Goal: Task Accomplishment & Management: Manage account settings

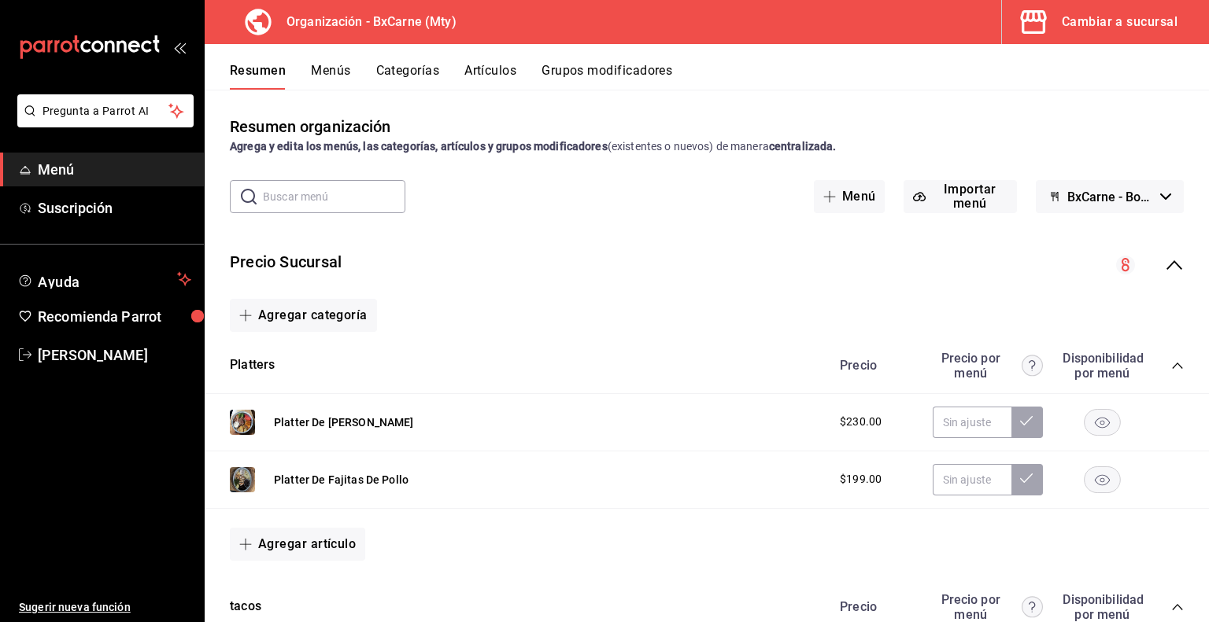
click at [914, 125] on div "Resumen organización Agrega y edita los menús, las categorías, artículos y grup…" at bounding box center [707, 135] width 1004 height 40
click at [1026, 40] on button "Cambiar a sucursal" at bounding box center [1099, 22] width 194 height 44
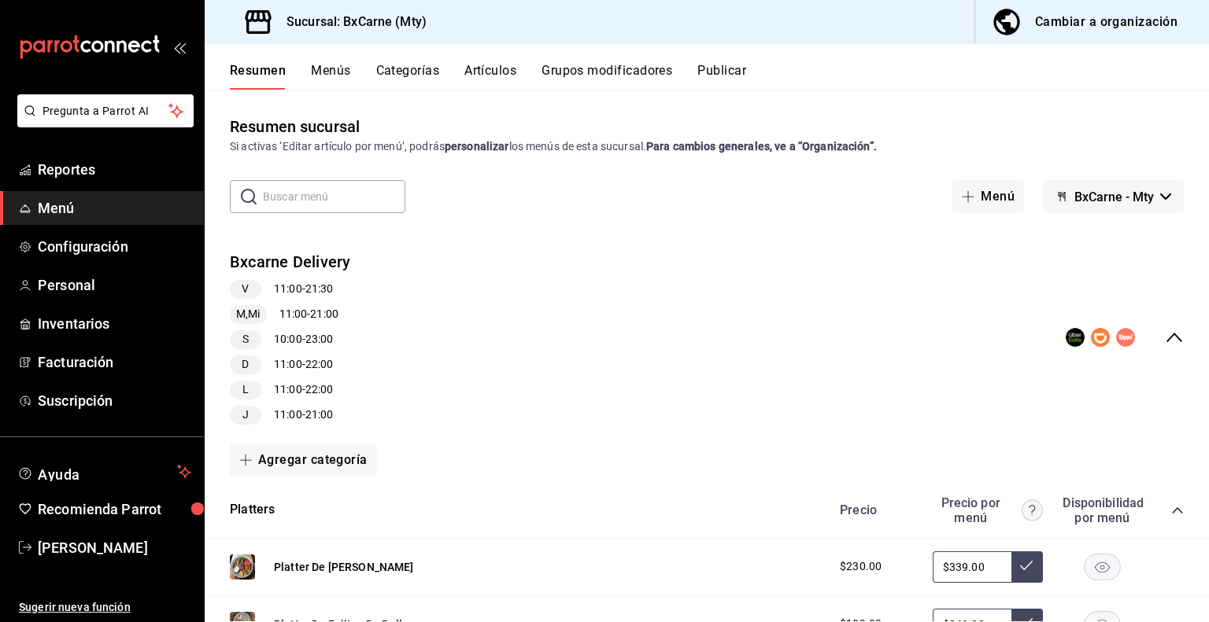
click at [1082, 194] on span "BxCarne - Mty" at bounding box center [1113, 197] width 79 height 15
click at [1080, 275] on li "Vegains" at bounding box center [1101, 276] width 104 height 38
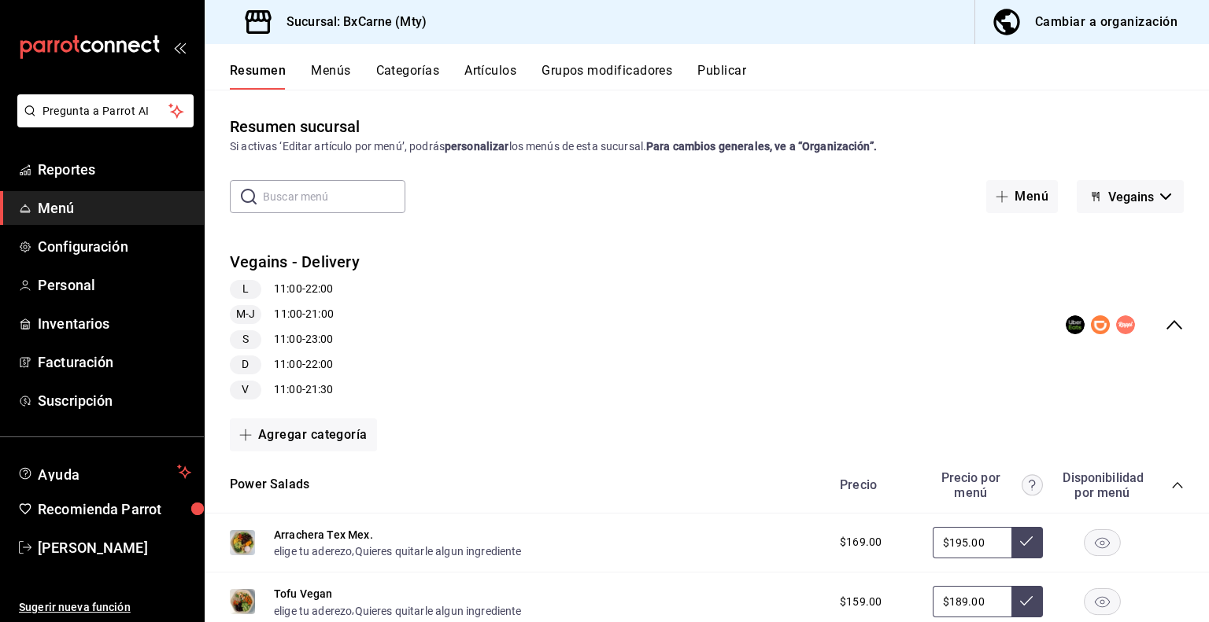
click at [340, 70] on button "Menús" at bounding box center [330, 76] width 39 height 27
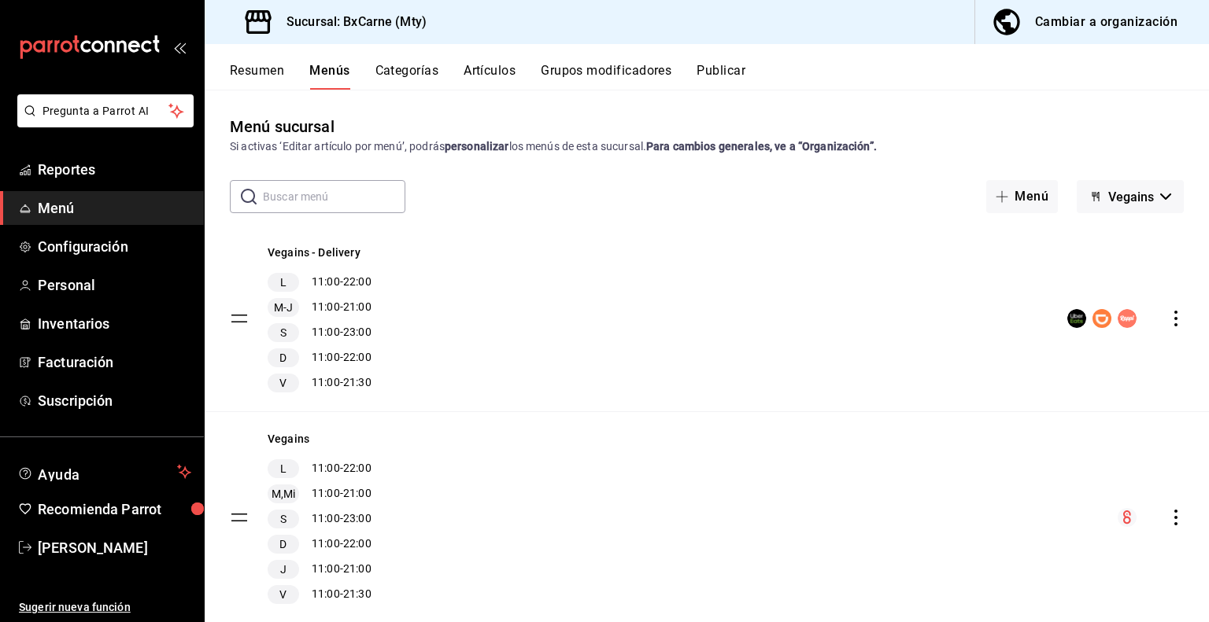
click at [263, 72] on button "Resumen" at bounding box center [257, 76] width 54 height 27
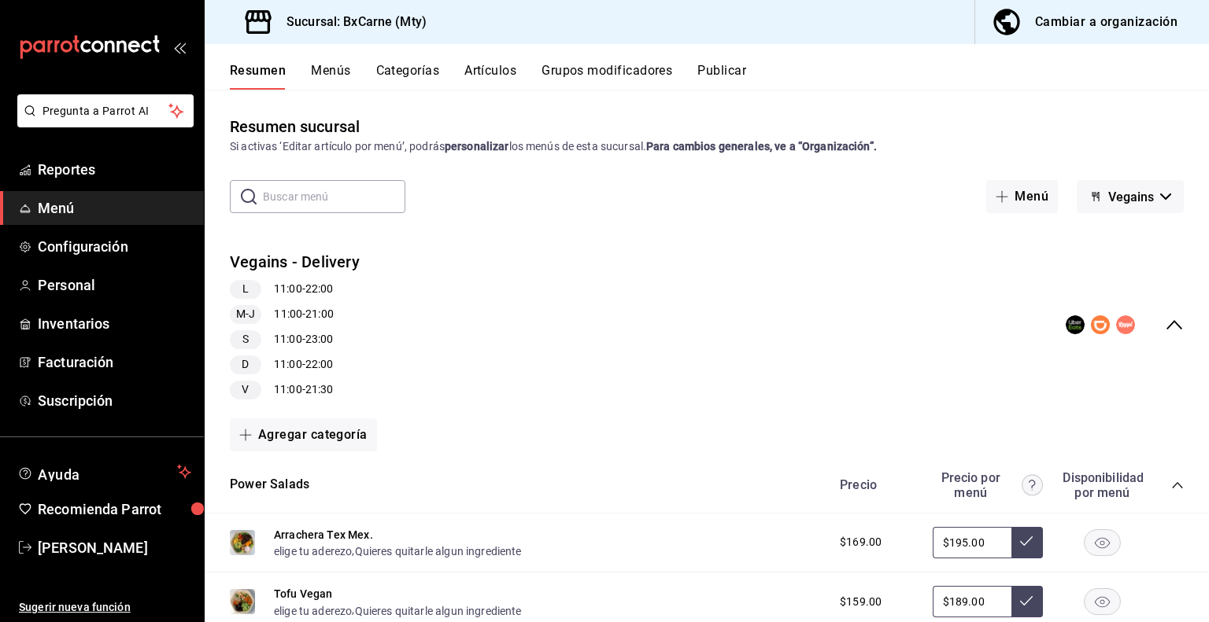
click at [579, 75] on button "Grupos modificadores" at bounding box center [606, 76] width 131 height 27
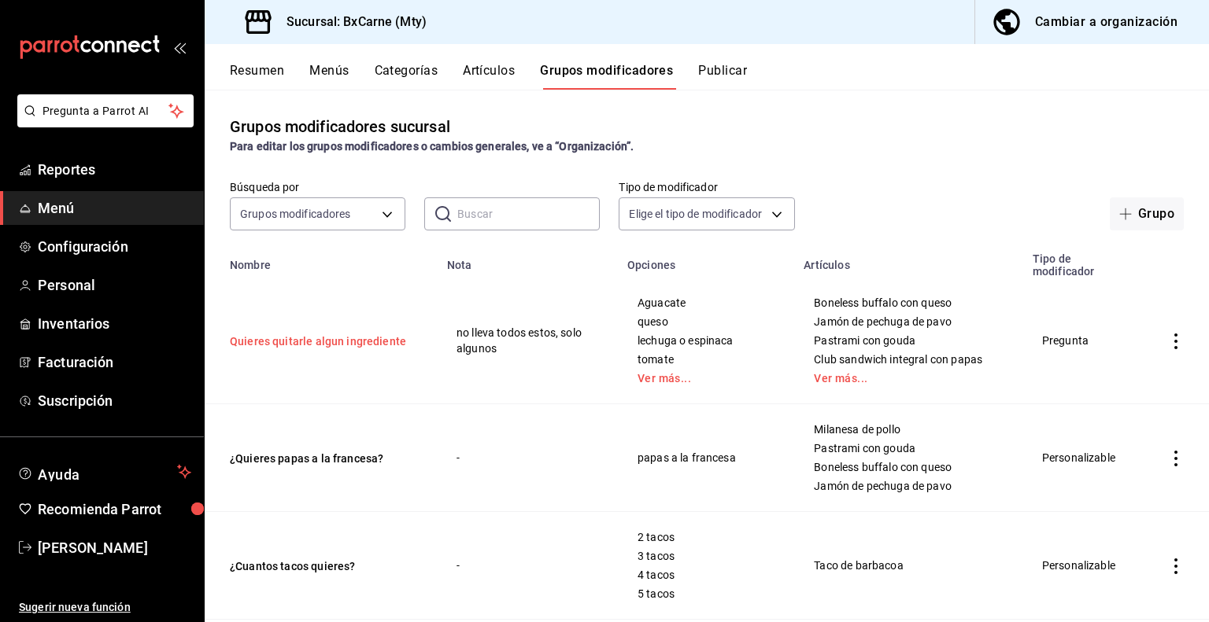
click at [319, 338] on button "Quieres quitarle algun ingrediente" at bounding box center [324, 342] width 189 height 16
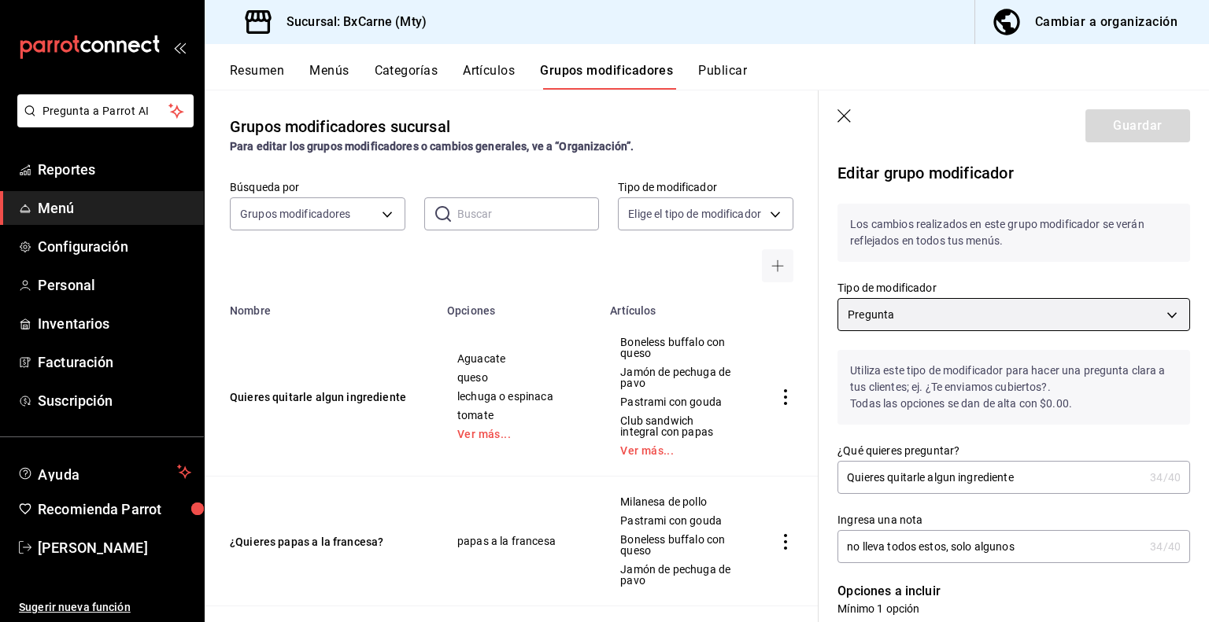
click at [899, 304] on body "Pregunta a Parrot AI Reportes Menú Configuración Personal Inventarios Facturaci…" at bounding box center [604, 311] width 1209 height 622
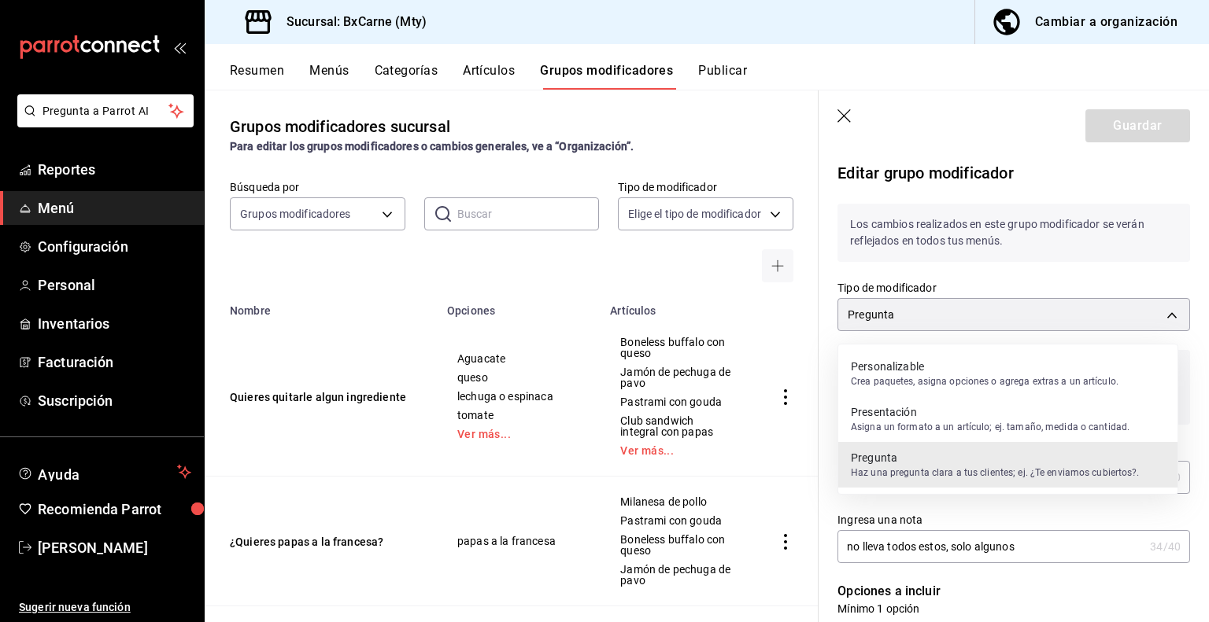
click at [895, 371] on p "Personalizable" at bounding box center [985, 367] width 268 height 16
type input "QUESTION"
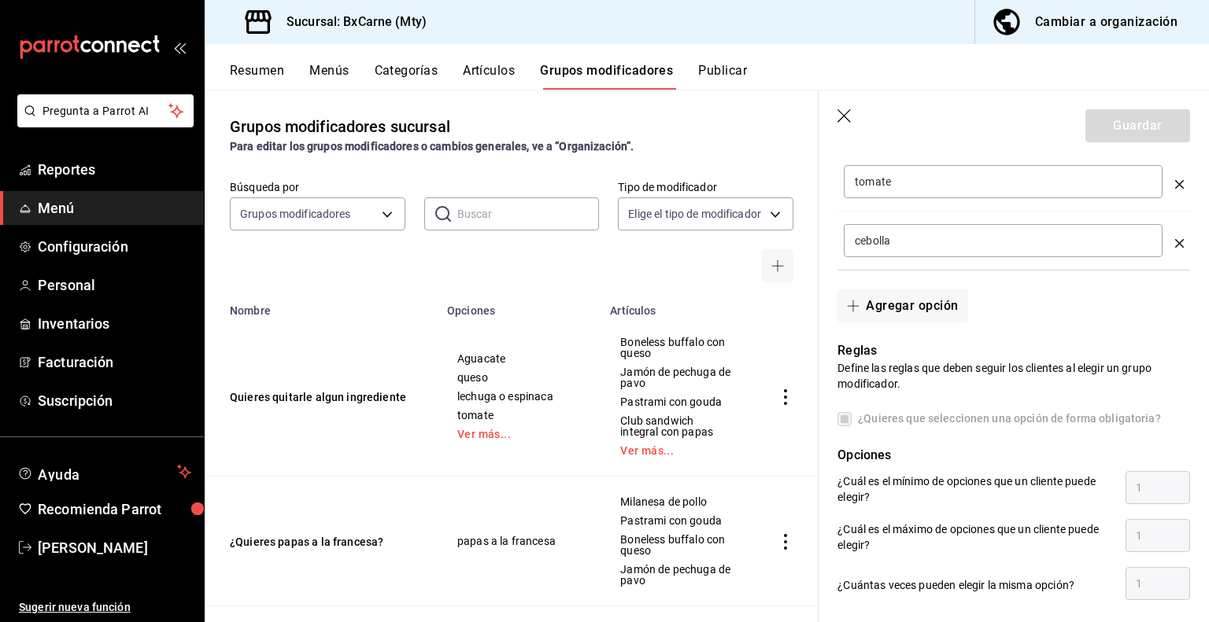
scroll to position [730, 0]
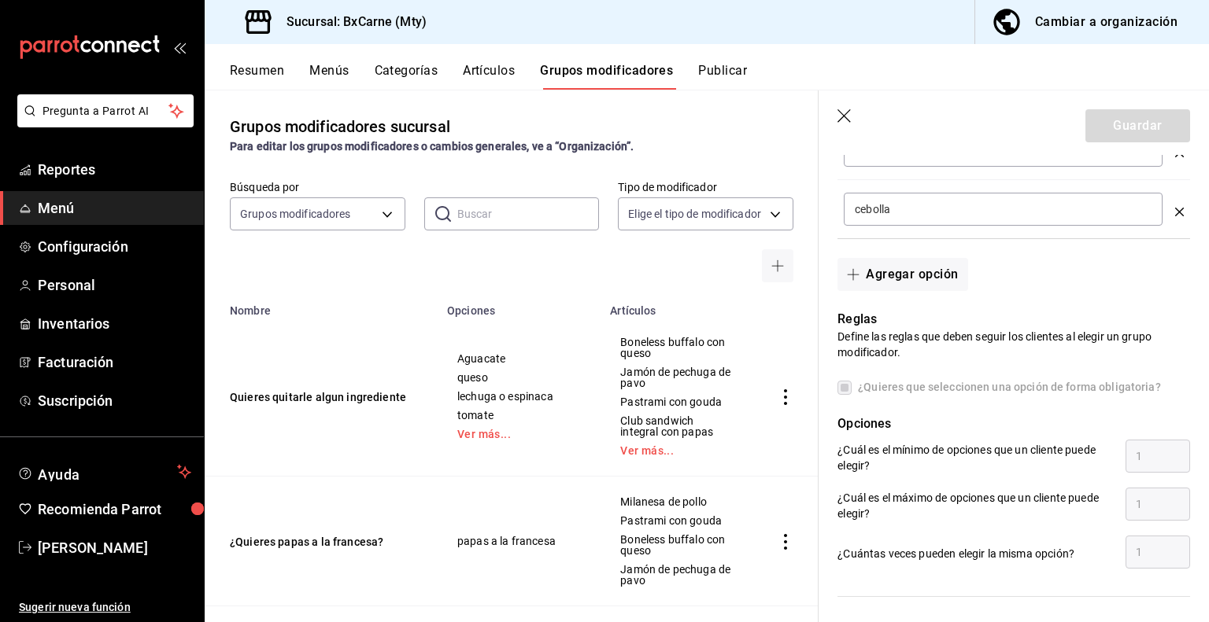
click at [840, 388] on label "¿Quieres que seleccionen una opción de forma obligatoria?" at bounding box center [998, 387] width 323 height 17
click at [135, 164] on span "Reportes" at bounding box center [114, 169] width 153 height 21
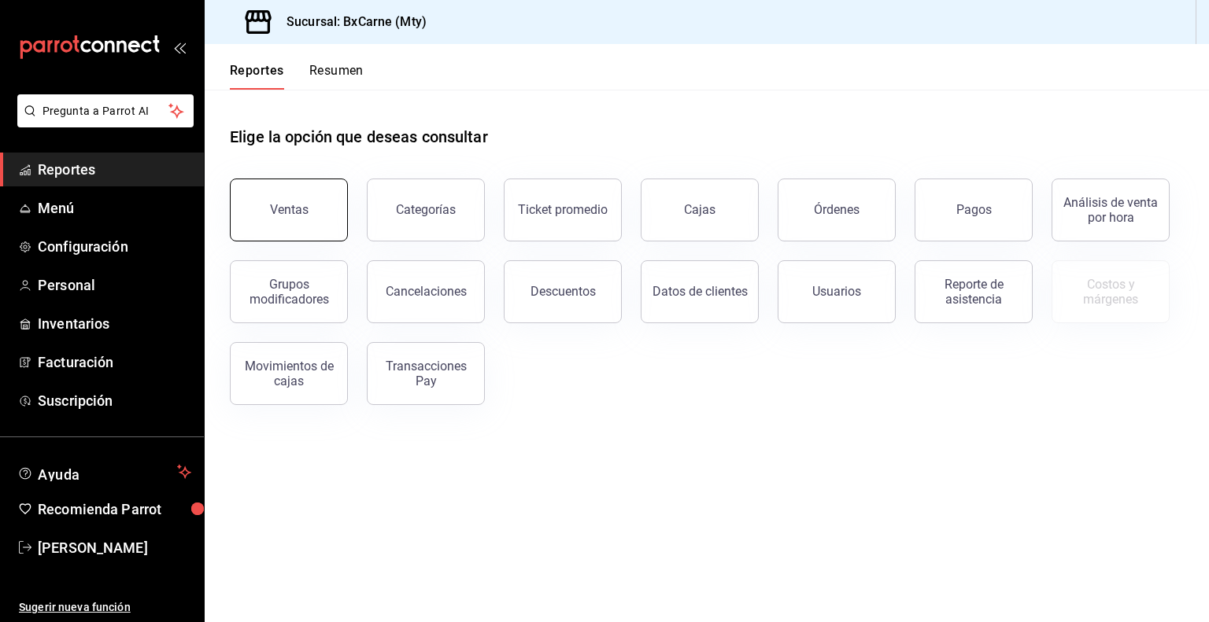
click at [292, 223] on button "Ventas" at bounding box center [289, 210] width 118 height 63
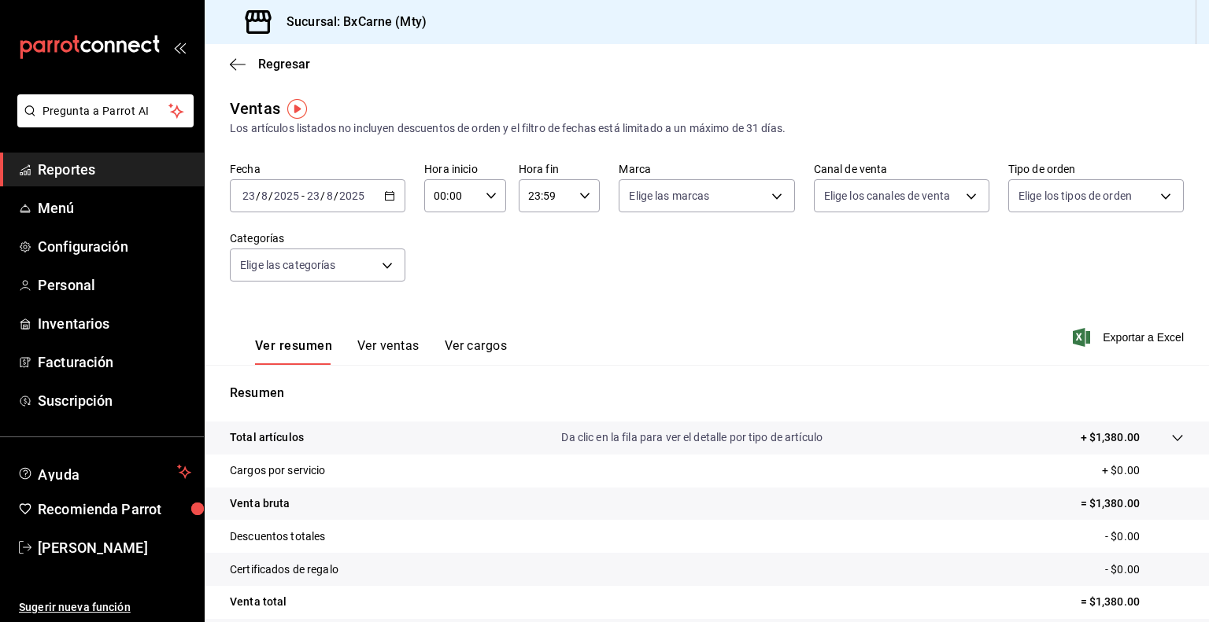
click at [381, 198] on div "[DATE] [DATE] - [DATE] [DATE]" at bounding box center [317, 195] width 175 height 33
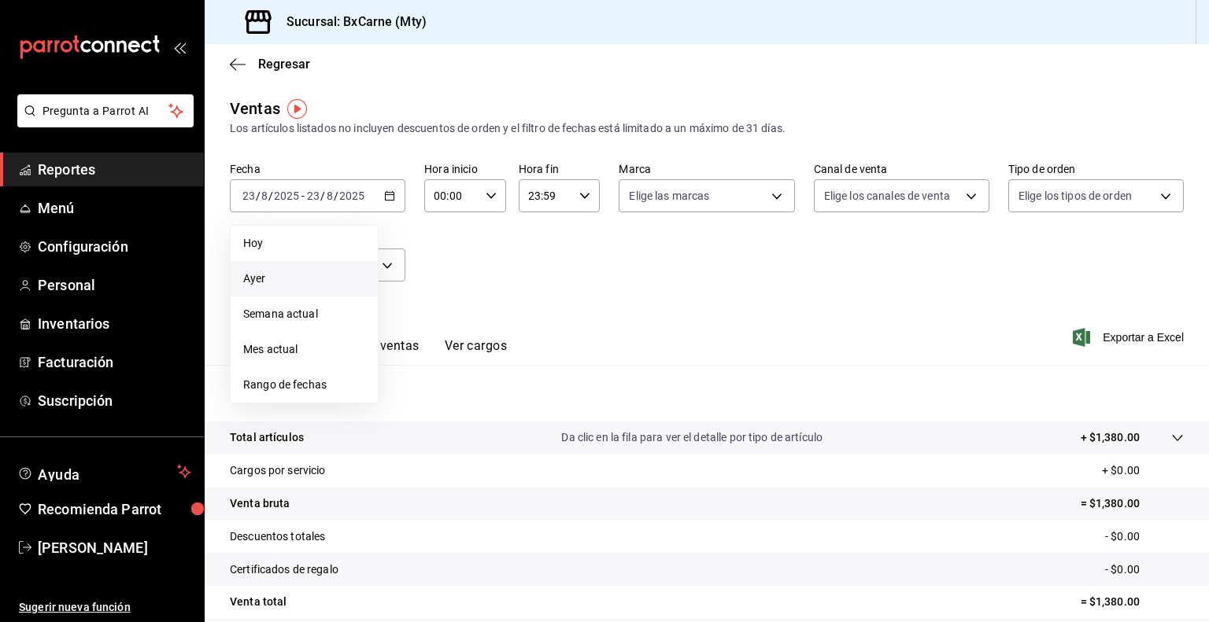
click at [280, 279] on span "Ayer" at bounding box center [304, 279] width 122 height 17
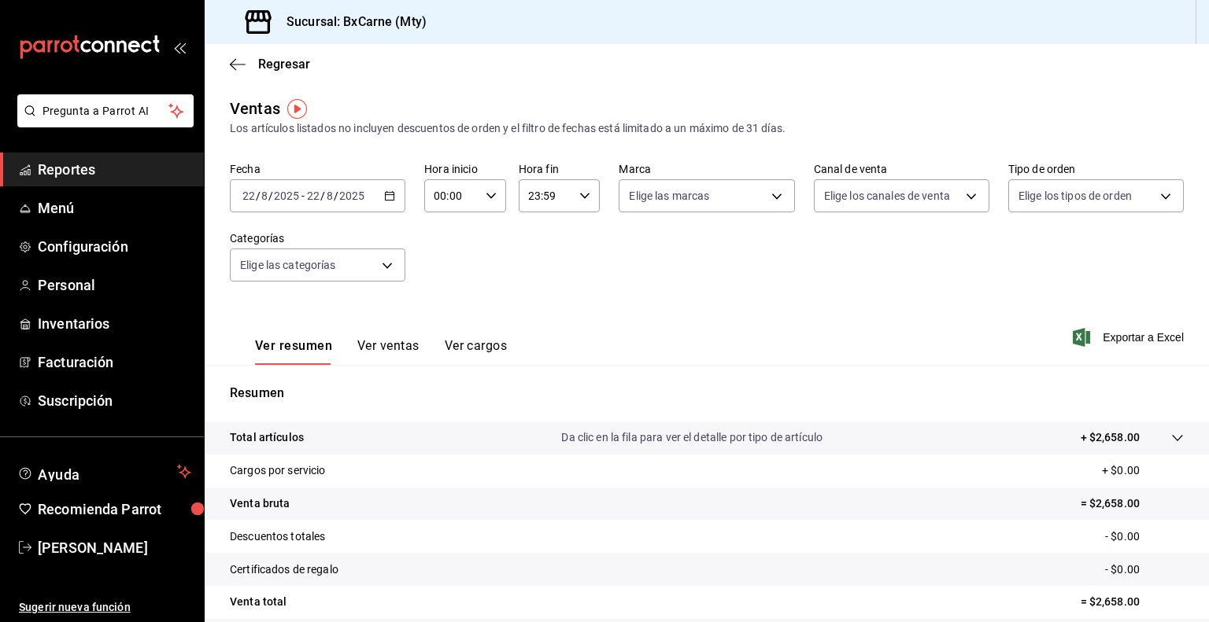
click at [390, 196] on icon "button" at bounding box center [389, 195] width 11 height 11
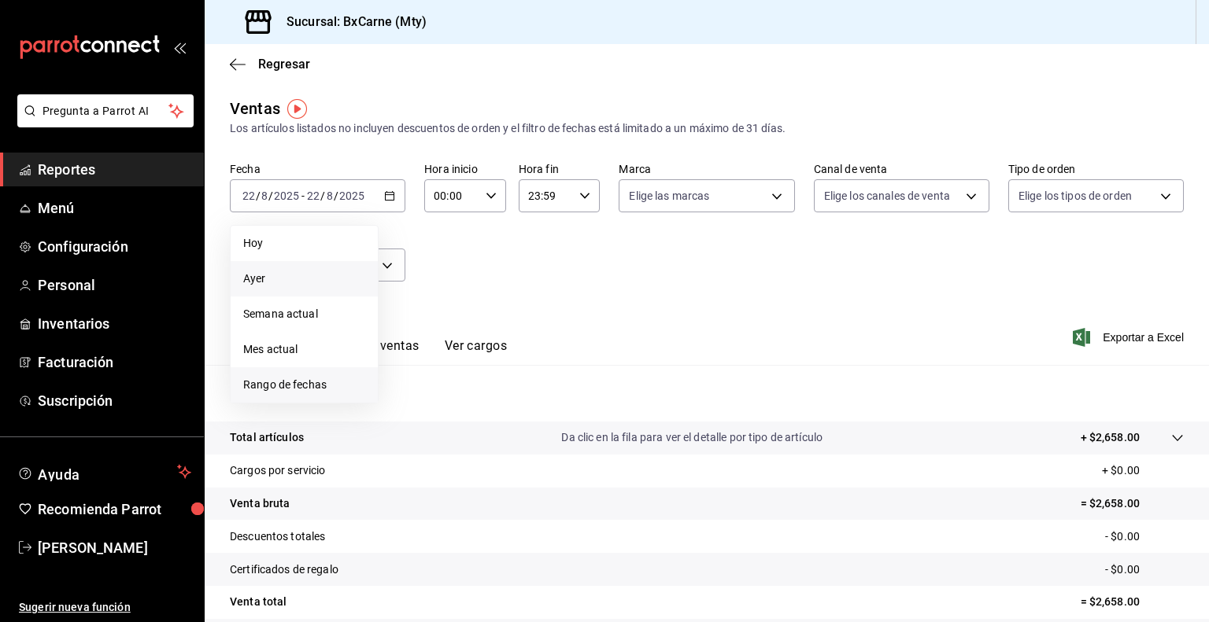
click at [301, 371] on li "Rango de fechas" at bounding box center [304, 384] width 147 height 35
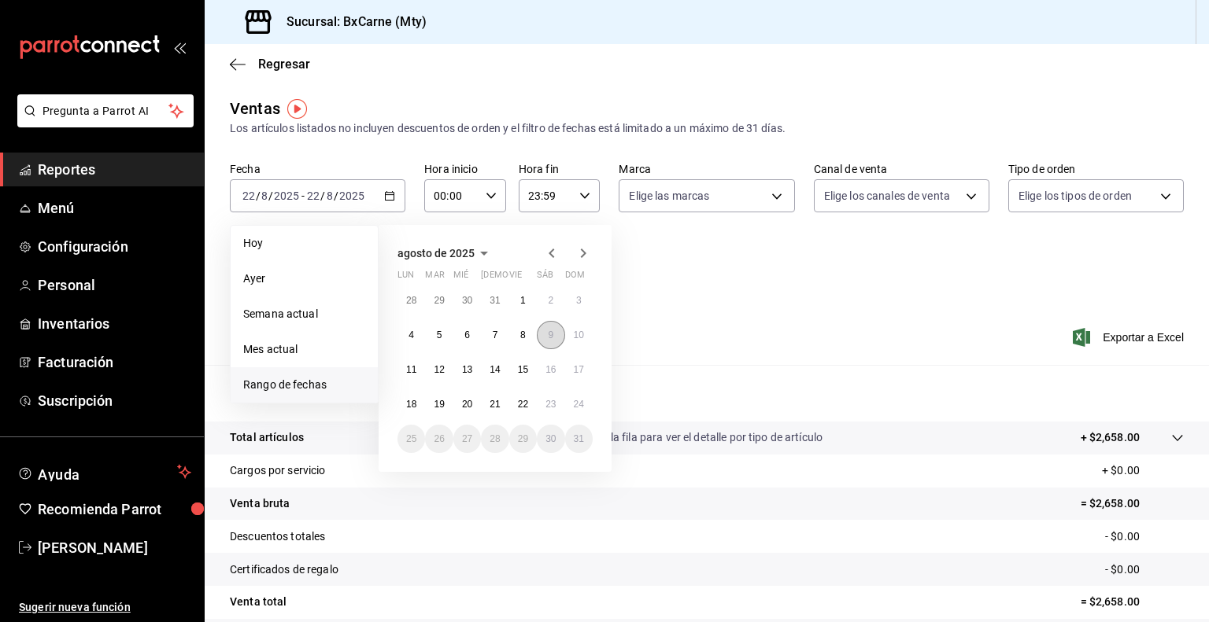
click at [555, 333] on button "9" at bounding box center [551, 335] width 28 height 28
click at [574, 402] on abbr "24" at bounding box center [579, 404] width 10 height 11
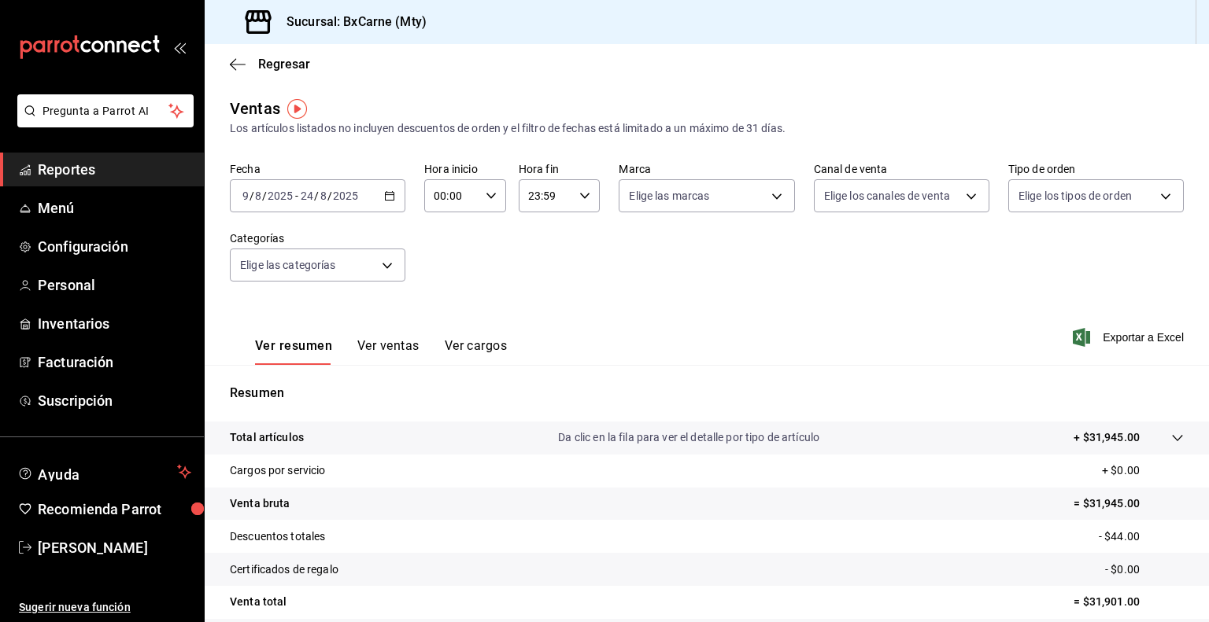
click at [387, 196] on icon "button" at bounding box center [389, 195] width 11 height 11
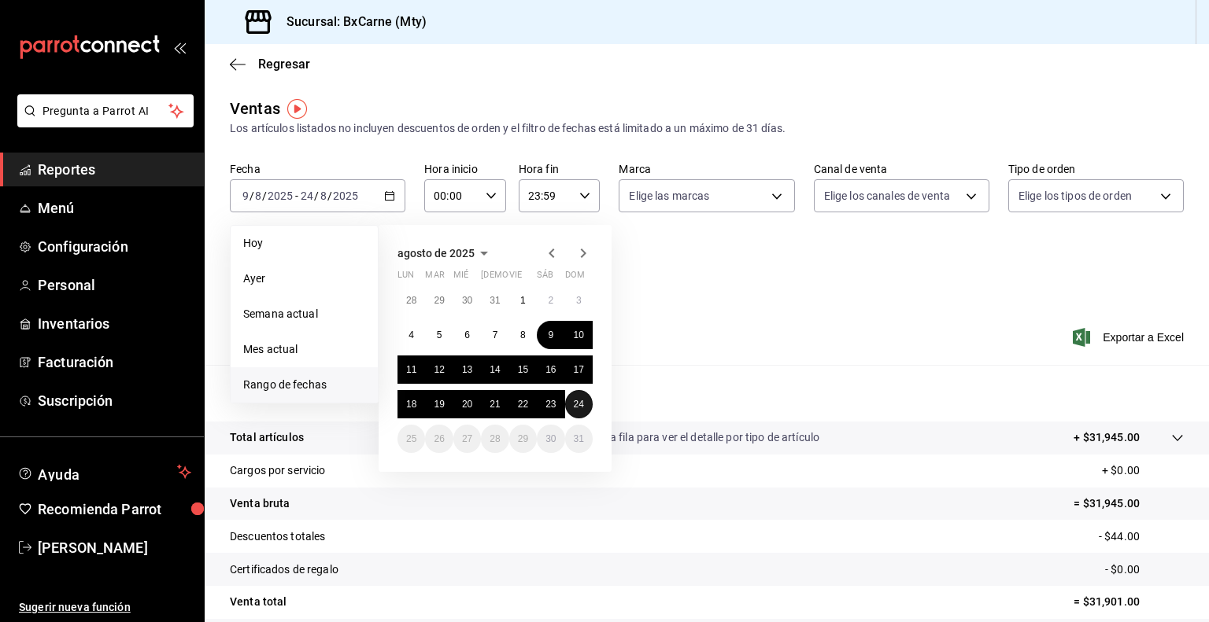
click at [574, 402] on abbr "24" at bounding box center [579, 404] width 10 height 11
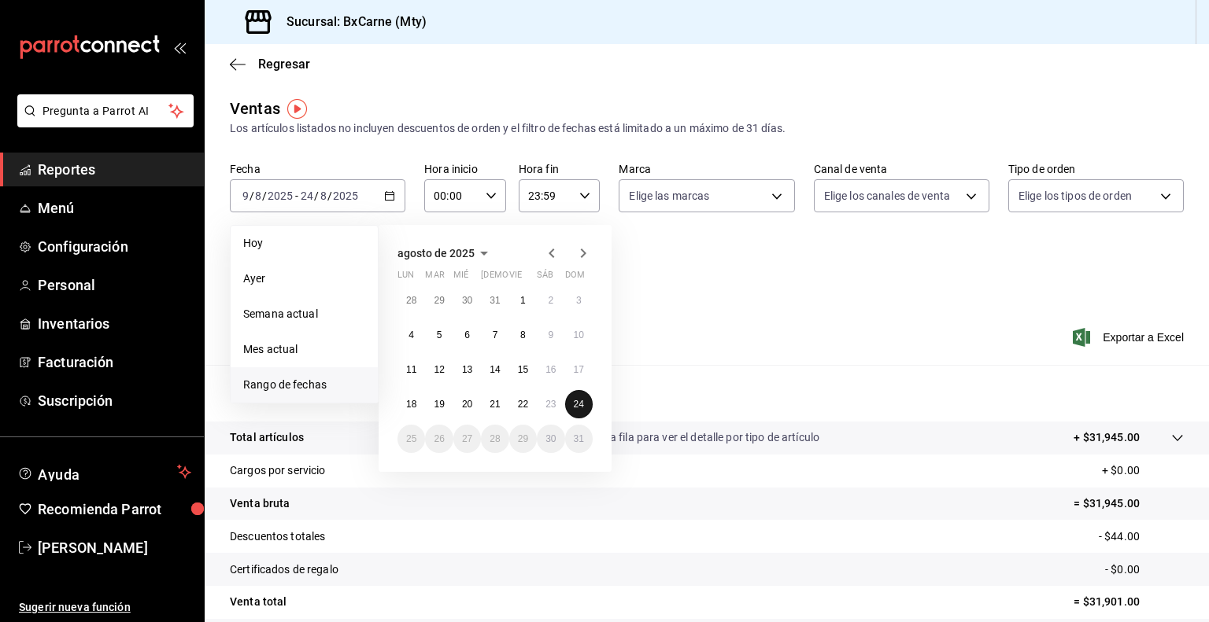
click at [574, 402] on abbr "24" at bounding box center [579, 404] width 10 height 11
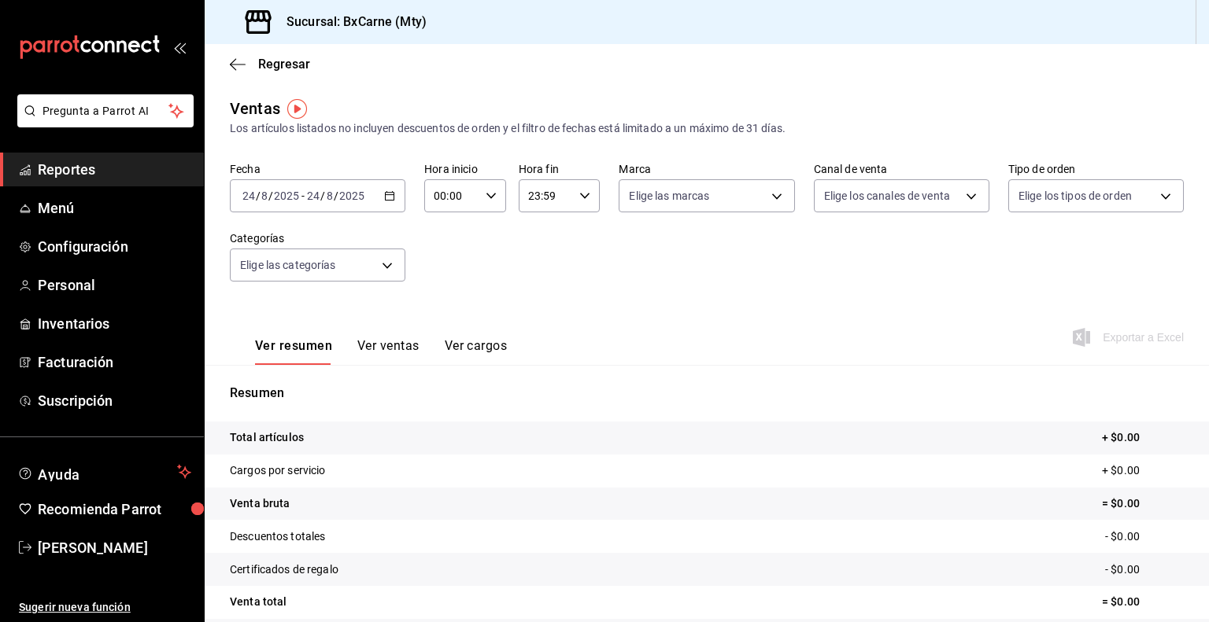
click at [385, 195] on \(Stroke\) "button" at bounding box center [389, 196] width 9 height 9
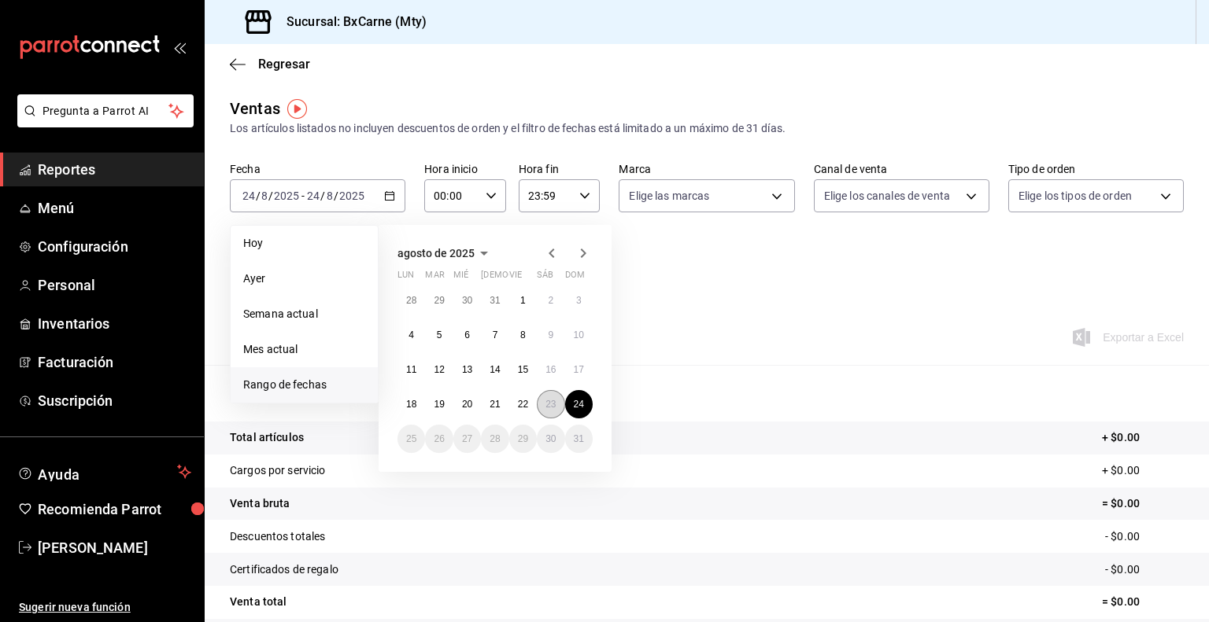
click at [554, 408] on abbr "23" at bounding box center [550, 404] width 10 height 11
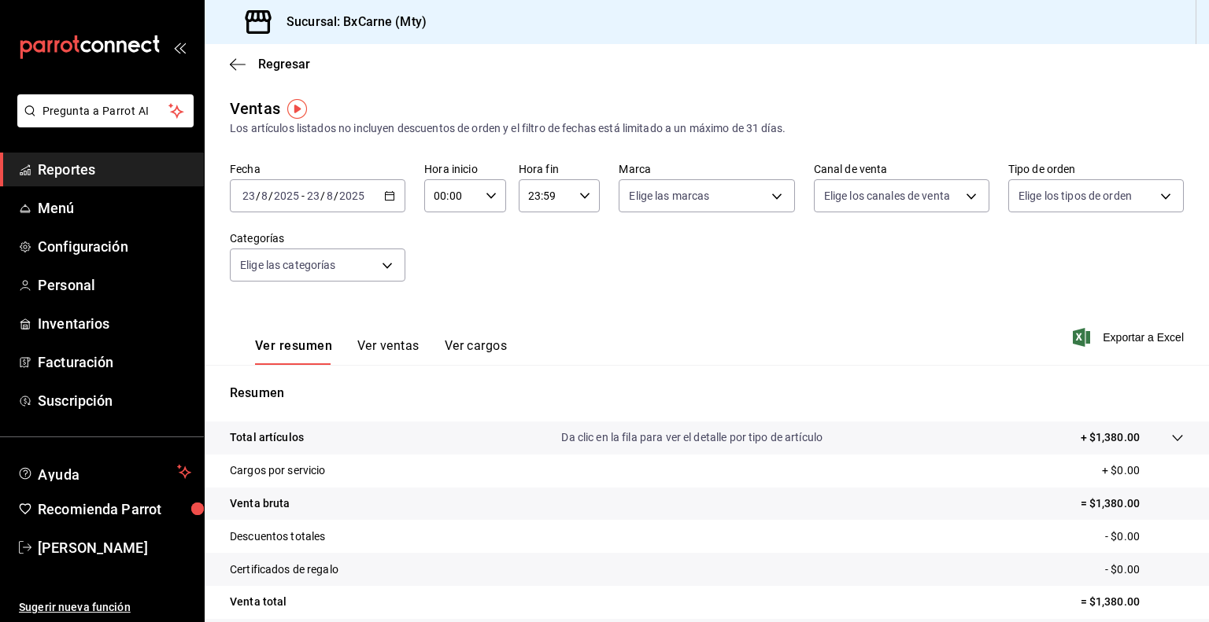
click at [400, 347] on button "Ver ventas" at bounding box center [388, 351] width 62 height 27
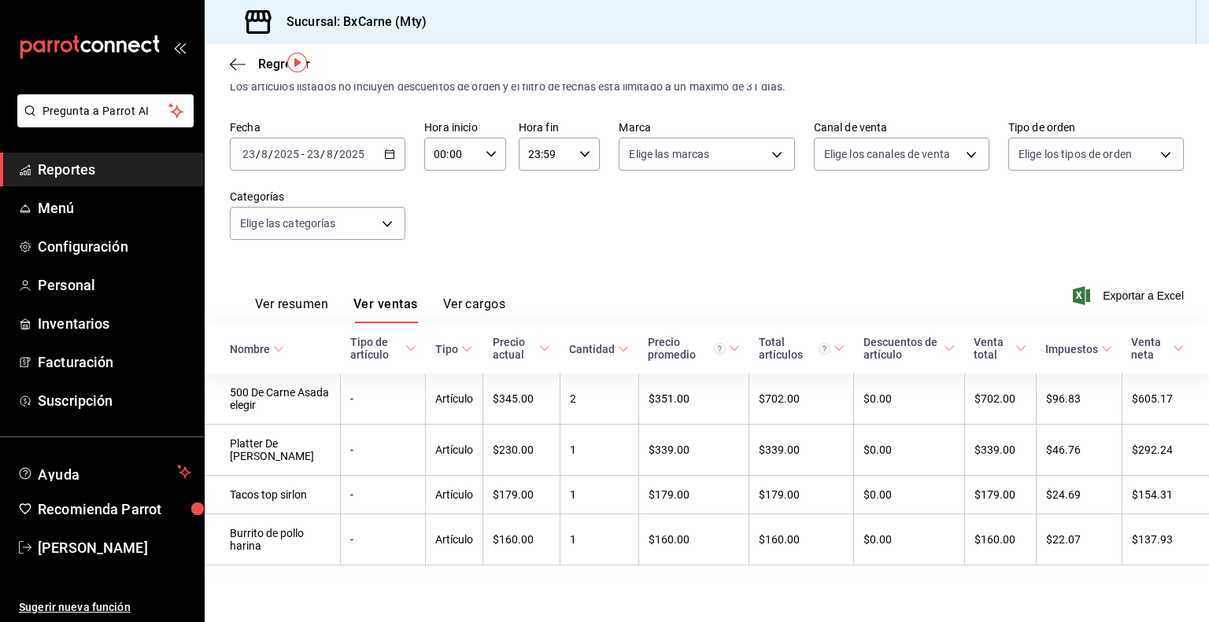
scroll to position [46, 0]
click at [386, 155] on icon "button" at bounding box center [389, 154] width 11 height 11
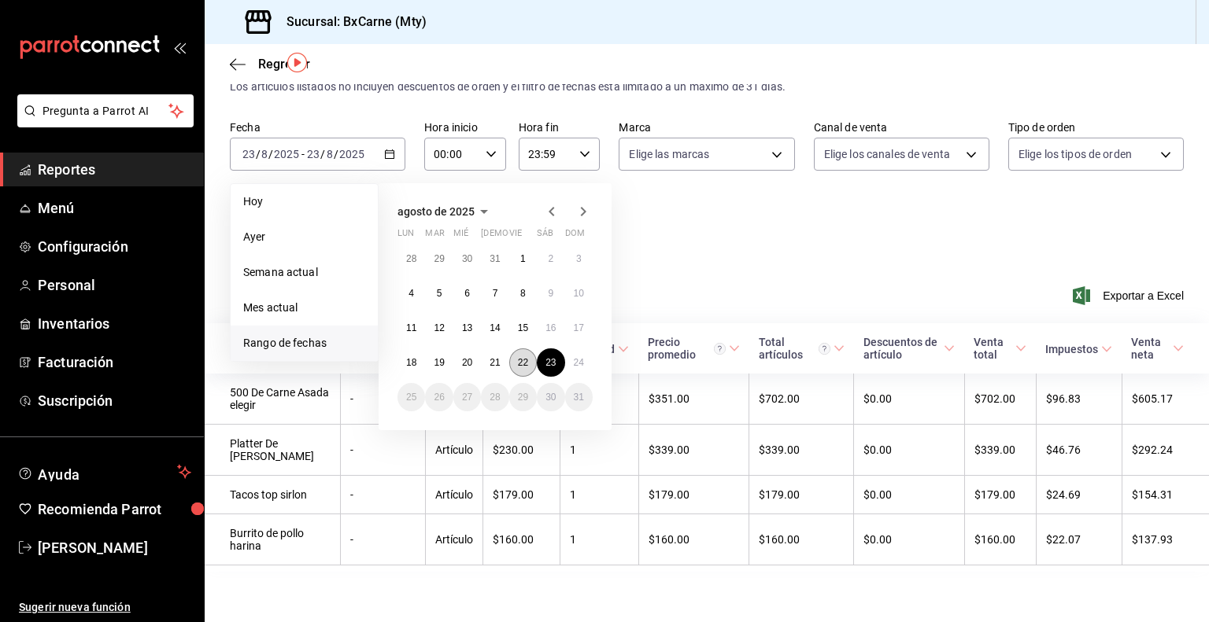
click at [519, 357] on abbr "22" at bounding box center [523, 362] width 10 height 11
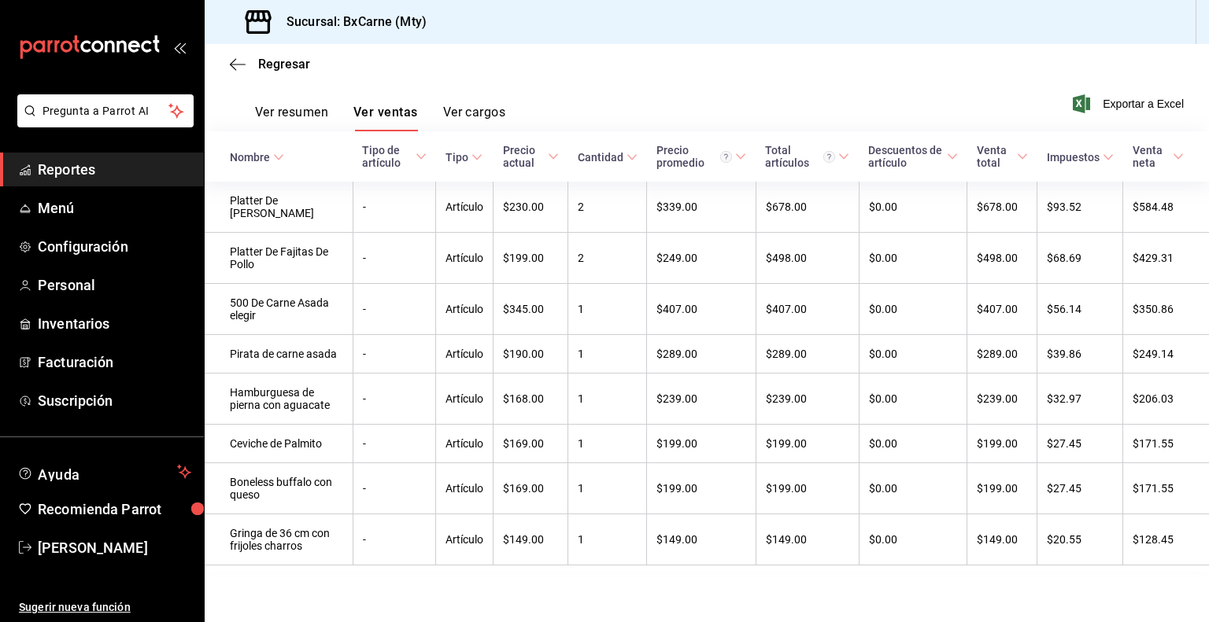
scroll to position [255, 0]
click at [276, 105] on button "Ver resumen" at bounding box center [291, 118] width 73 height 27
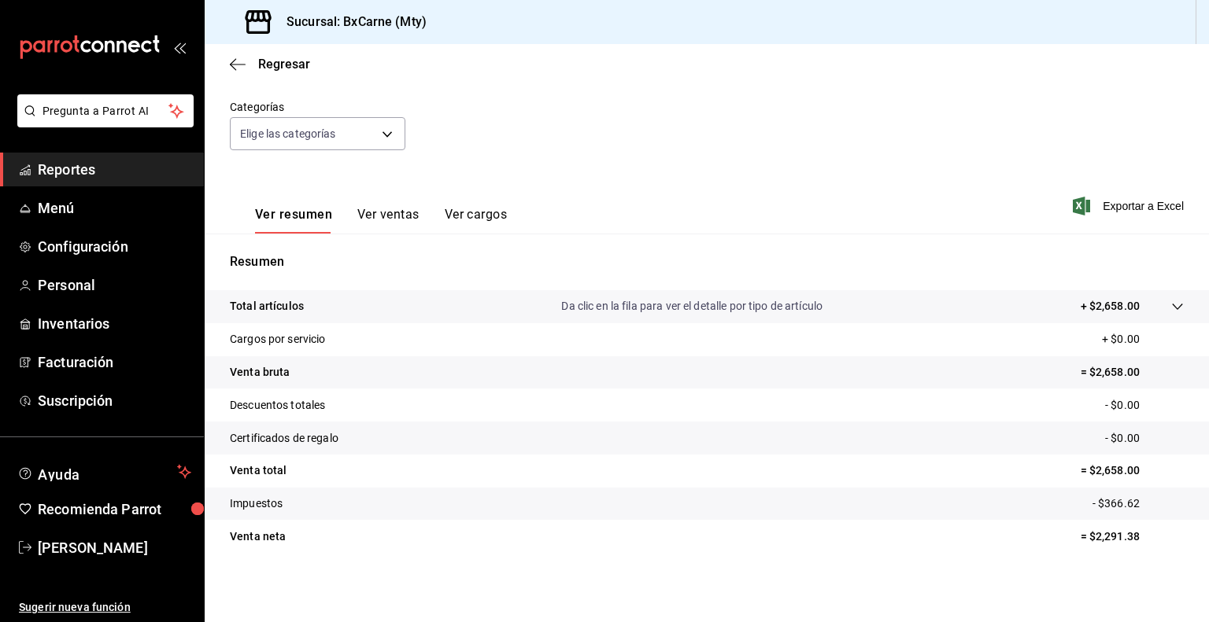
scroll to position [131, 0]
click at [81, 197] on span "Menú" at bounding box center [114, 207] width 153 height 21
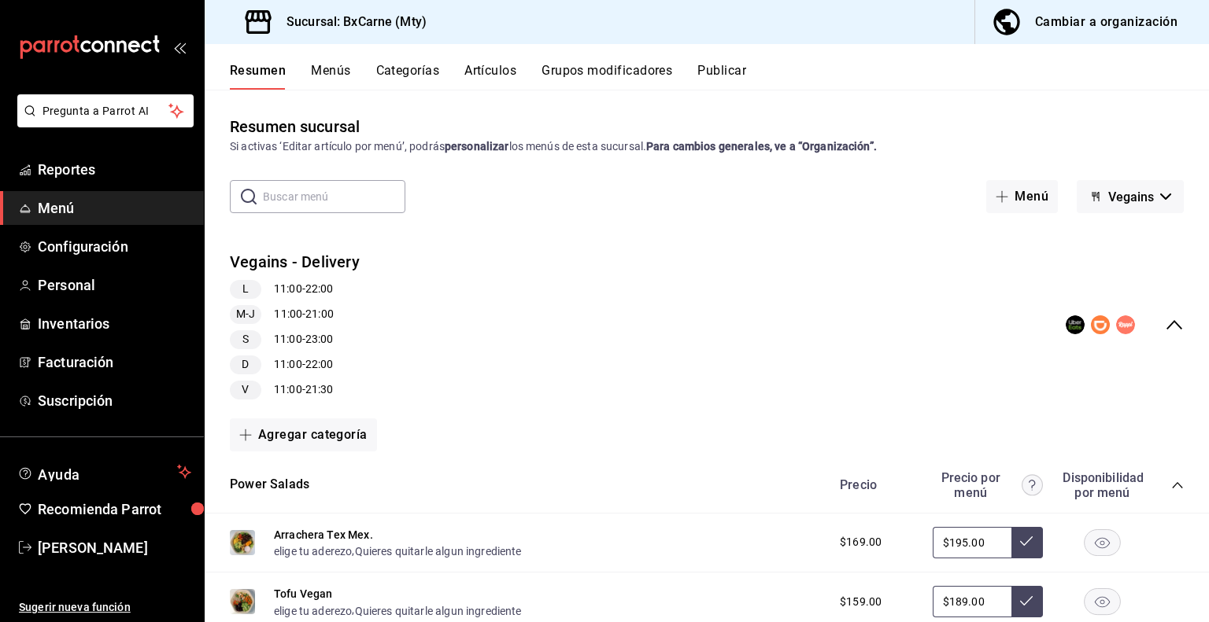
click at [1105, 163] on div "Resumen sucursal Si activas ‘Editar artículo por menú’, podrás personalizar los…" at bounding box center [707, 368] width 1004 height 507
click at [1094, 157] on div "Resumen sucursal Si activas ‘Editar artículo por menú’, podrás personalizar los…" at bounding box center [707, 368] width 1004 height 507
click at [1137, 161] on div "Resumen sucursal Si activas ‘Editar artículo por menú’, podrás personalizar los…" at bounding box center [707, 368] width 1004 height 507
click at [1156, 163] on div "Resumen sucursal Si activas ‘Editar artículo por menú’, podrás personalizar los…" at bounding box center [707, 368] width 1004 height 507
click at [1127, 197] on span "Vegains" at bounding box center [1131, 197] width 46 height 15
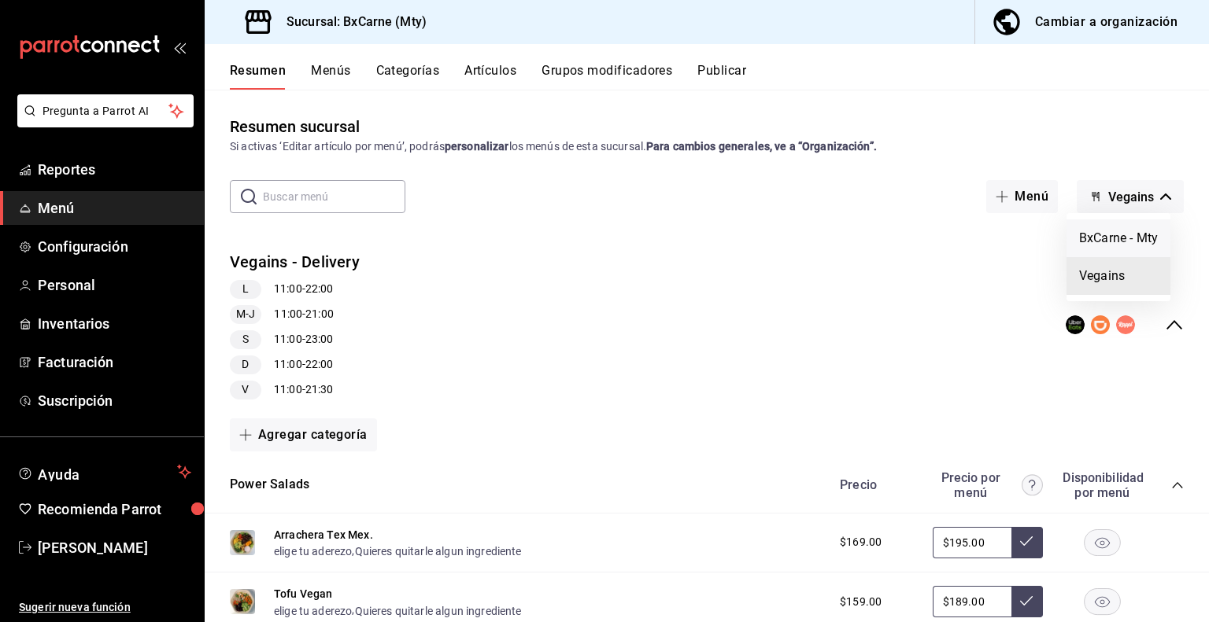
click at [1083, 247] on li "BxCarne - Mty" at bounding box center [1118, 239] width 104 height 38
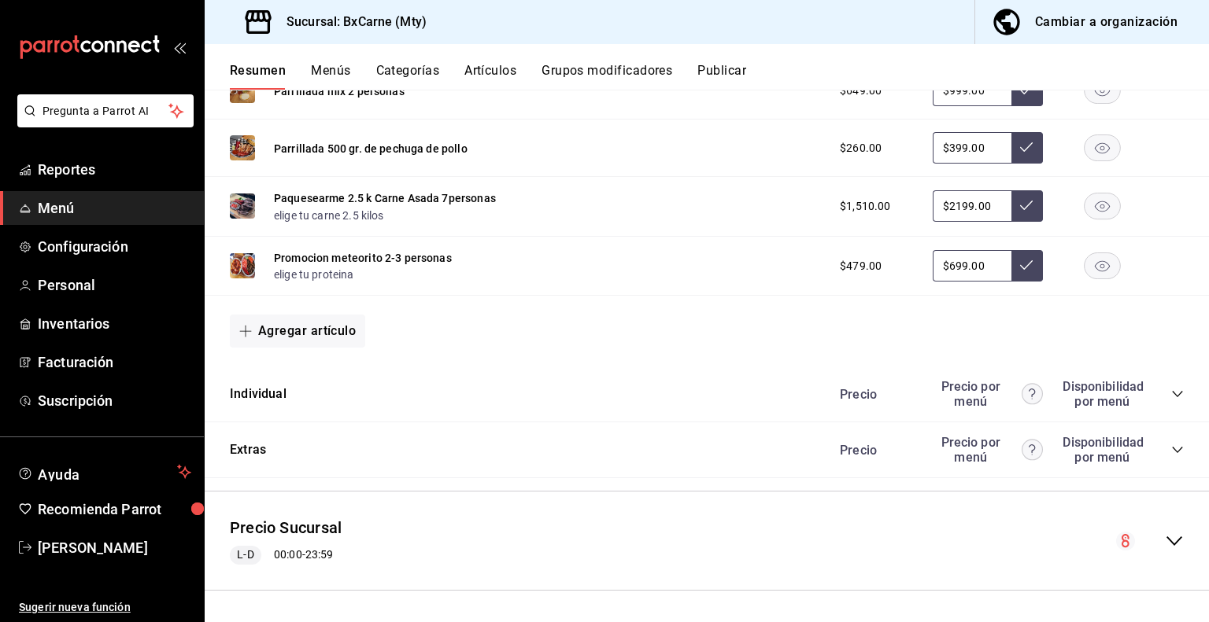
scroll to position [1007, 0]
click at [1171, 393] on icon "collapse-category-row" at bounding box center [1177, 394] width 13 height 13
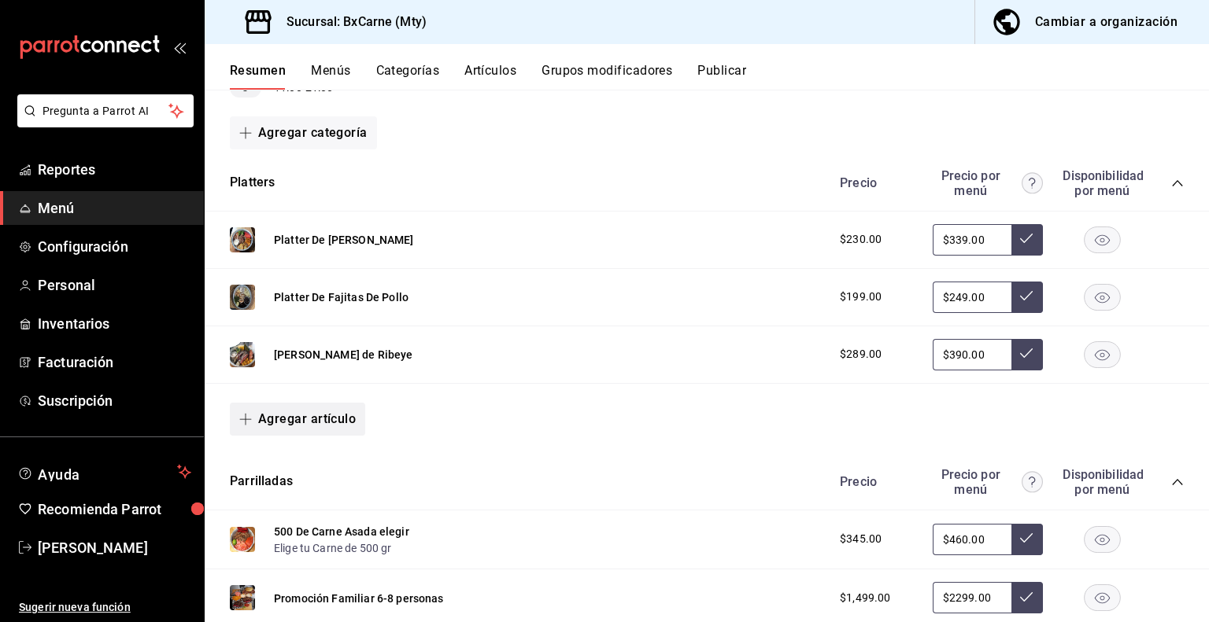
scroll to position [0, 0]
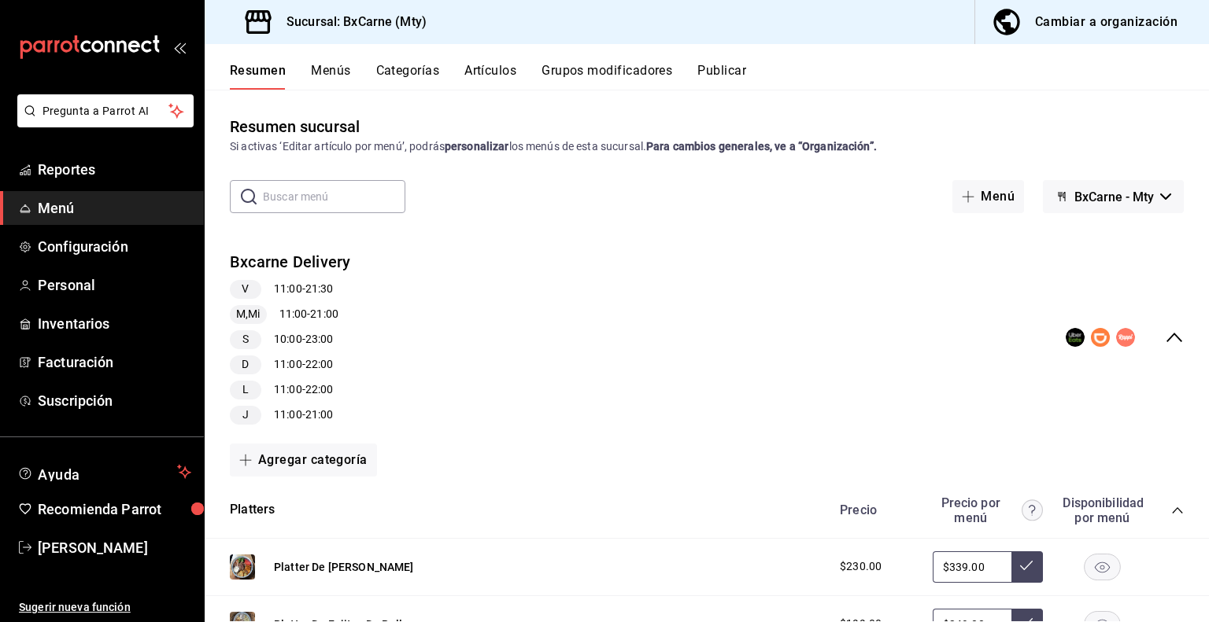
click at [629, 76] on button "Grupos modificadores" at bounding box center [606, 76] width 131 height 27
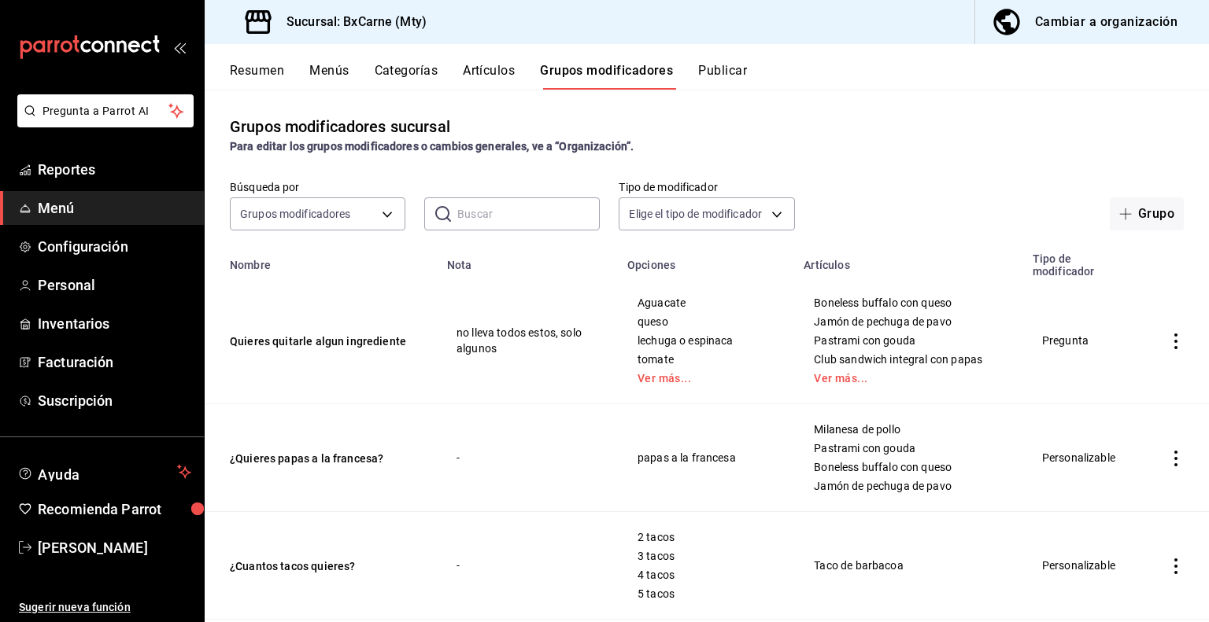
click at [1168, 349] on icon "actions" at bounding box center [1176, 342] width 16 height 16
click at [1111, 367] on li "Editar" at bounding box center [1102, 379] width 94 height 32
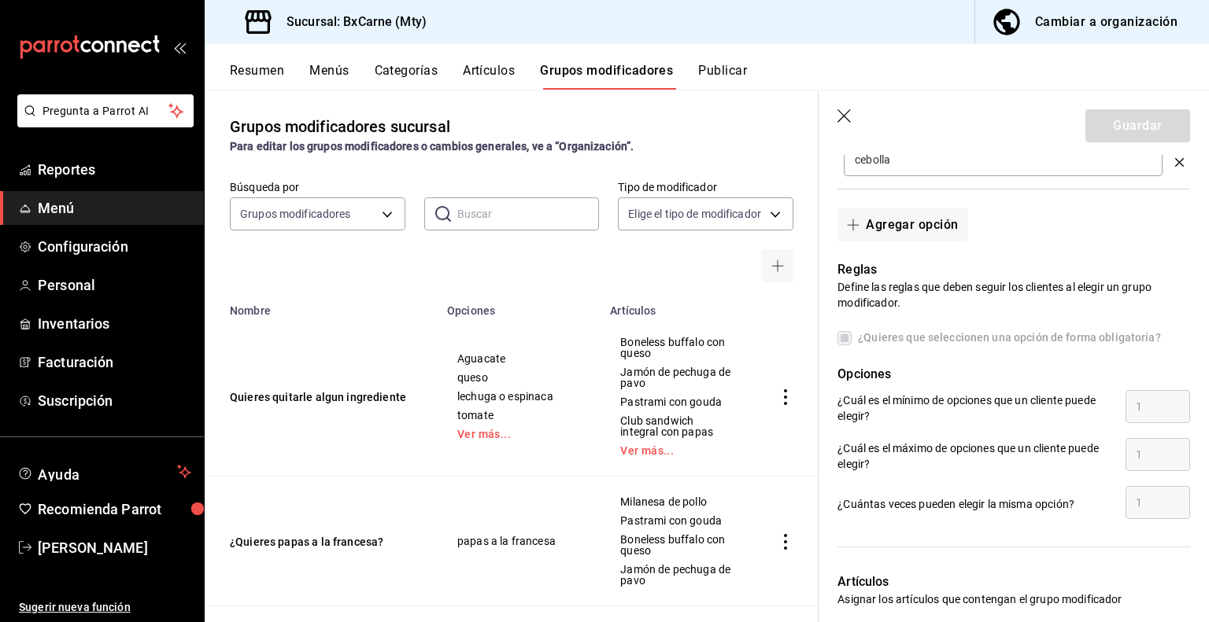
scroll to position [932, 0]
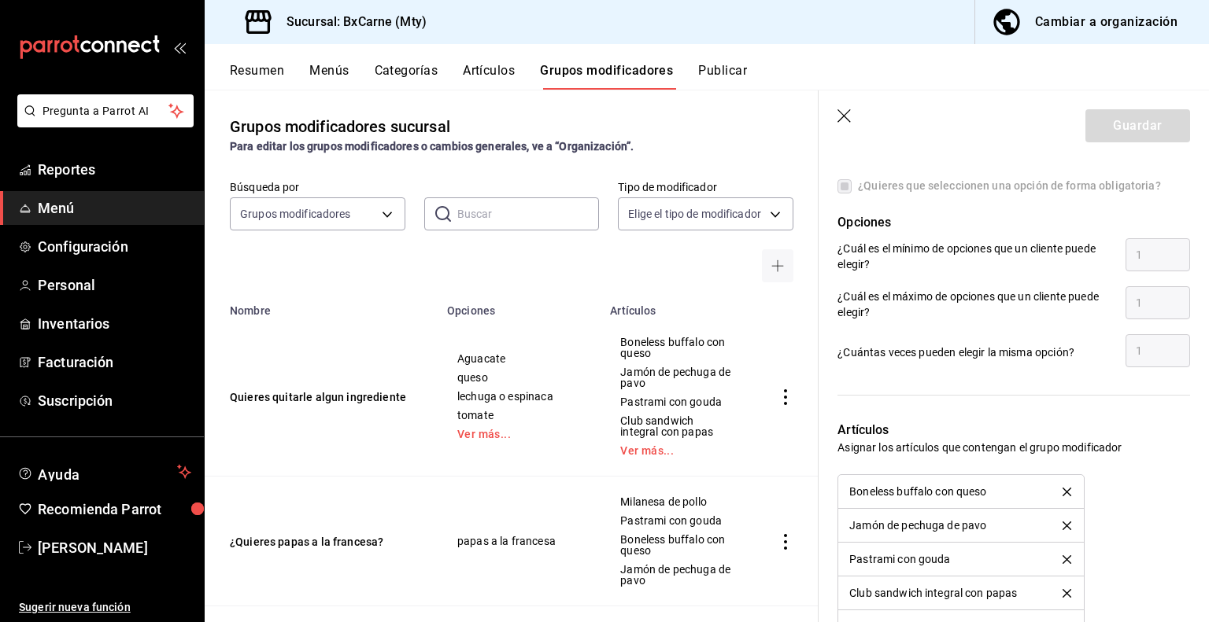
click at [843, 178] on label "¿Quieres que seleccionen una opción de forma obligatoria?" at bounding box center [998, 186] width 323 height 17
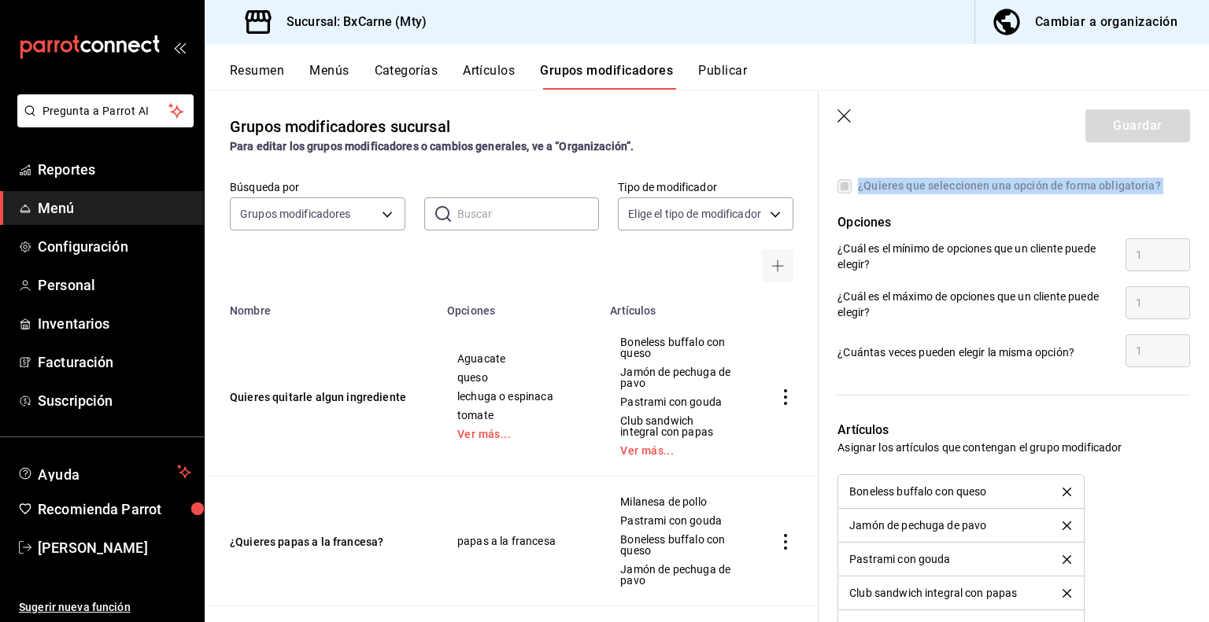
click at [843, 178] on label "¿Quieres que seleccionen una opción de forma obligatoria?" at bounding box center [998, 186] width 323 height 17
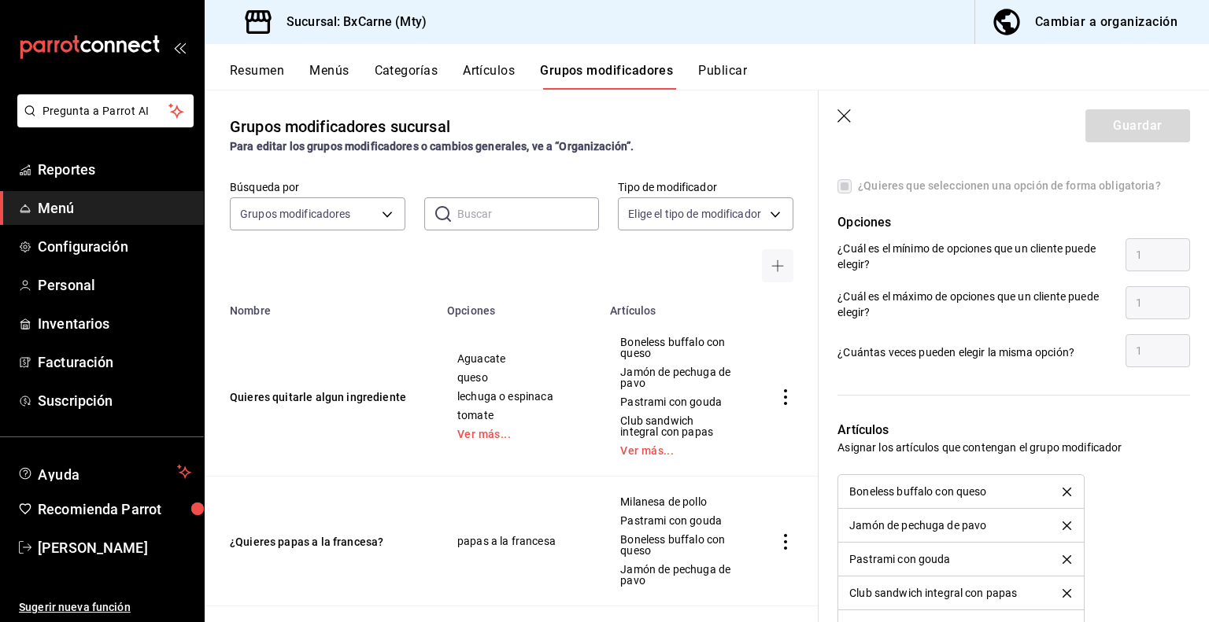
click at [870, 298] on p "¿Cuál es el máximo de opciones que un cliente puede elegir?" at bounding box center [974, 304] width 275 height 31
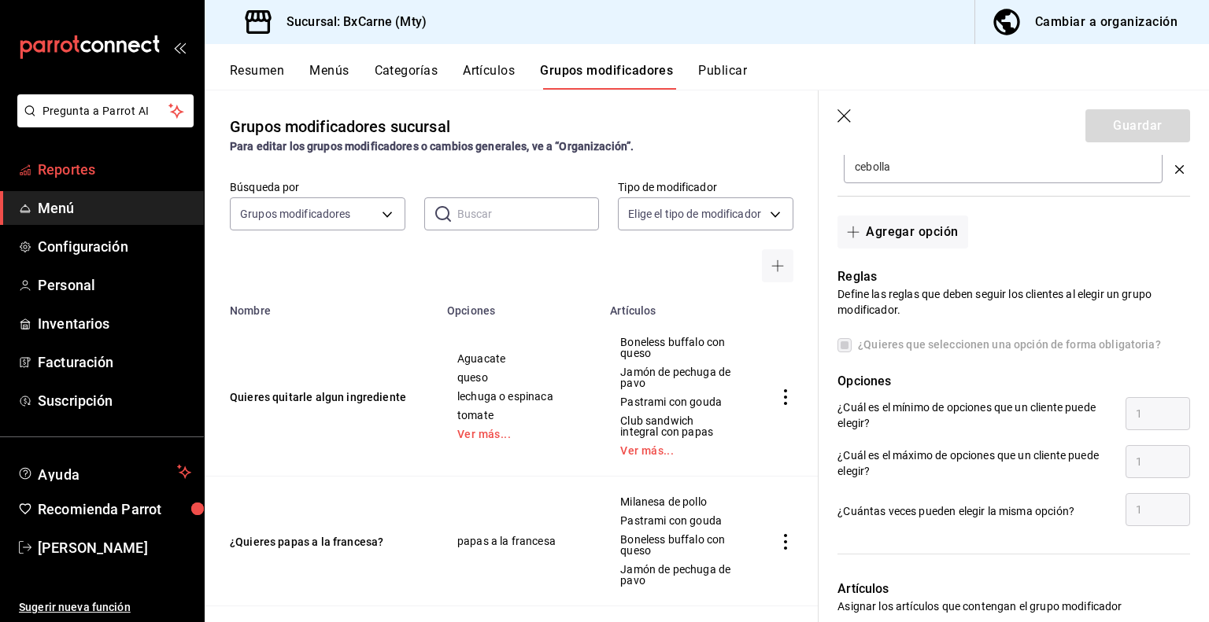
click at [75, 162] on span "Reportes" at bounding box center [114, 169] width 153 height 21
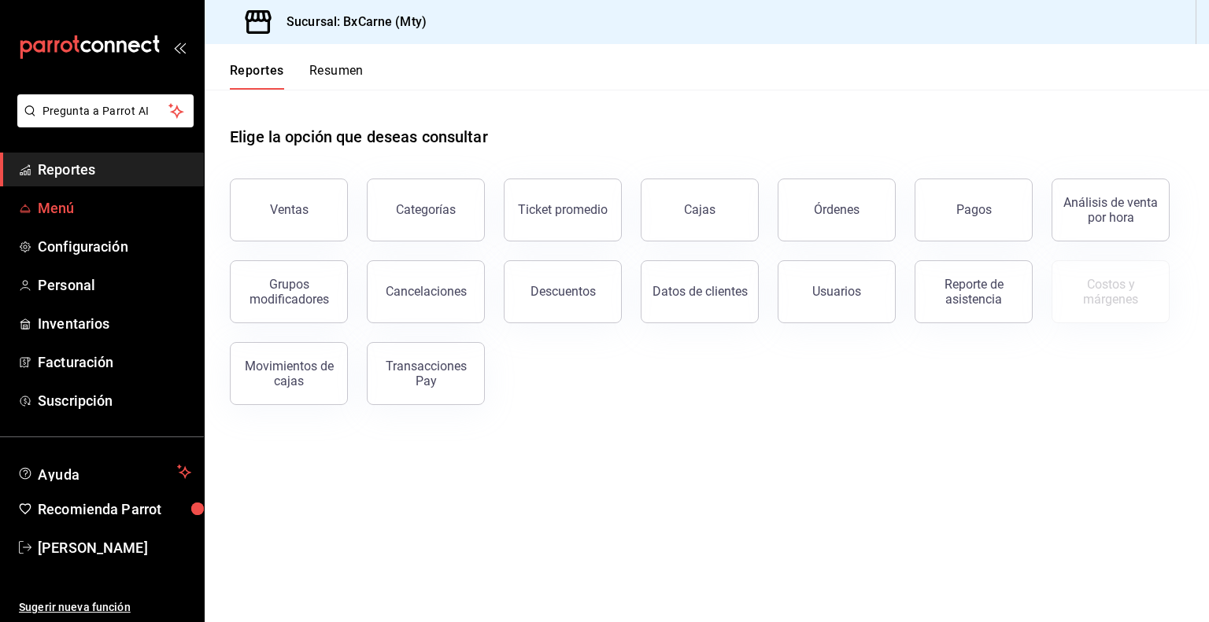
click at [98, 206] on span "Menú" at bounding box center [114, 207] width 153 height 21
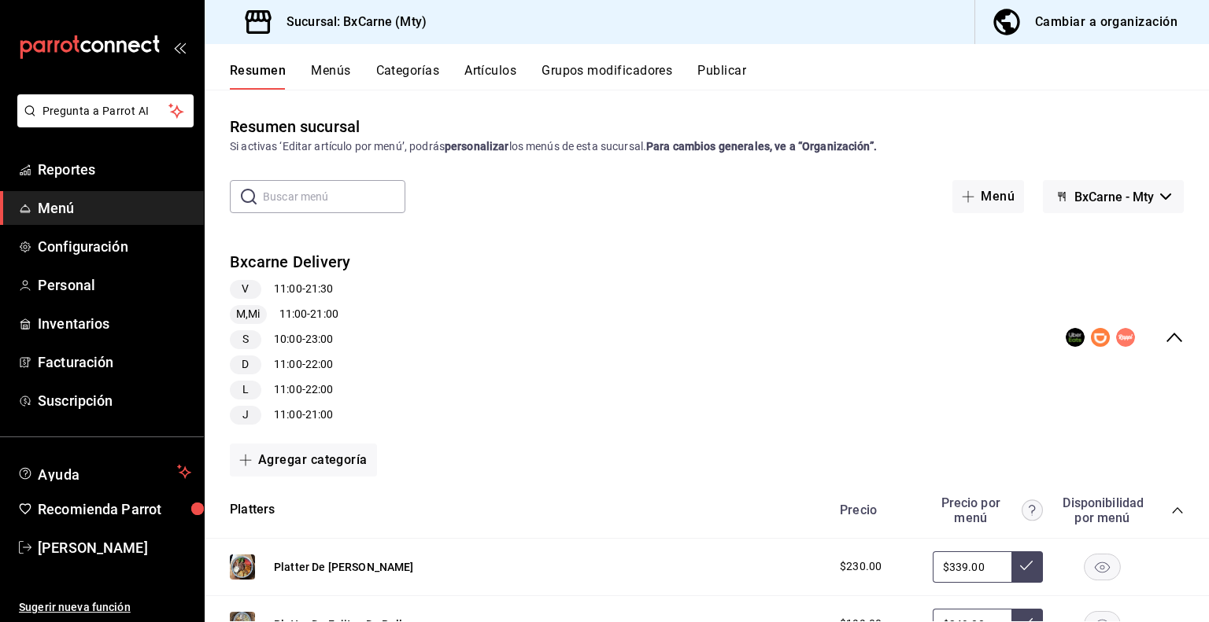
click at [738, 68] on button "Publicar" at bounding box center [721, 76] width 49 height 27
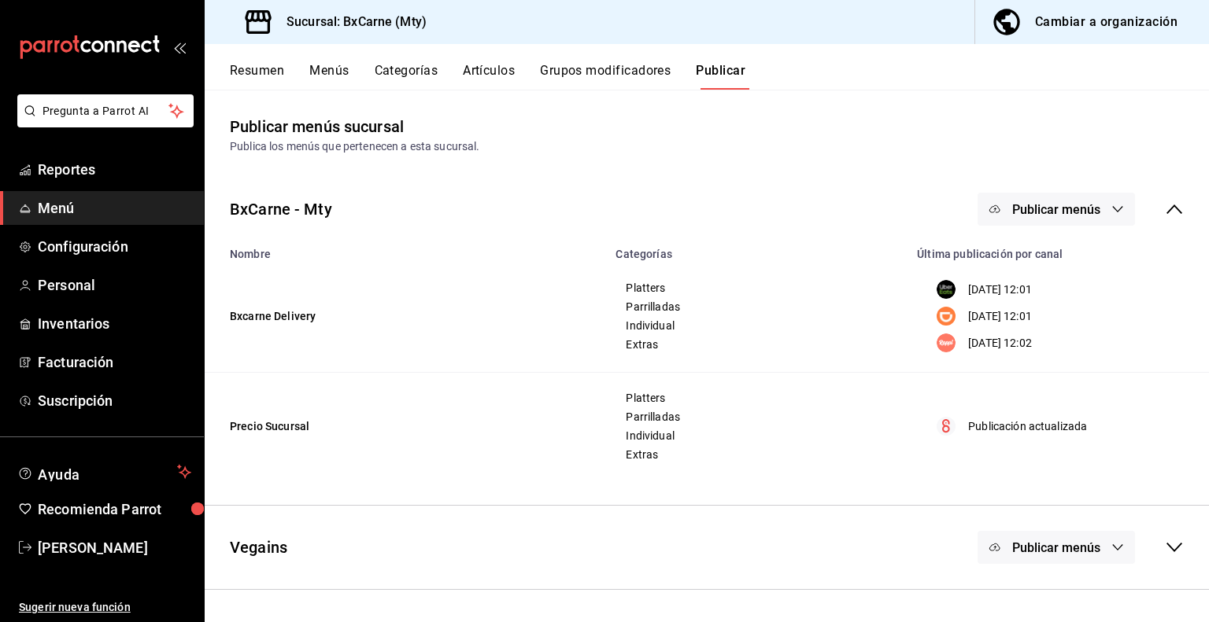
click at [1064, 204] on span "Publicar menús" at bounding box center [1056, 209] width 88 height 15
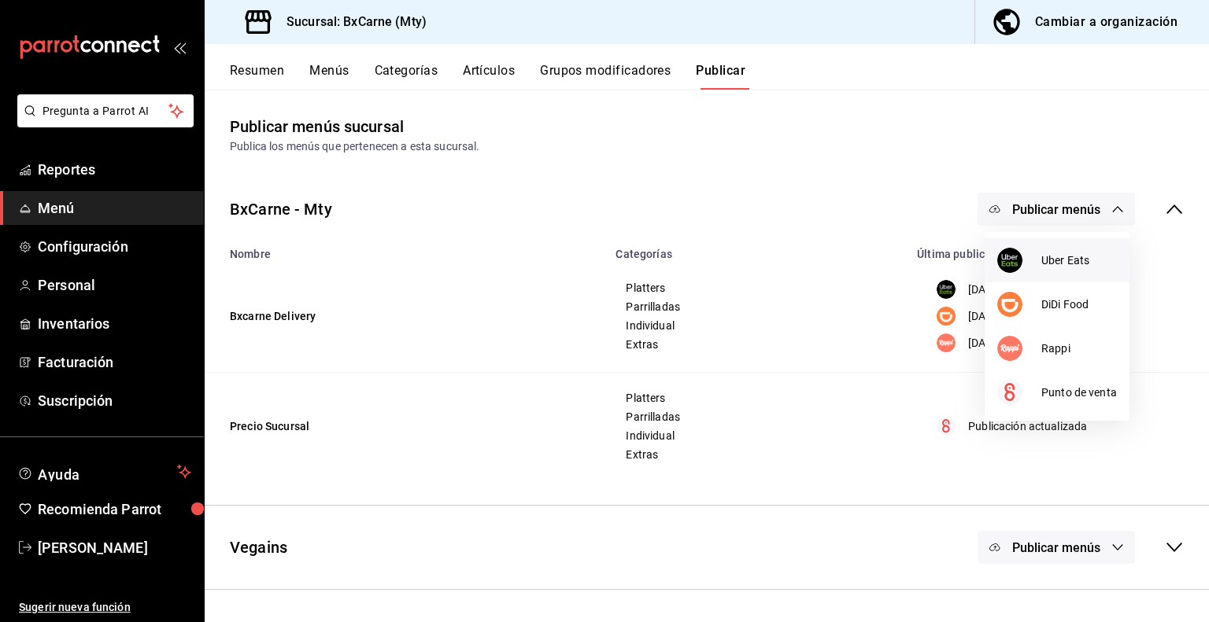
click at [1043, 264] on span "Uber Eats" at bounding box center [1079, 261] width 76 height 17
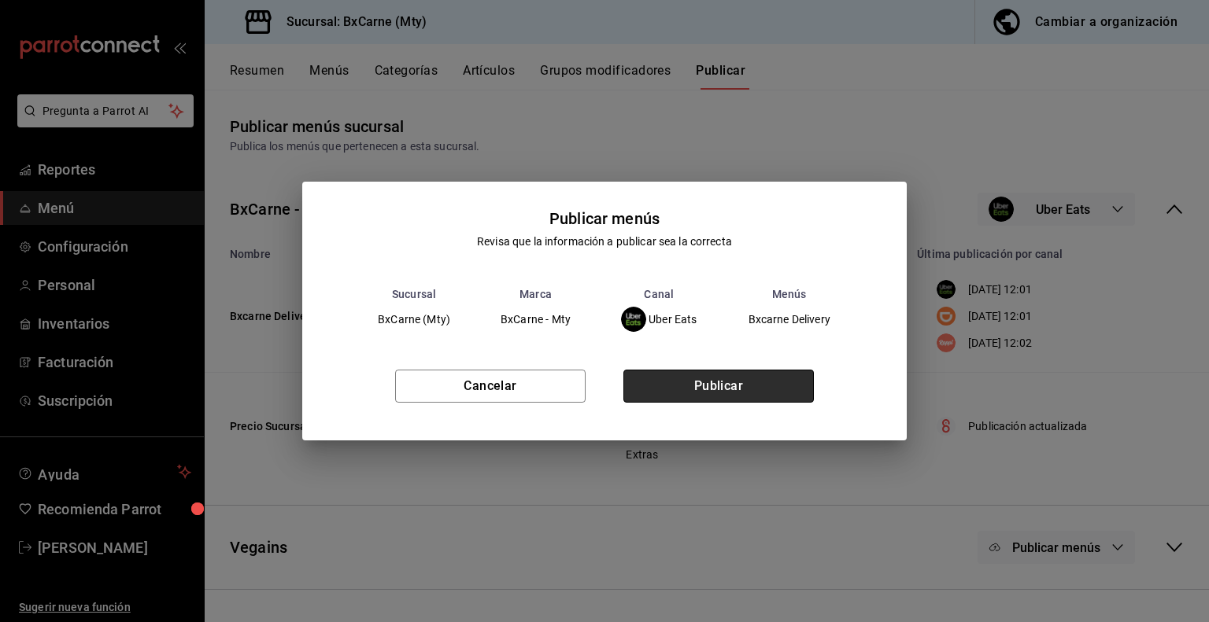
click at [733, 374] on button "Publicar" at bounding box center [718, 386] width 190 height 33
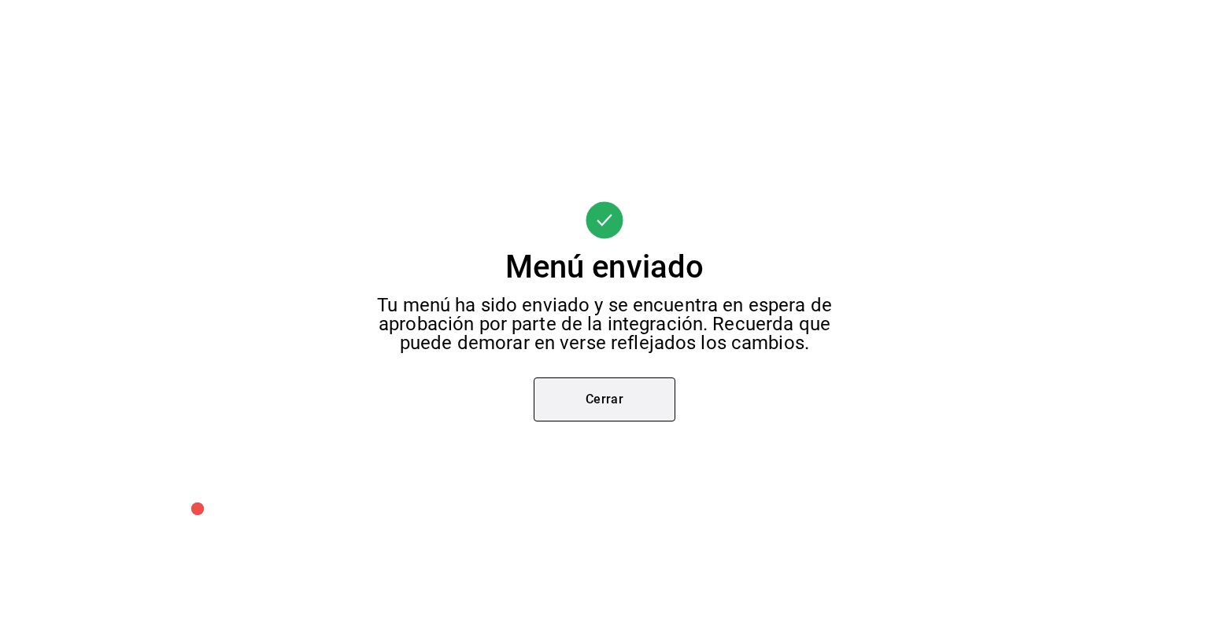
click at [618, 393] on button "Cerrar" at bounding box center [604, 400] width 142 height 44
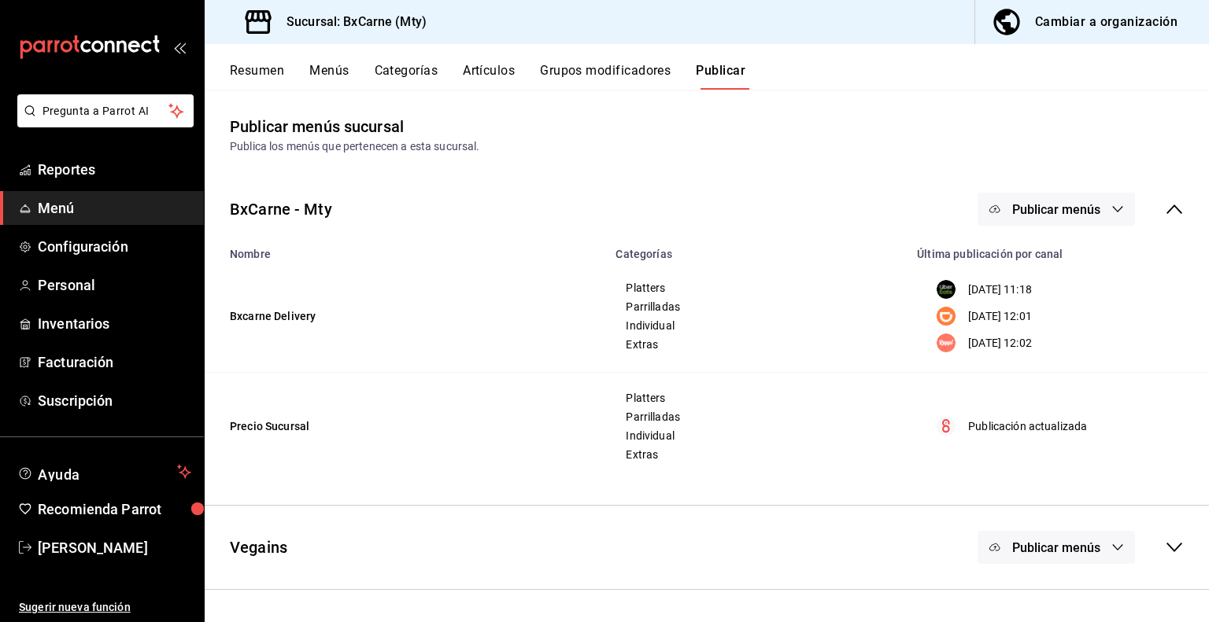
click at [1052, 220] on button "Publicar menús" at bounding box center [1055, 209] width 157 height 33
click at [1019, 304] on img at bounding box center [1009, 304] width 25 height 25
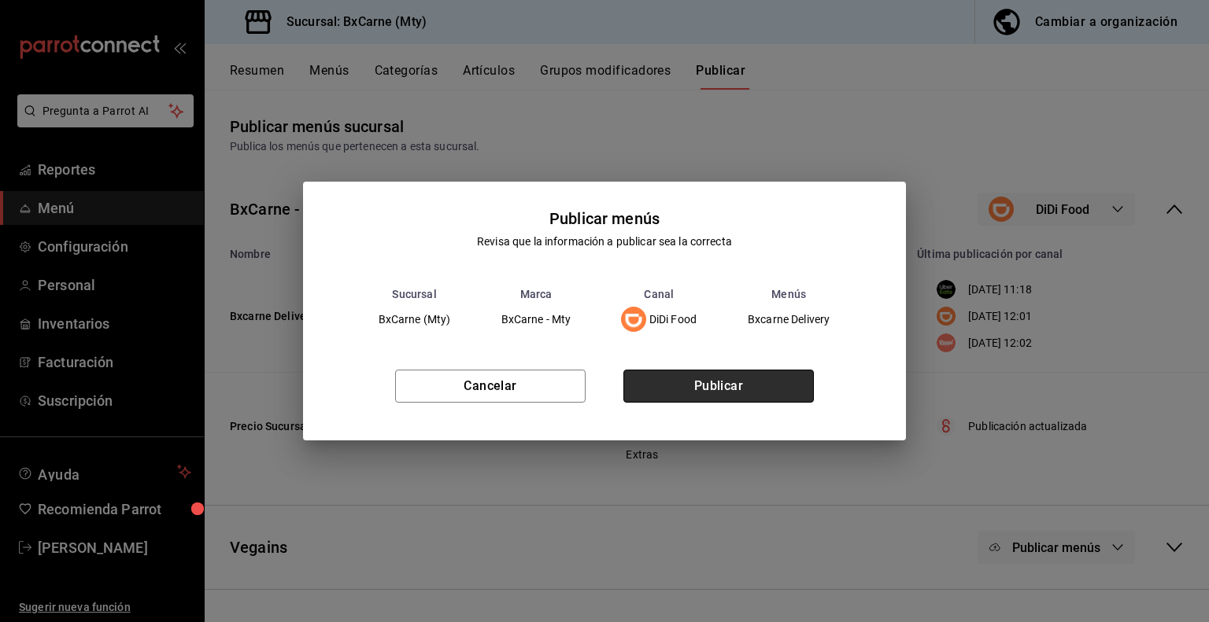
click at [678, 375] on button "Publicar" at bounding box center [718, 386] width 190 height 33
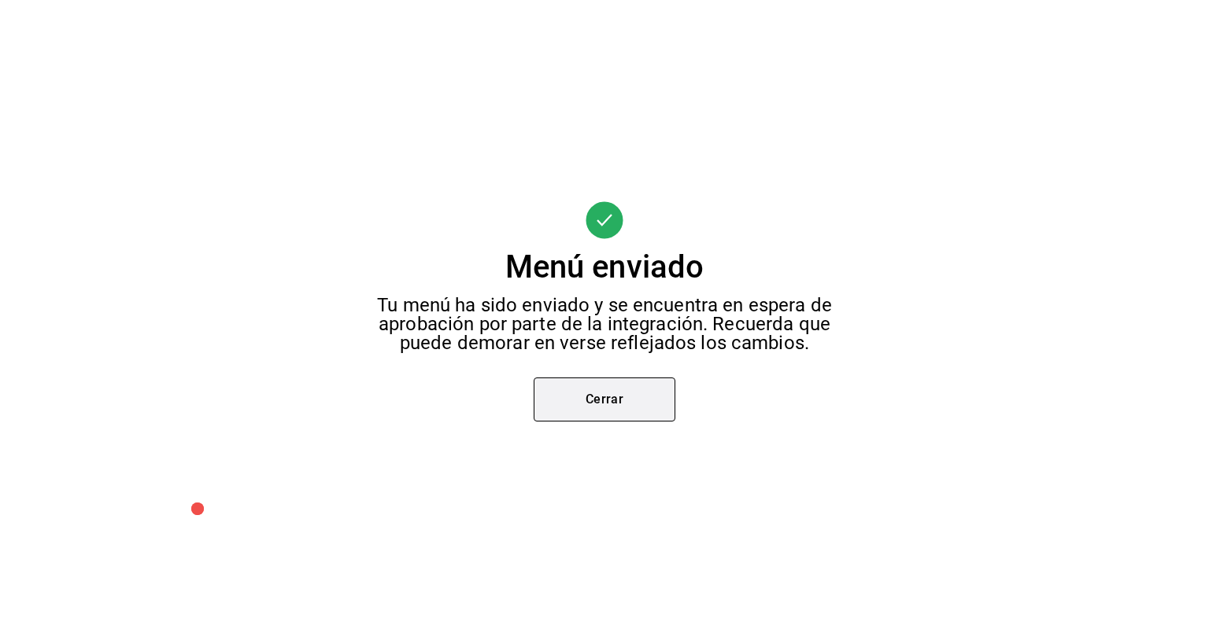
click at [621, 416] on button "Cerrar" at bounding box center [604, 400] width 142 height 44
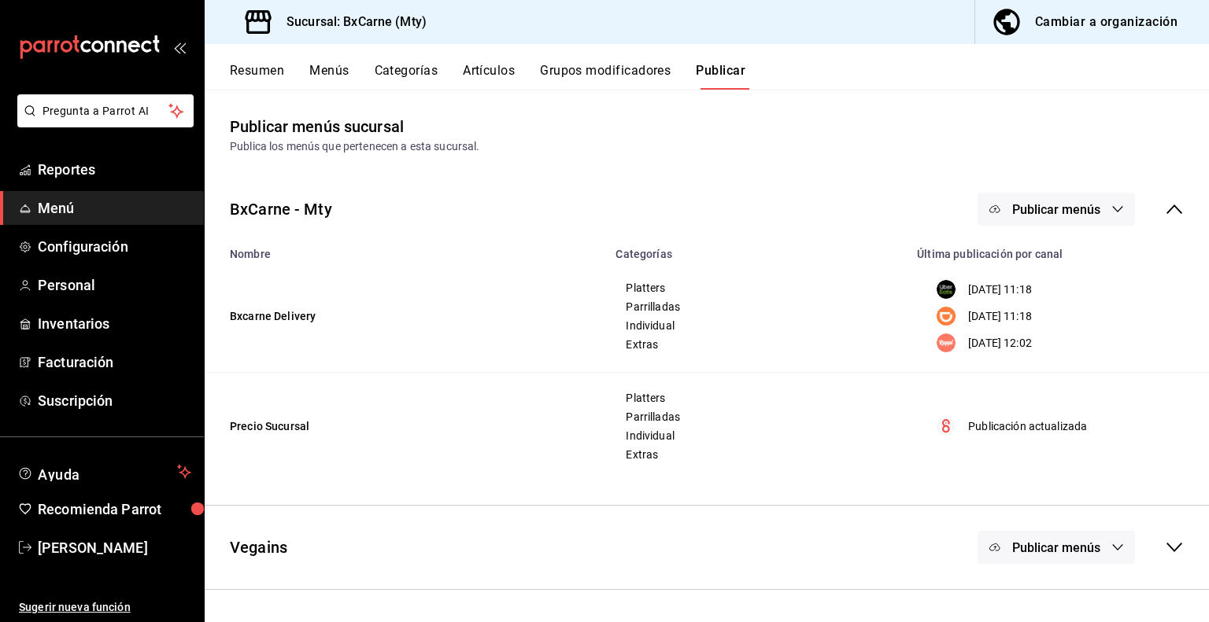
click at [1033, 214] on span "Publicar menús" at bounding box center [1056, 209] width 88 height 15
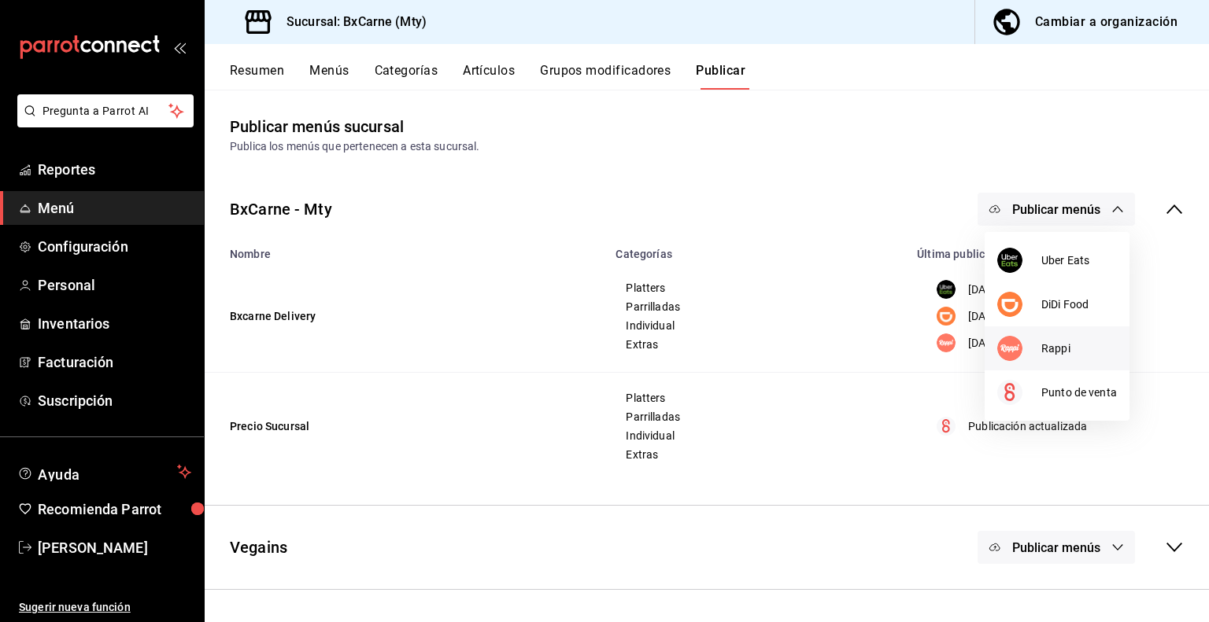
click at [1017, 343] on img at bounding box center [1009, 348] width 25 height 25
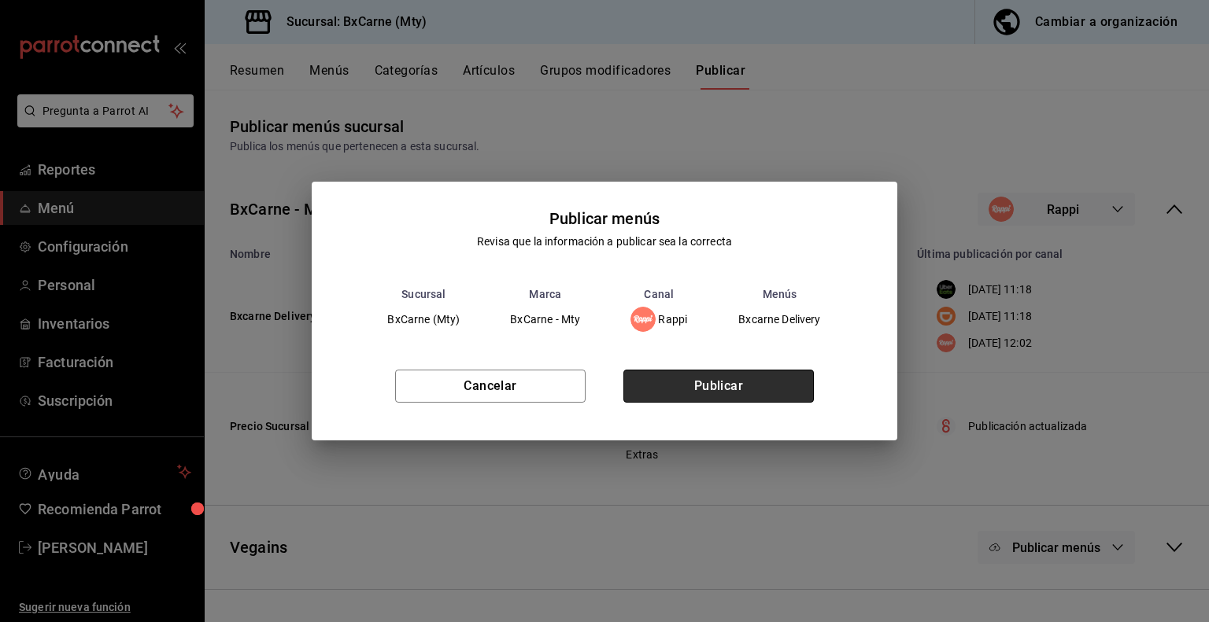
click at [683, 377] on button "Publicar" at bounding box center [718, 386] width 190 height 33
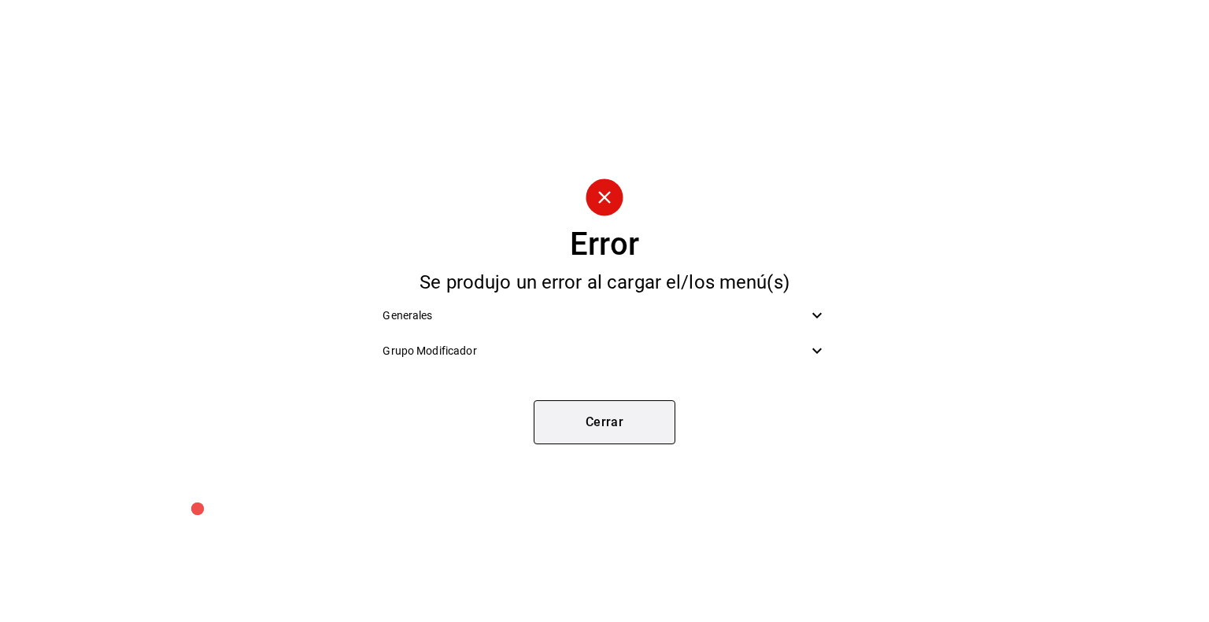
click at [629, 426] on button "Cerrar" at bounding box center [604, 422] width 142 height 44
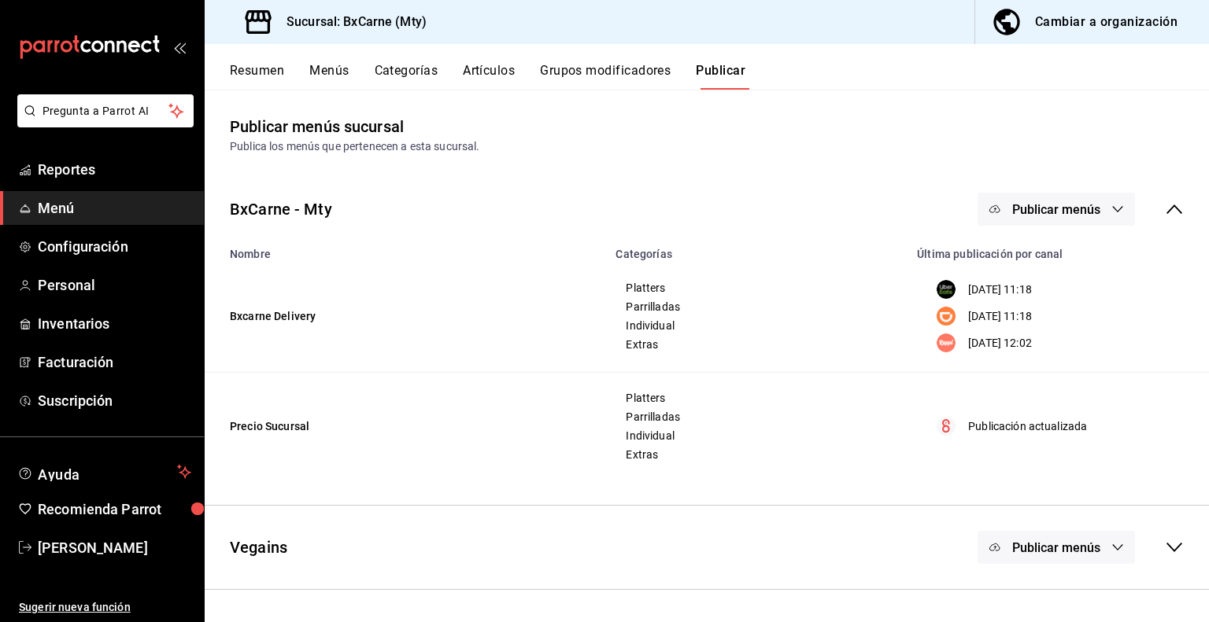
click at [1028, 206] on span "Publicar menús" at bounding box center [1056, 209] width 88 height 15
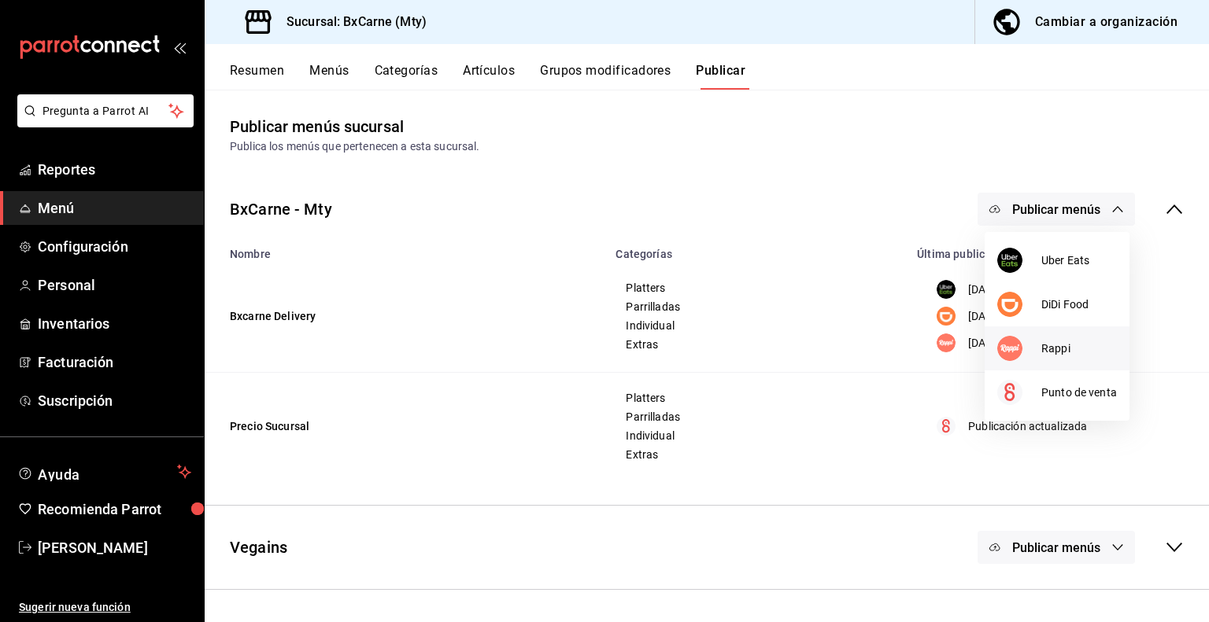
click at [995, 350] on li "Rappi" at bounding box center [1056, 349] width 145 height 44
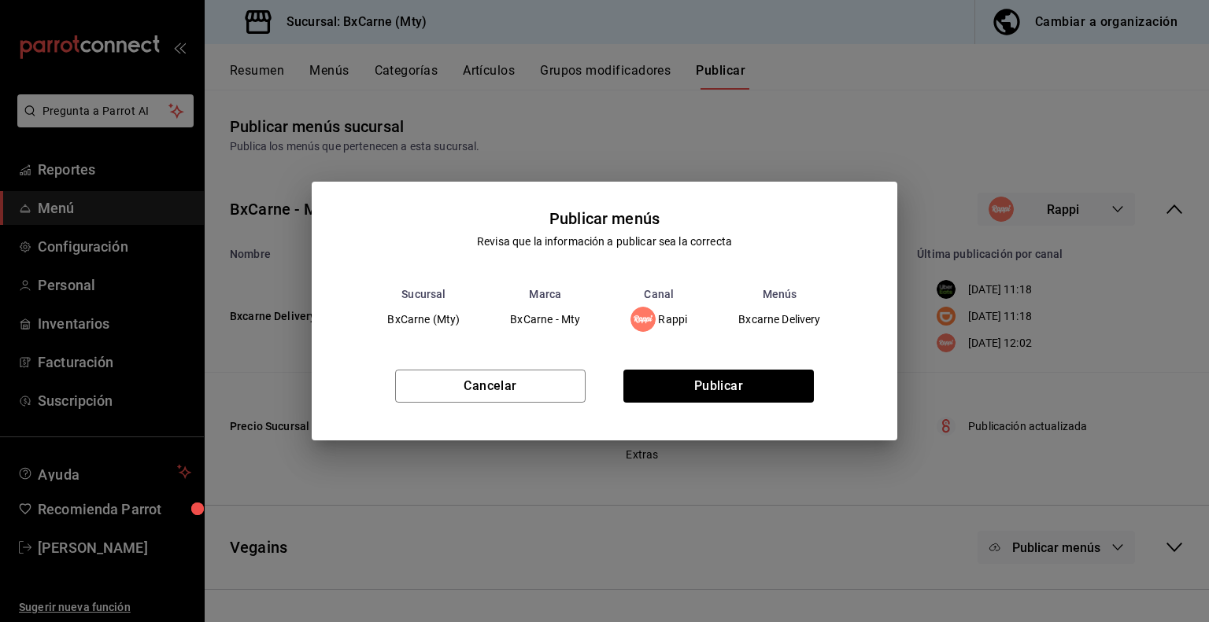
click at [712, 365] on div "Cancelar Publicar" at bounding box center [604, 393] width 585 height 96
click at [709, 376] on button "Publicar" at bounding box center [718, 386] width 190 height 33
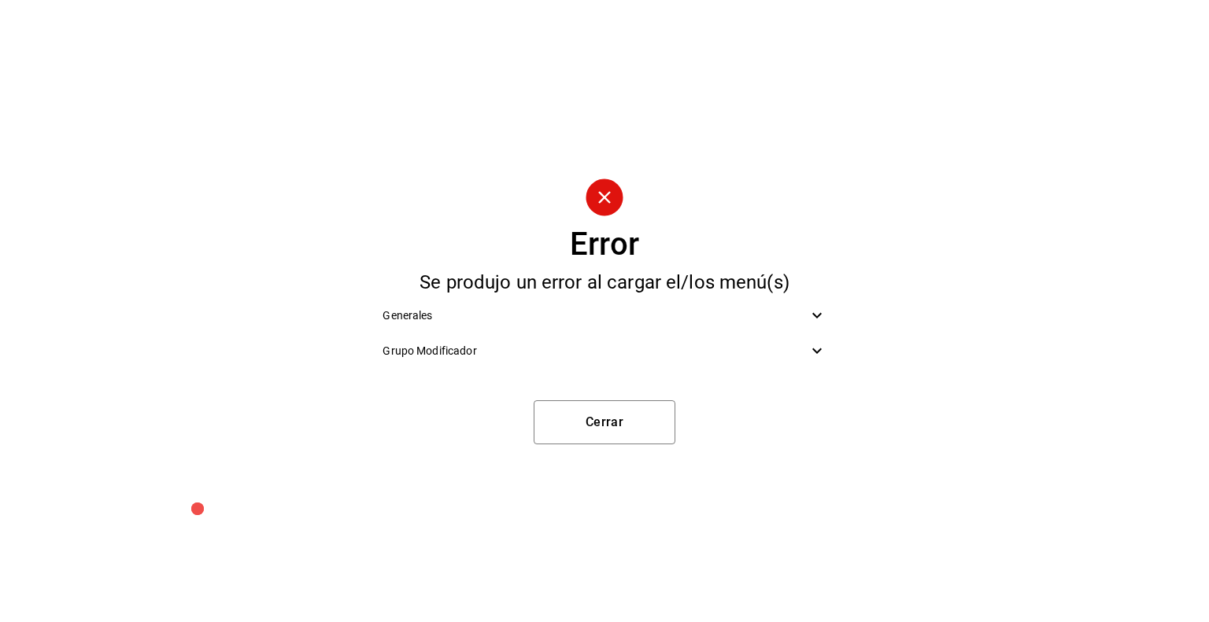
drag, startPoint x: 709, startPoint y: 376, endPoint x: 721, endPoint y: 344, distance: 34.3
click at [721, 344] on div "Error Se produjo un error al cargar el/los menú(s) Generales Grupo Modificador …" at bounding box center [604, 311] width 1209 height 622
click at [721, 344] on span "Grupo Modificador" at bounding box center [594, 351] width 424 height 17
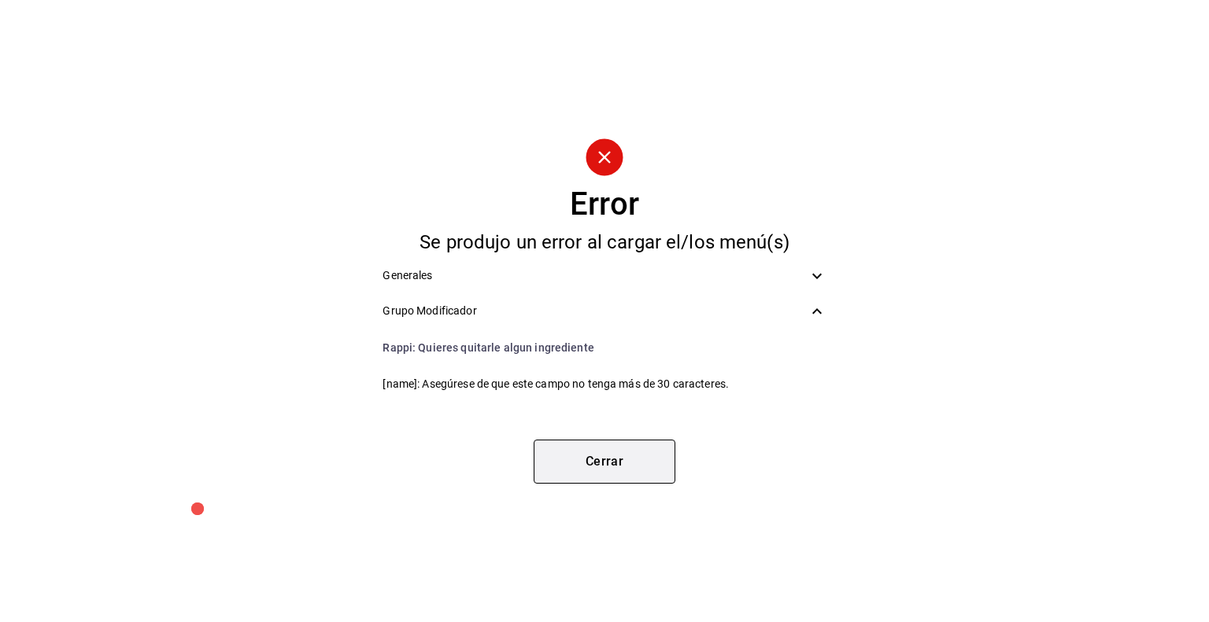
click at [608, 459] on button "Cerrar" at bounding box center [604, 462] width 142 height 44
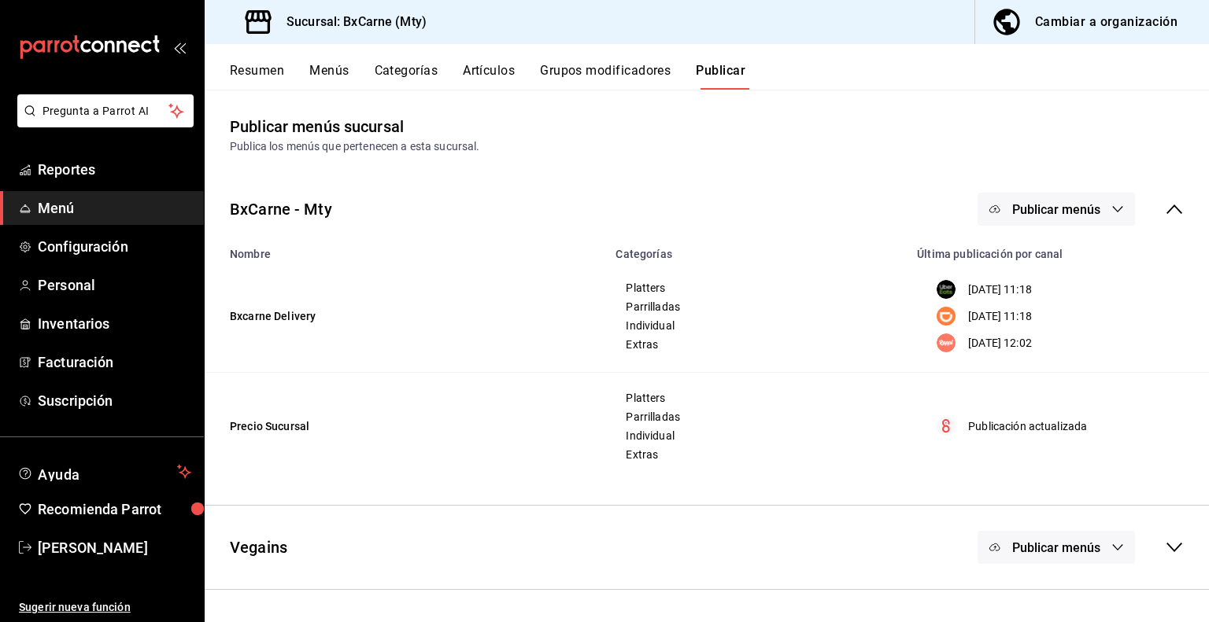
click at [601, 72] on button "Grupos modificadores" at bounding box center [605, 76] width 131 height 27
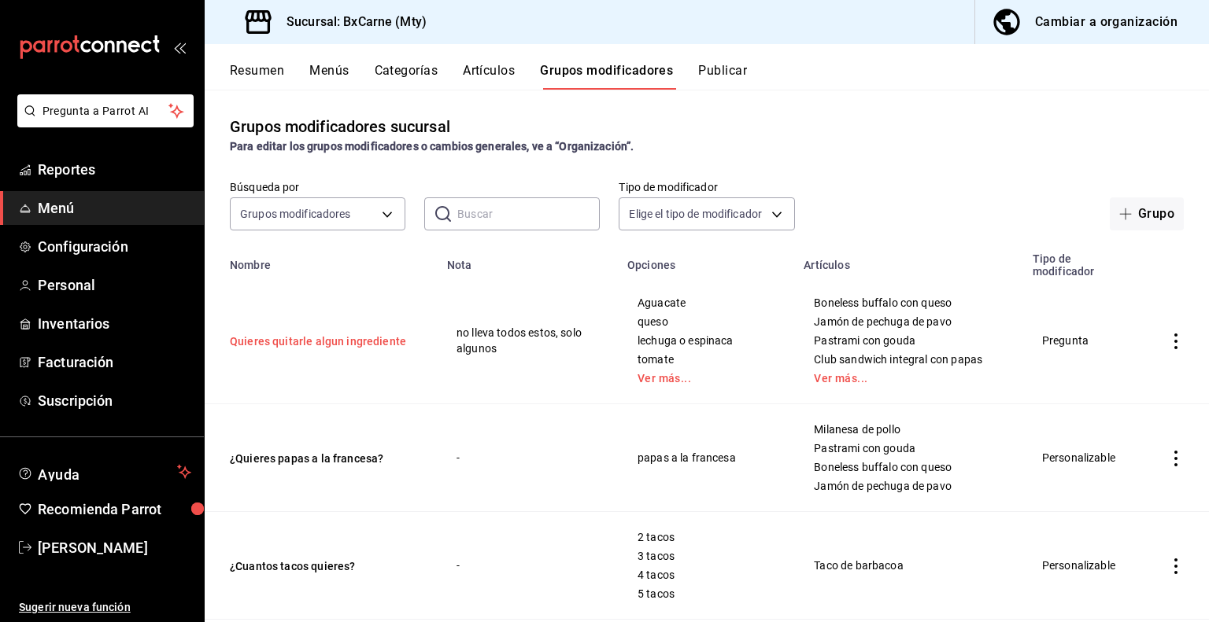
click at [364, 336] on button "Quieres quitarle algun ingrediente" at bounding box center [324, 342] width 189 height 16
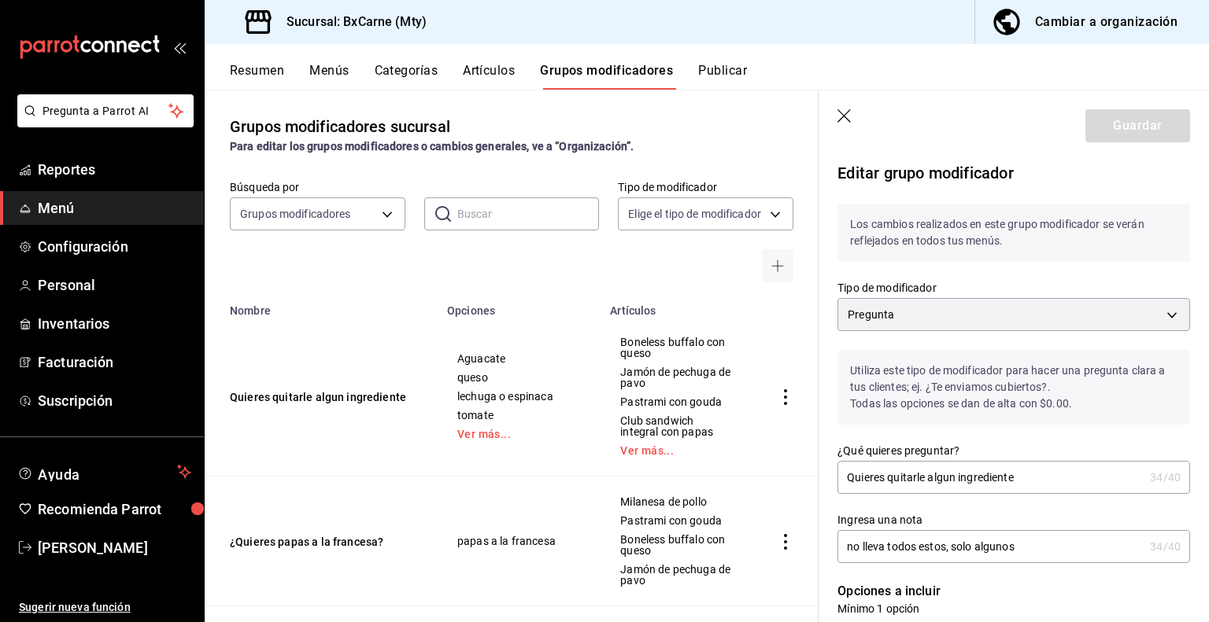
click at [944, 471] on input "Quieres quitarle algun ingrediente" at bounding box center [990, 477] width 306 height 31
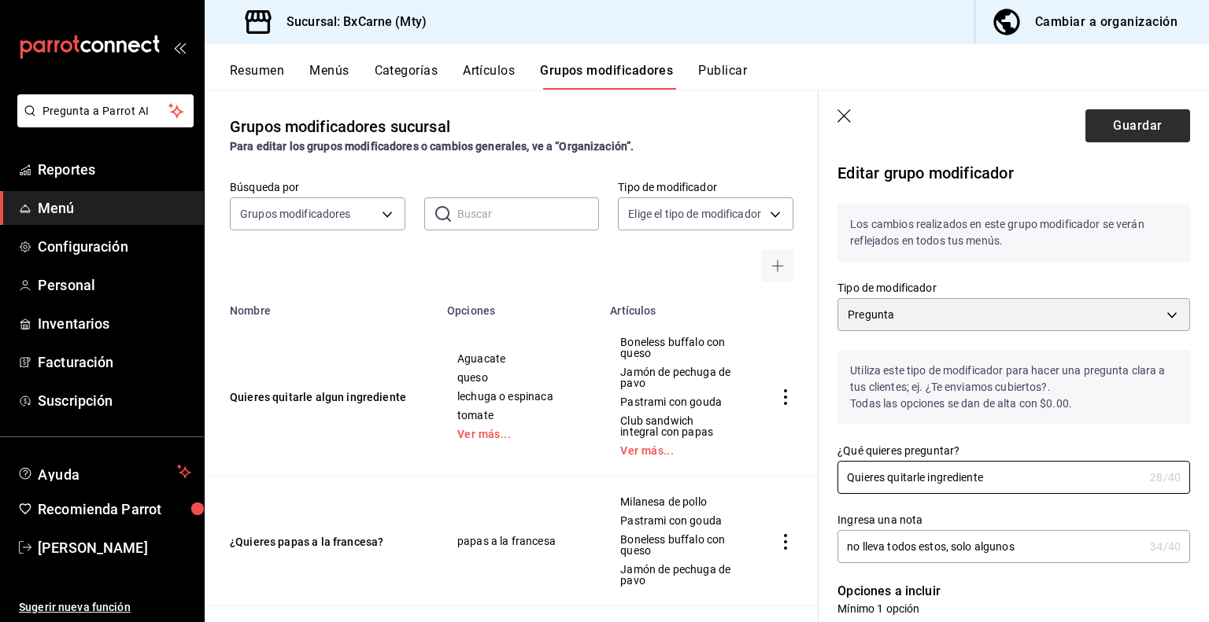
type input "Quieres quitarle ingrediente"
click at [1135, 127] on button "Guardar" at bounding box center [1137, 125] width 105 height 33
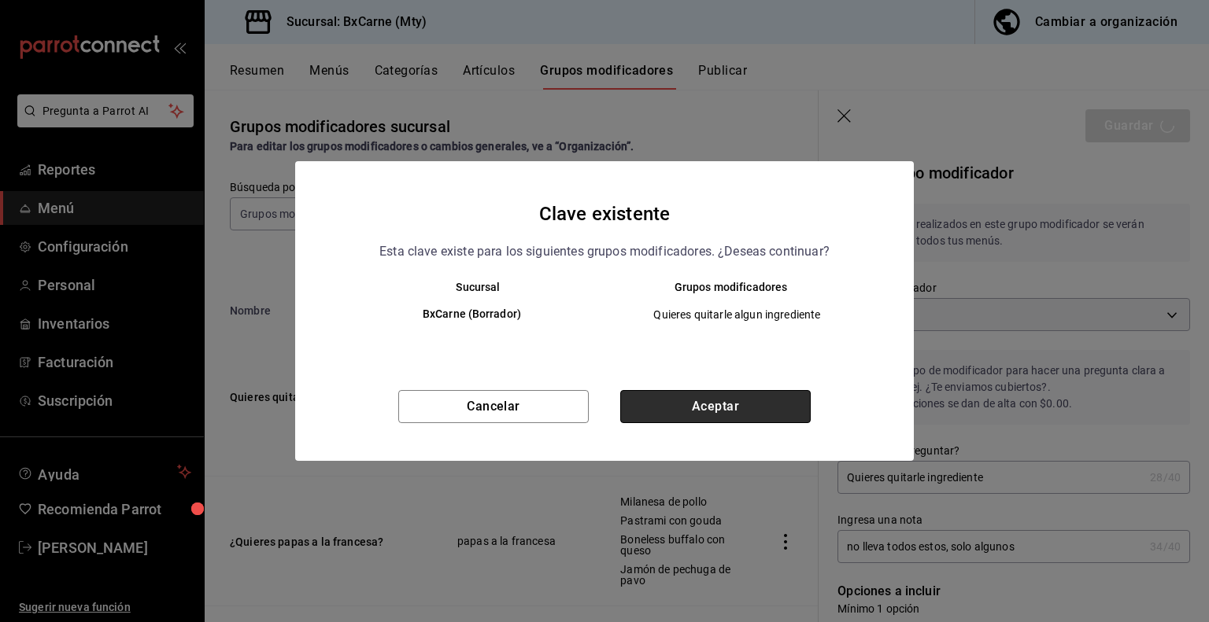
click at [710, 418] on button "Aceptar" at bounding box center [715, 406] width 190 height 33
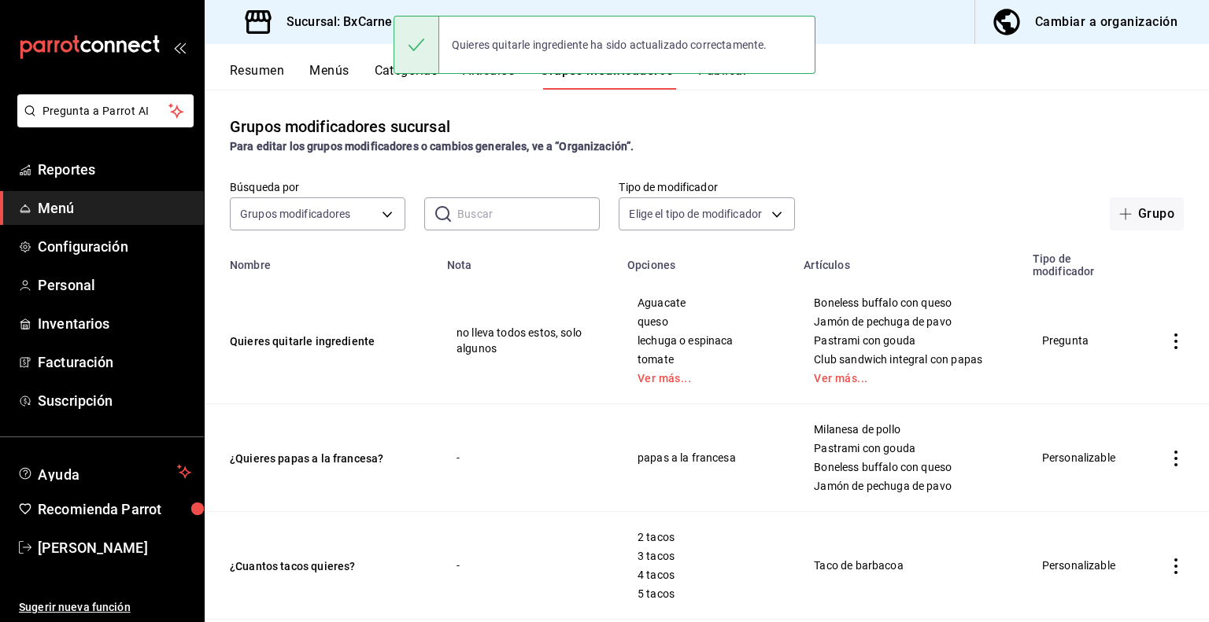
click at [718, 79] on button "Publicar" at bounding box center [722, 76] width 49 height 27
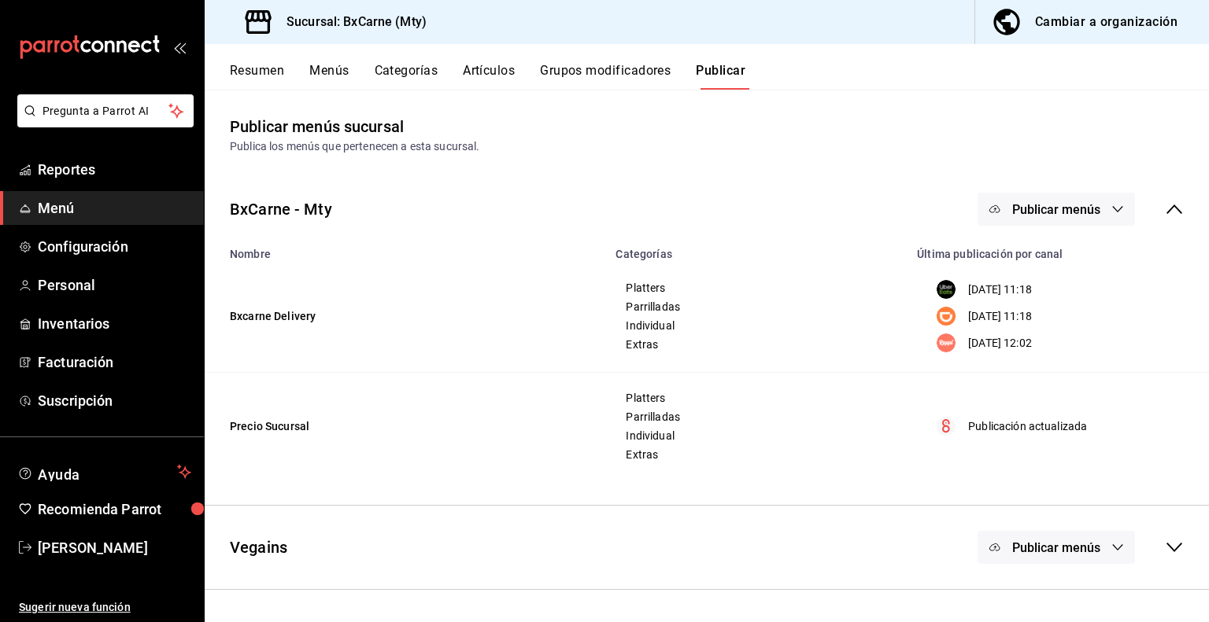
click at [1046, 218] on button "Publicar menús" at bounding box center [1055, 209] width 157 height 33
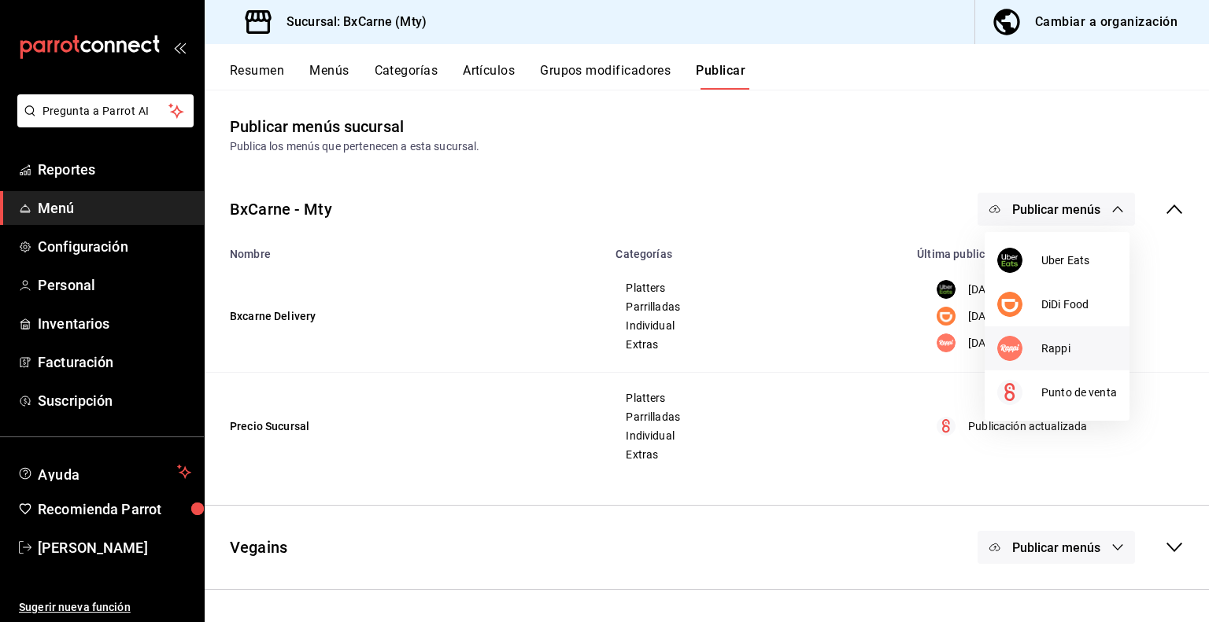
click at [1038, 349] on div at bounding box center [1019, 348] width 44 height 25
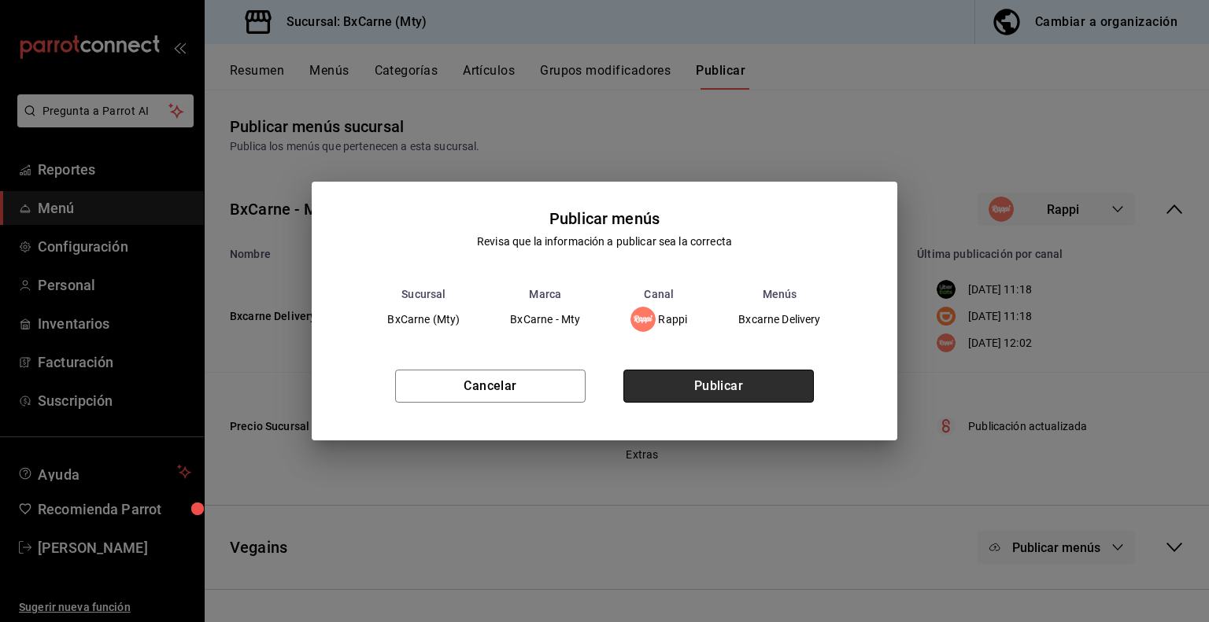
click at [758, 377] on button "Publicar" at bounding box center [718, 386] width 190 height 33
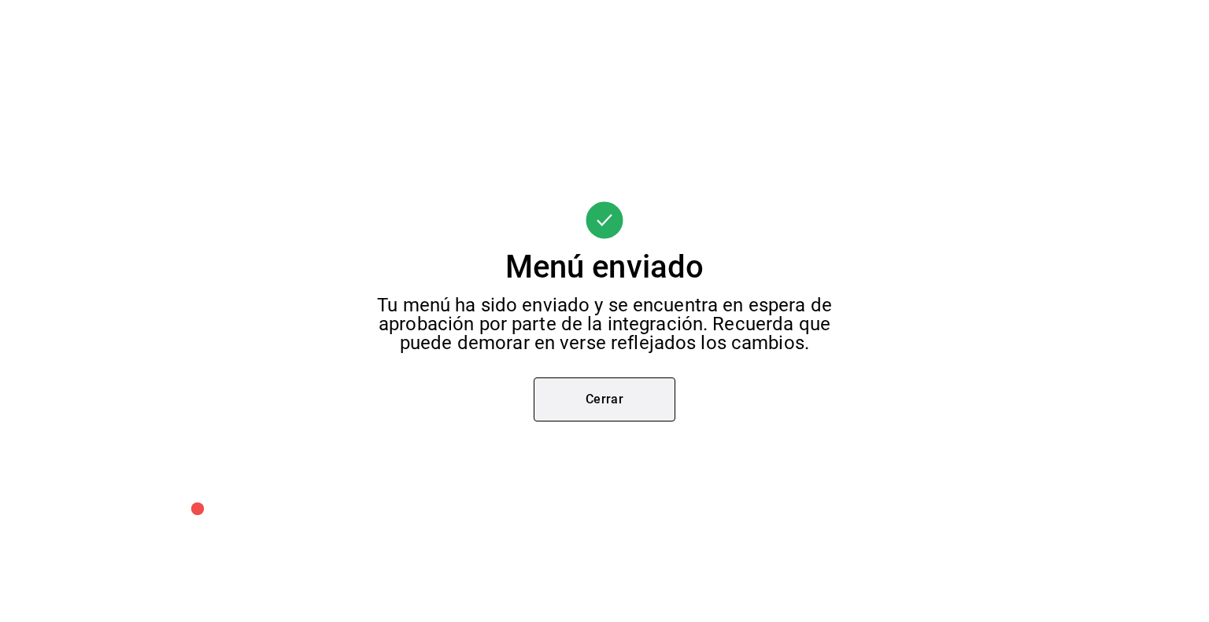
click at [625, 386] on button "Cerrar" at bounding box center [604, 400] width 142 height 44
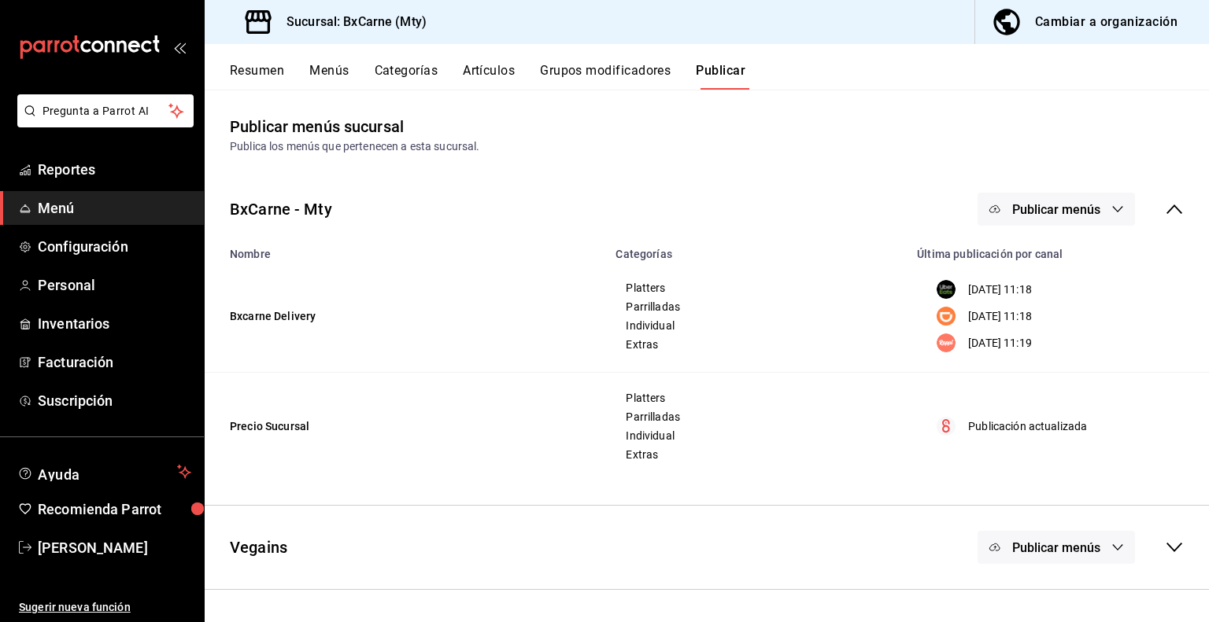
click at [1093, 548] on span "Publicar menús" at bounding box center [1056, 548] width 88 height 15
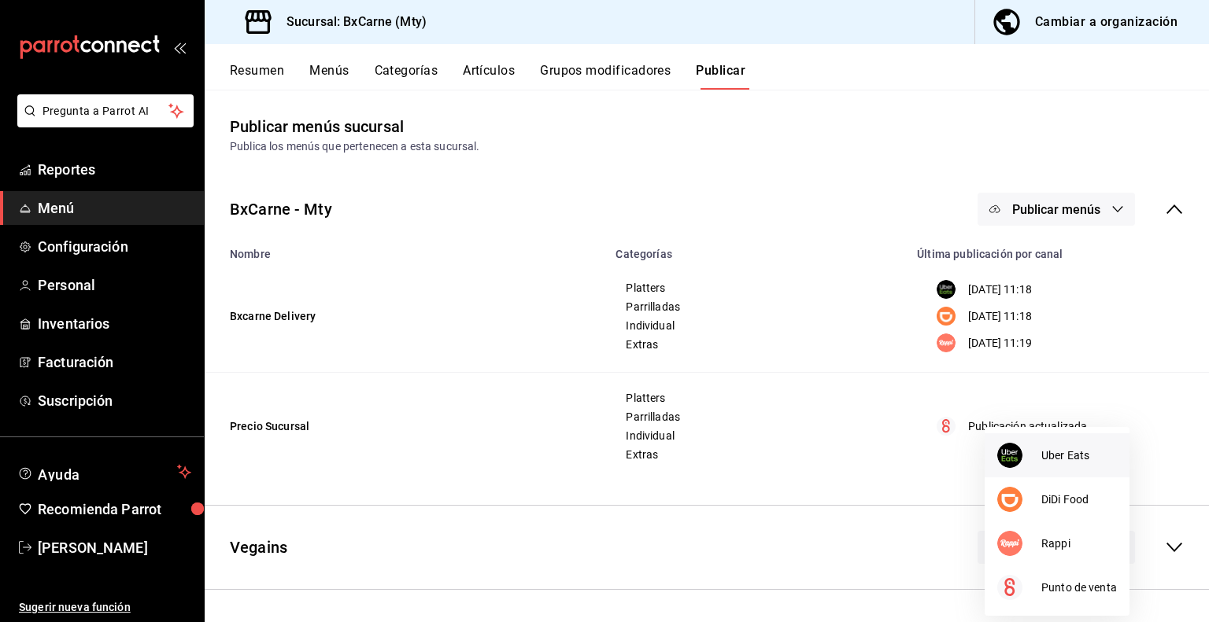
click at [1043, 460] on span "Uber Eats" at bounding box center [1079, 456] width 76 height 17
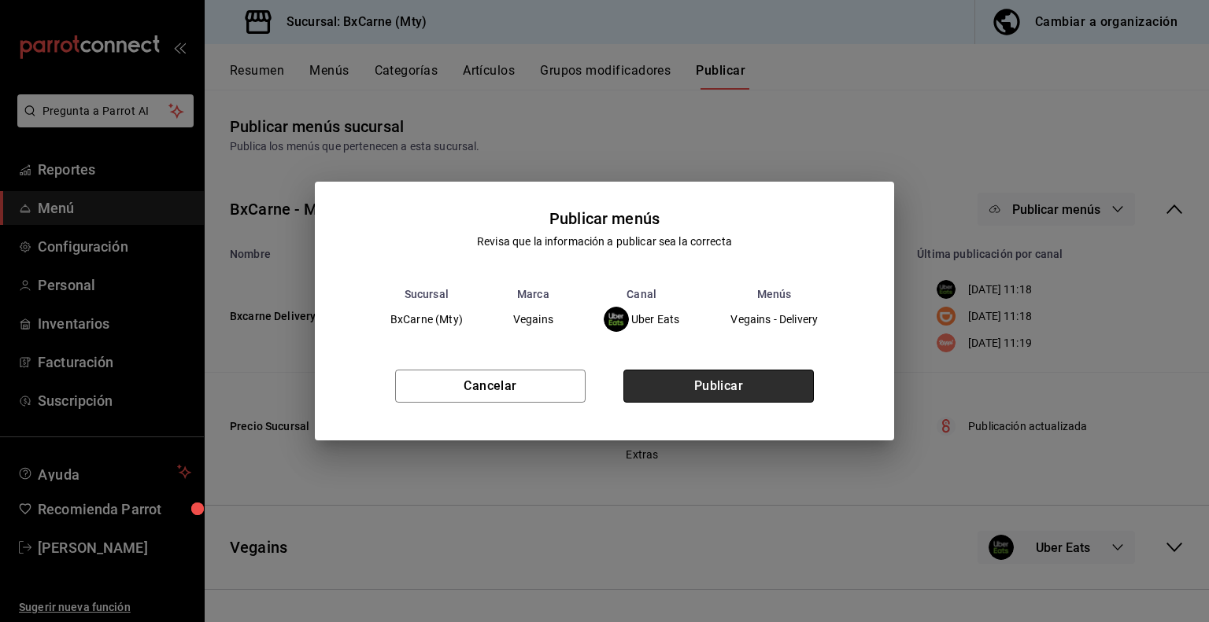
click at [805, 394] on button "Publicar" at bounding box center [718, 386] width 190 height 33
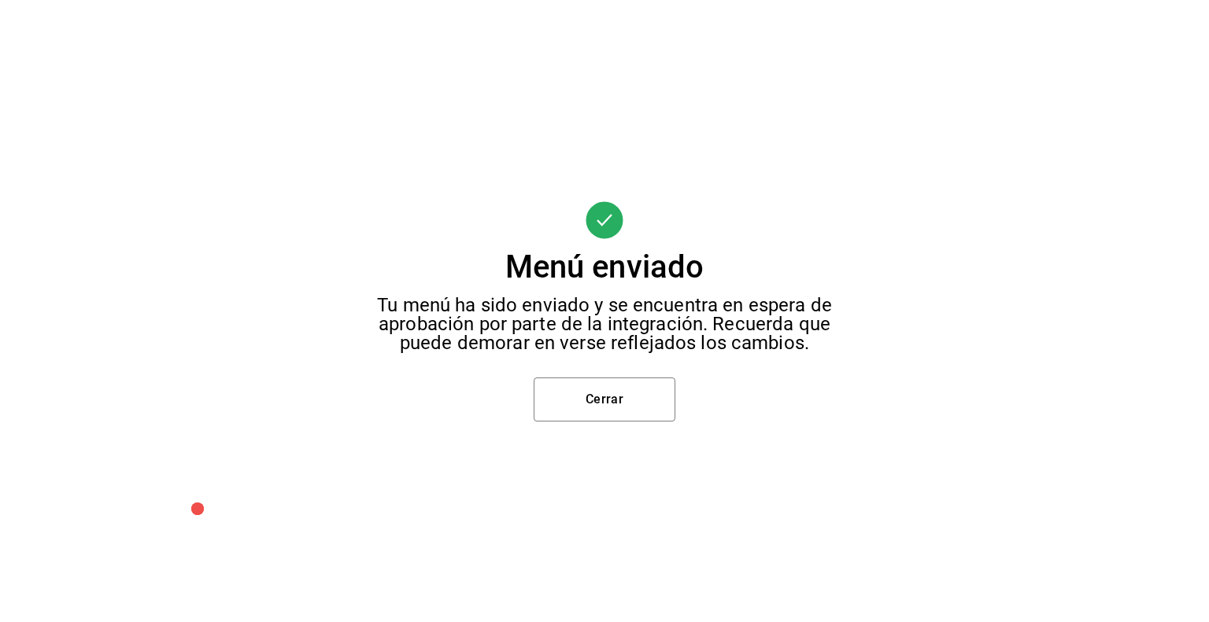
click at [570, 366] on div "Menú enviado Tu menú ha sido enviado y se encuentra en espera de aprobación por…" at bounding box center [604, 311] width 1209 height 622
click at [569, 375] on div "Menú enviado Tu menú ha sido enviado y se encuentra en espera de aprobación por…" at bounding box center [604, 311] width 1209 height 622
click at [570, 379] on button "Cerrar" at bounding box center [604, 400] width 142 height 44
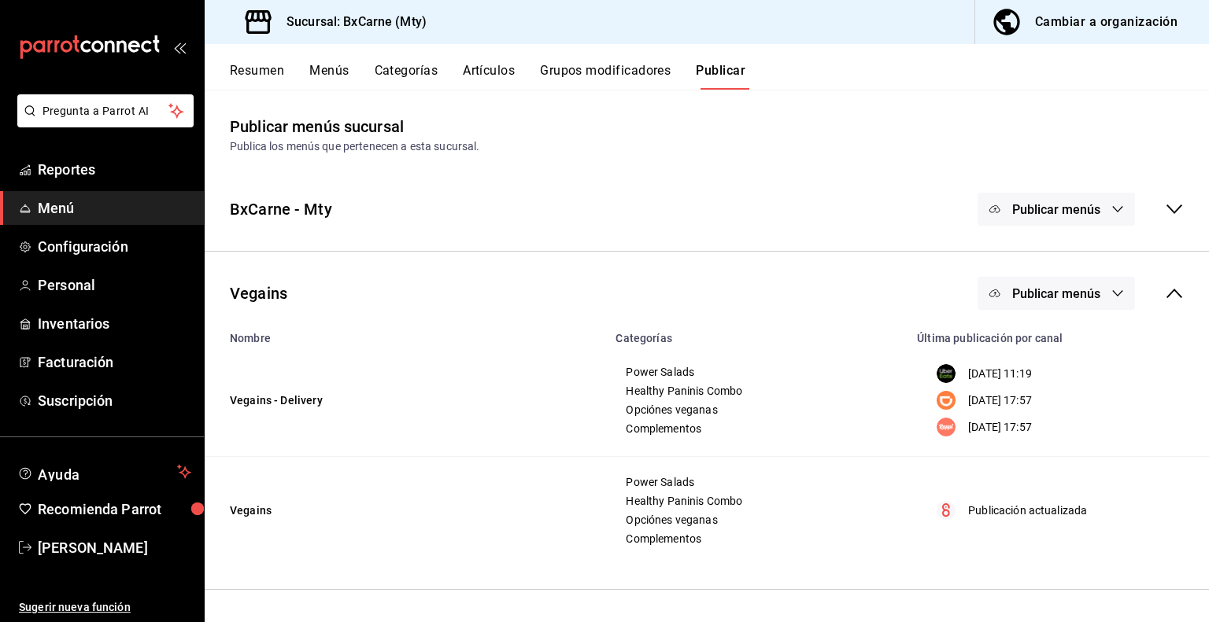
click at [1008, 297] on button "Publicar menús" at bounding box center [1055, 293] width 157 height 33
click at [1017, 367] on li "DiDi Food" at bounding box center [1056, 389] width 145 height 44
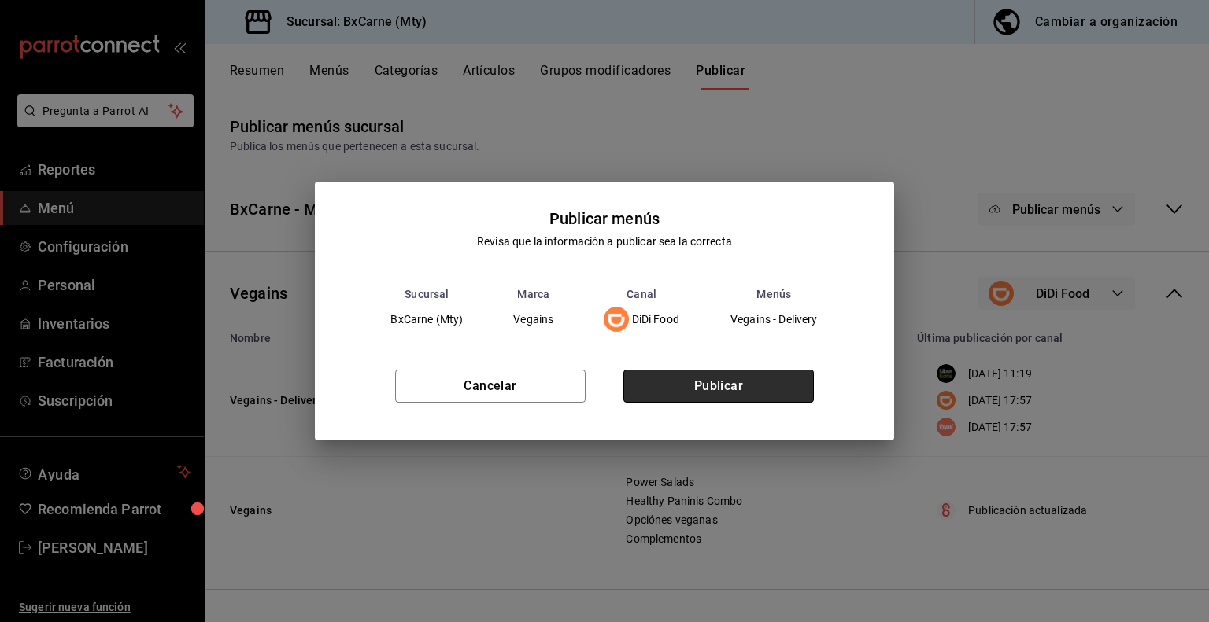
click at [708, 388] on button "Publicar" at bounding box center [718, 386] width 190 height 33
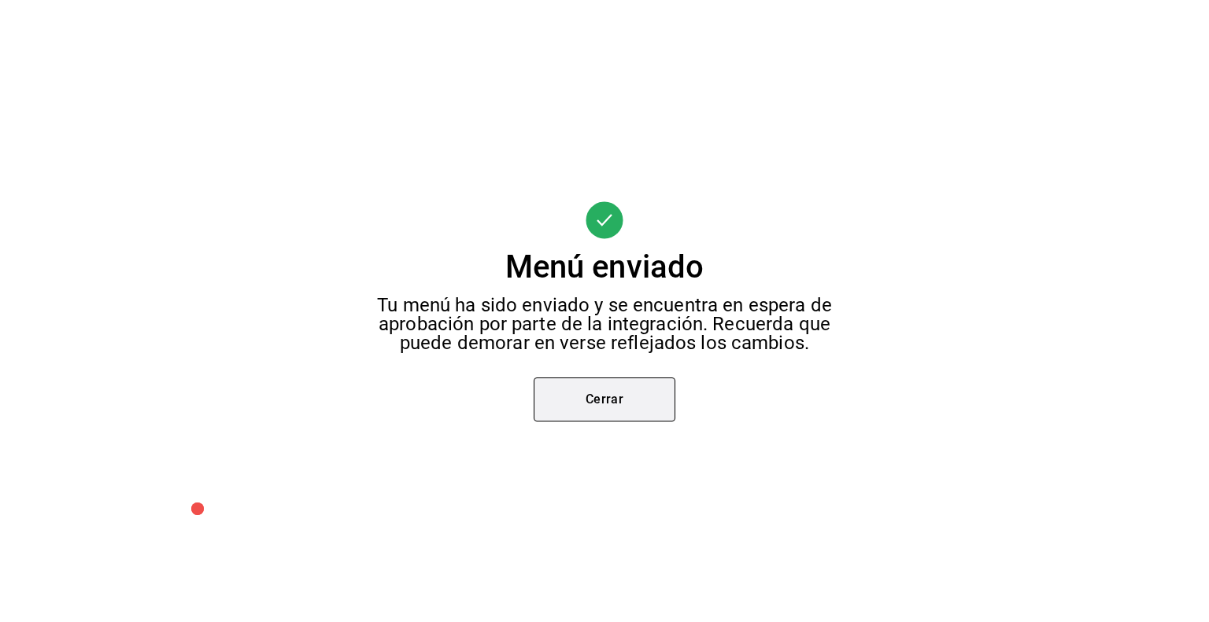
click at [584, 414] on button "Cerrar" at bounding box center [604, 400] width 142 height 44
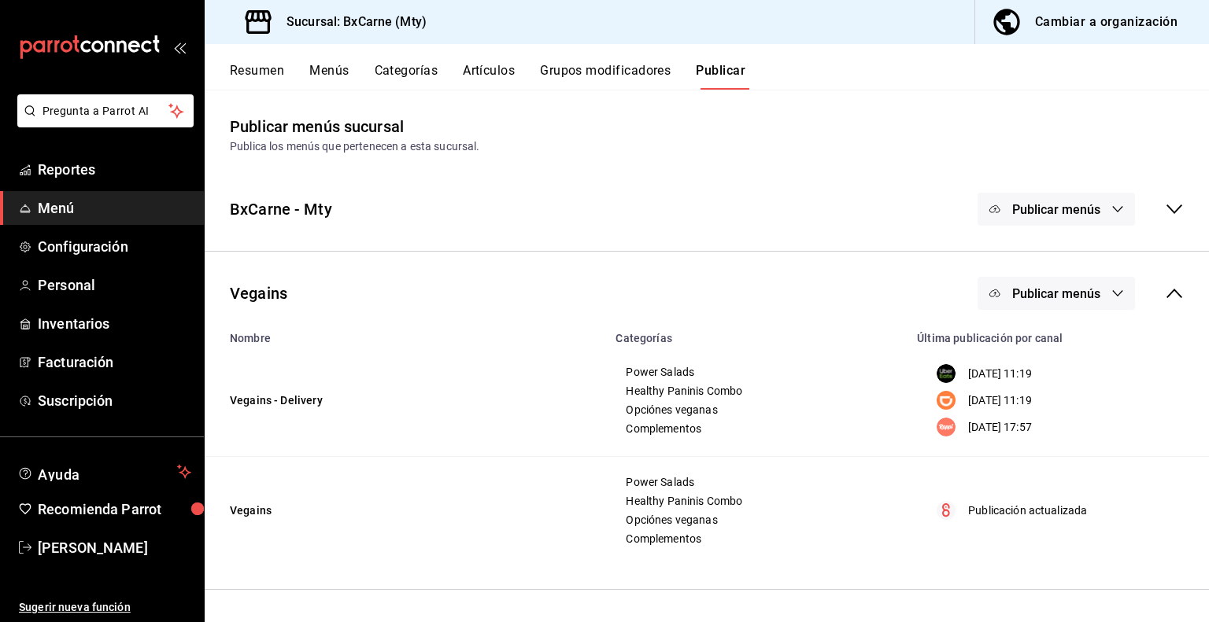
click at [1034, 292] on span "Publicar menús" at bounding box center [1056, 293] width 88 height 15
click at [1004, 441] on img at bounding box center [1009, 432] width 25 height 25
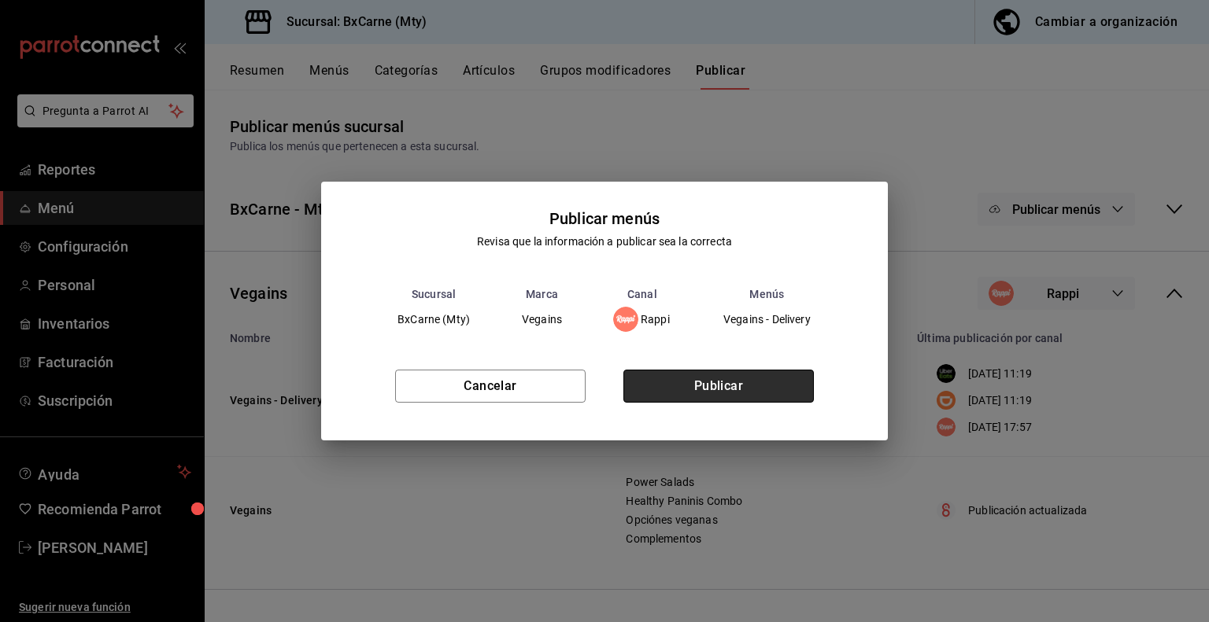
click at [696, 398] on button "Publicar" at bounding box center [718, 386] width 190 height 33
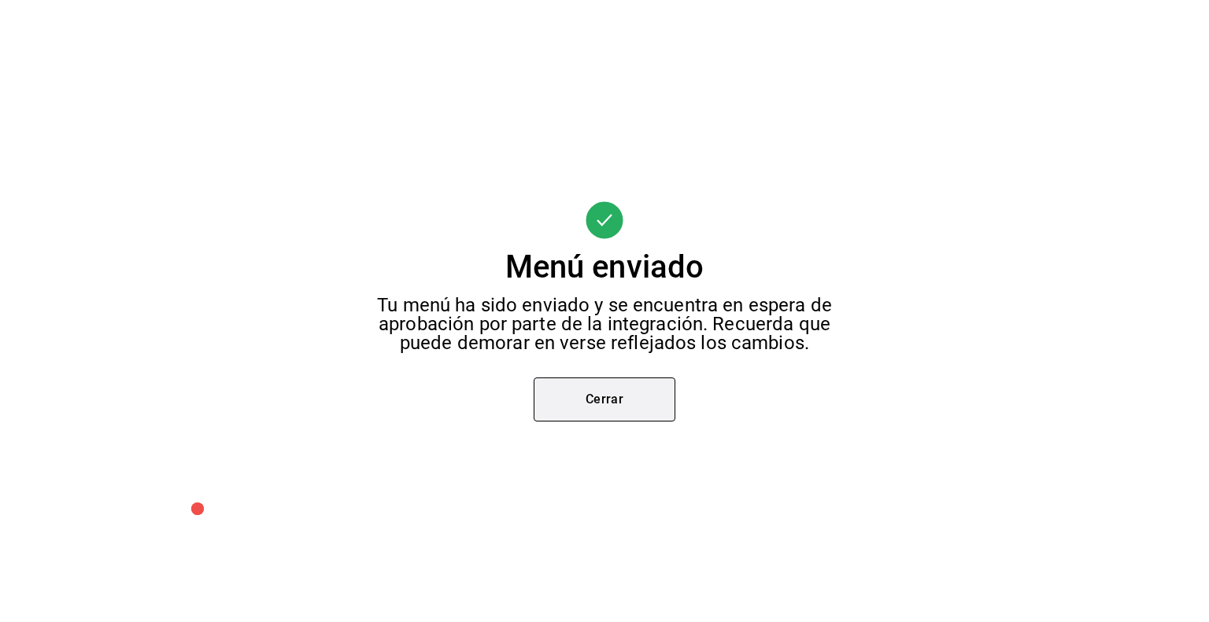
click at [595, 393] on button "Cerrar" at bounding box center [604, 400] width 142 height 44
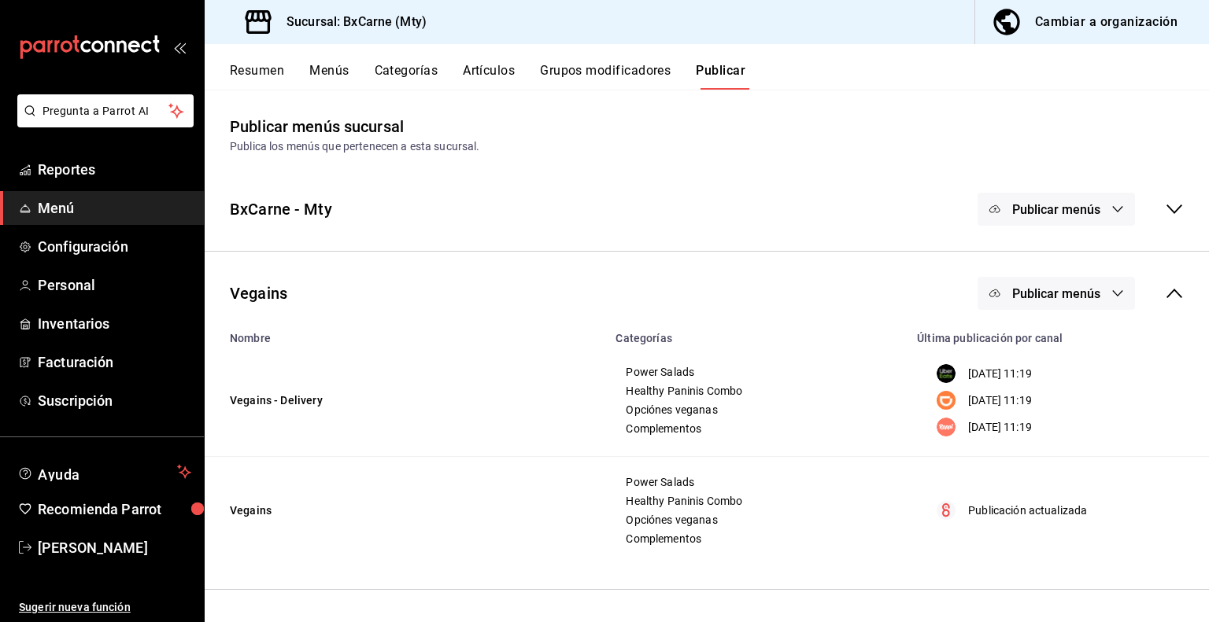
click at [576, 69] on button "Grupos modificadores" at bounding box center [605, 76] width 131 height 27
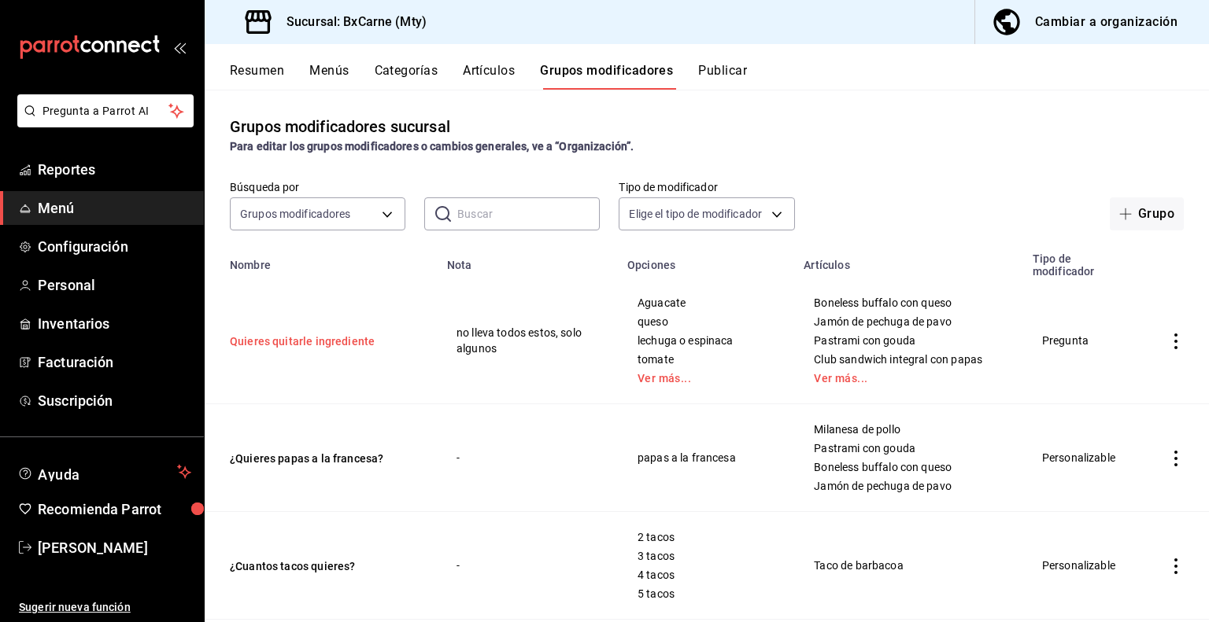
click at [335, 336] on button "Quieres quitarle ingrediente" at bounding box center [324, 342] width 189 height 16
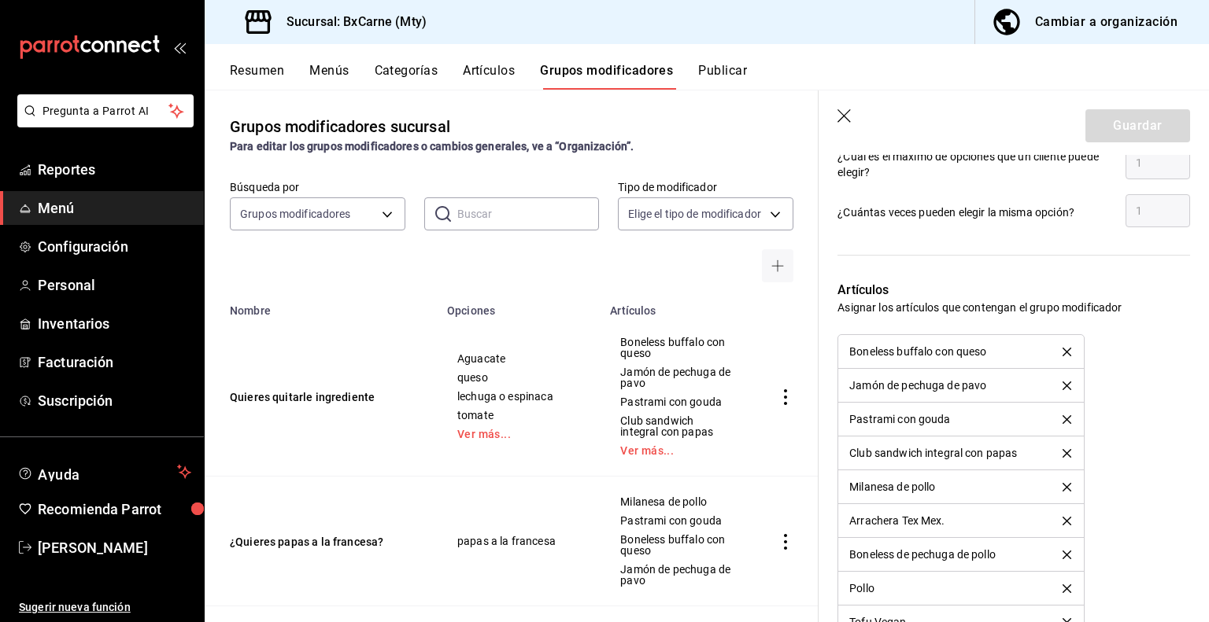
scroll to position [1083, 0]
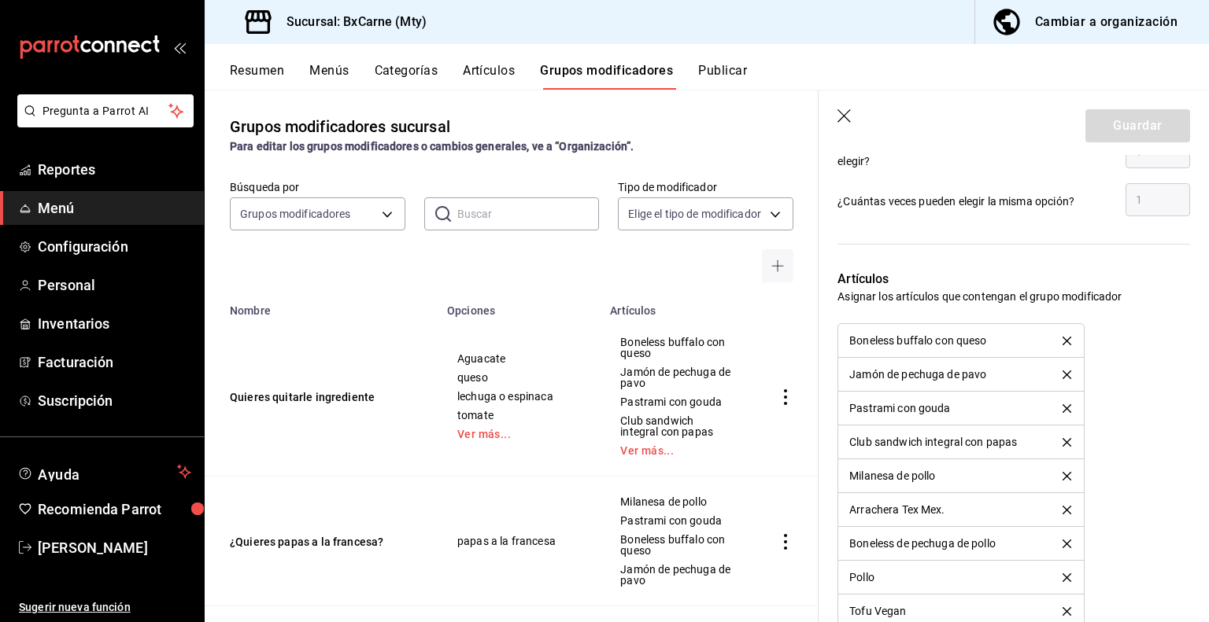
click at [1062, 340] on icon "delete" at bounding box center [1066, 341] width 9 height 9
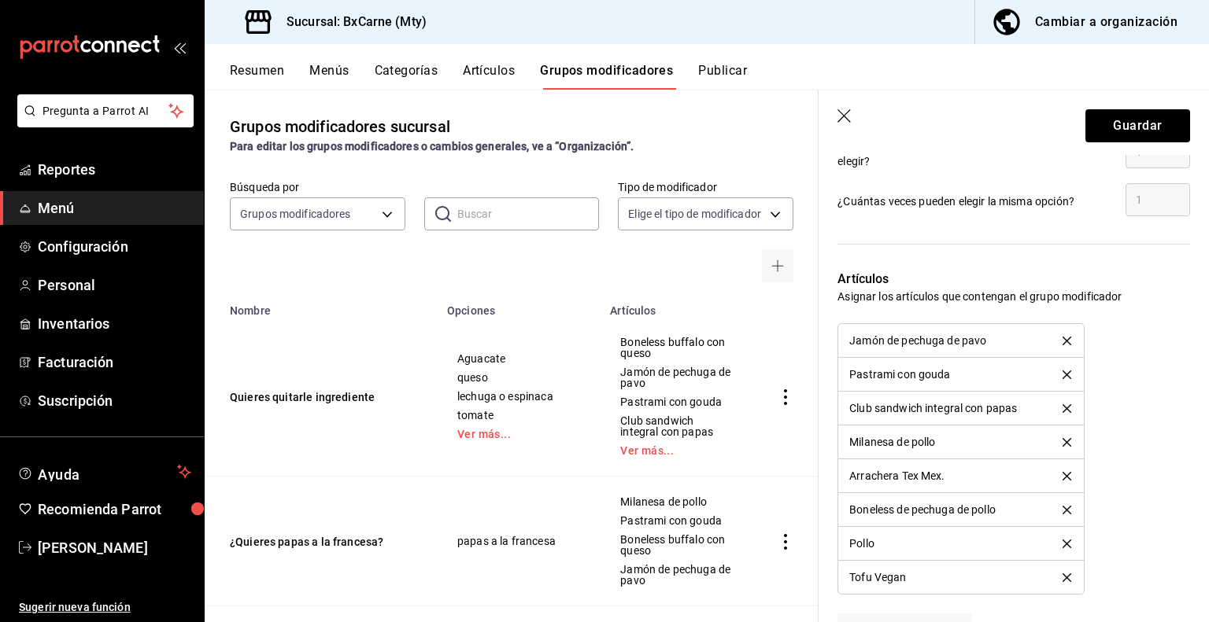
click at [1062, 340] on icon "delete" at bounding box center [1066, 341] width 9 height 9
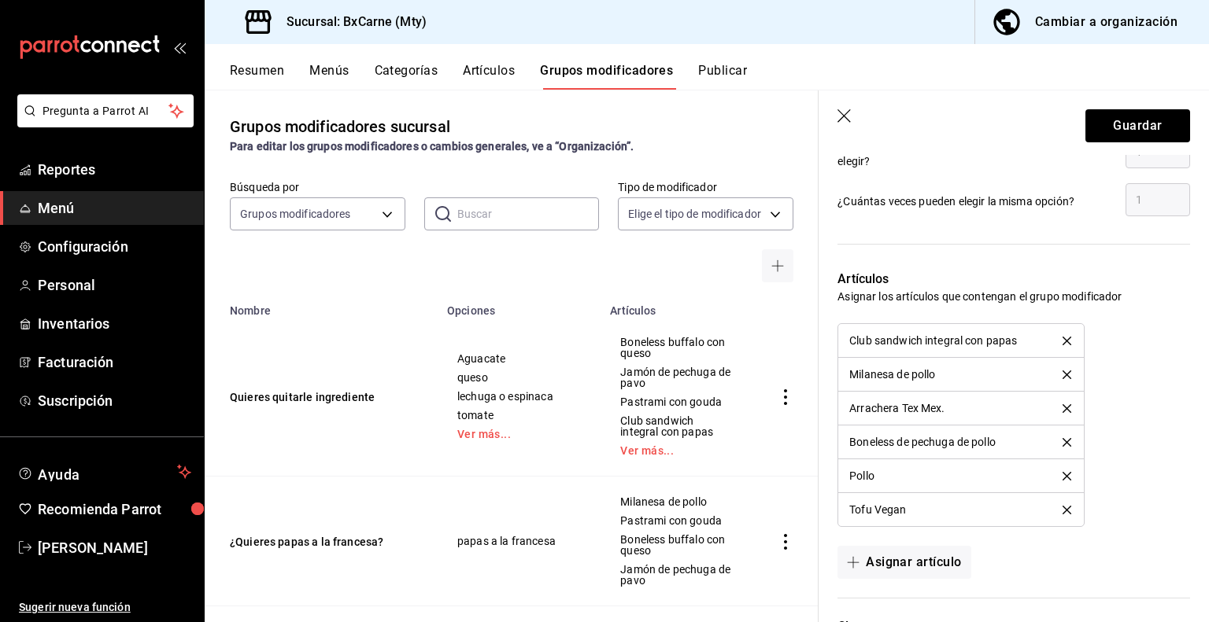
click at [1062, 340] on icon "delete" at bounding box center [1066, 341] width 9 height 9
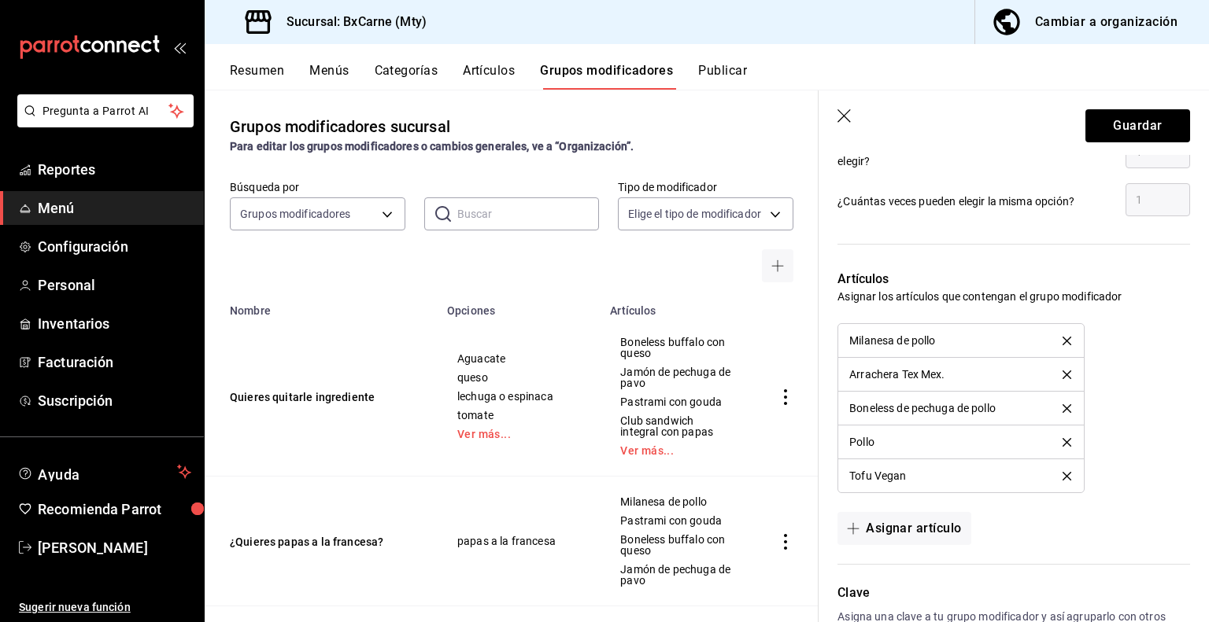
click at [1062, 340] on icon "delete" at bounding box center [1066, 341] width 9 height 9
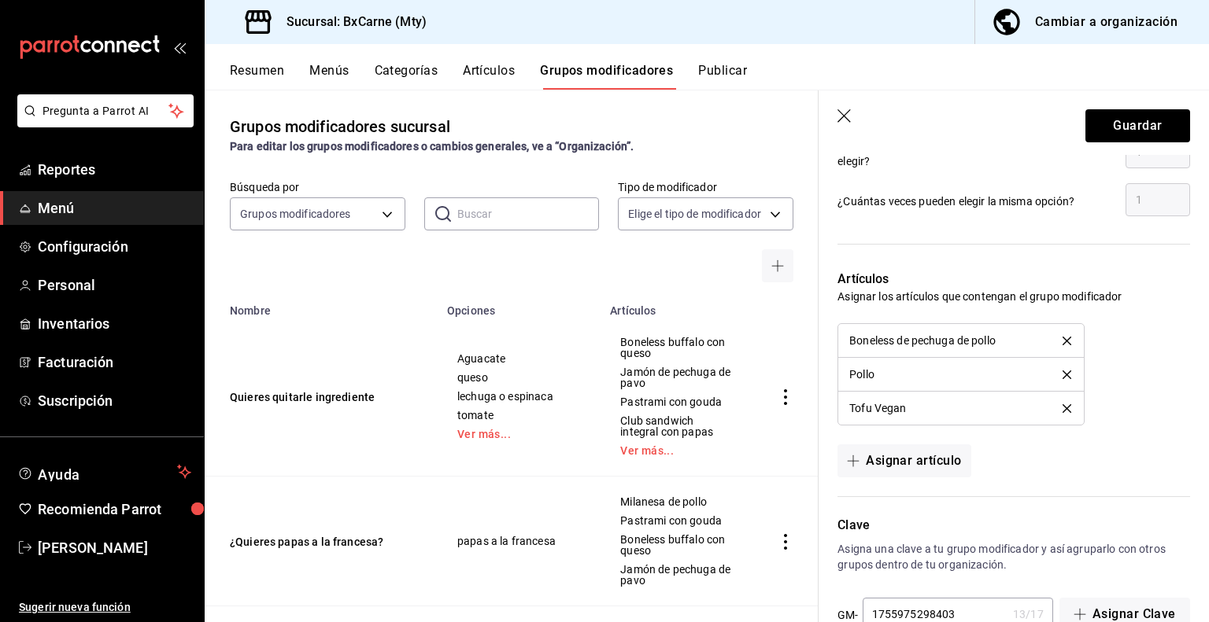
click at [1062, 340] on icon "delete" at bounding box center [1066, 341] width 9 height 9
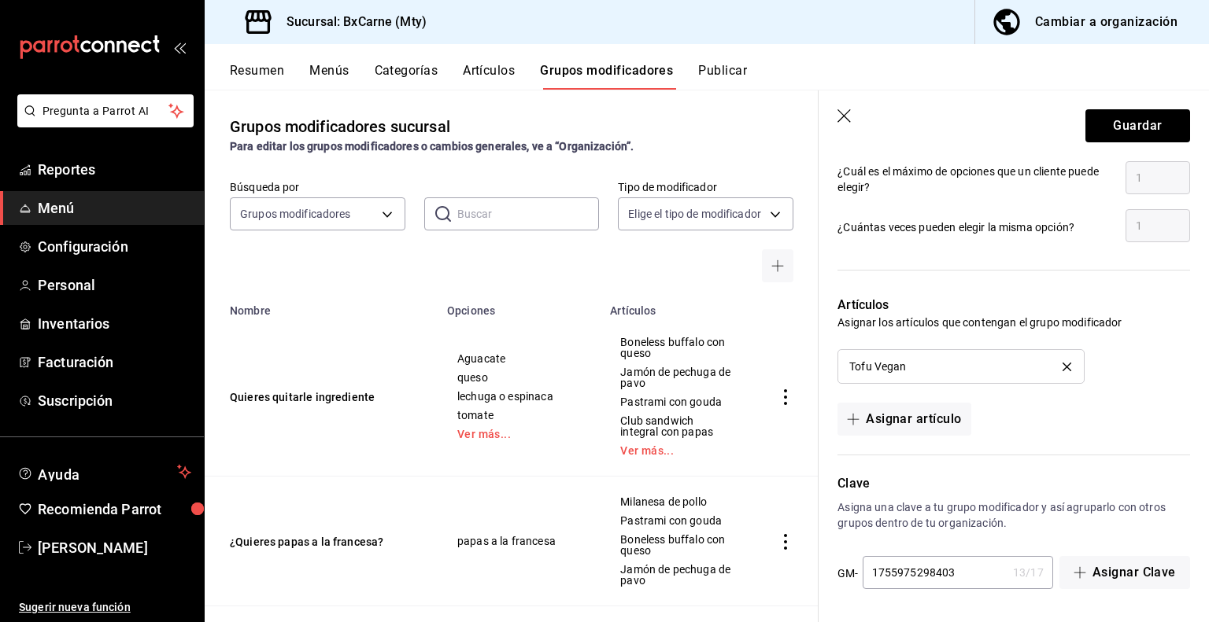
scroll to position [1055, 0]
click at [1057, 340] on div "Artículos Asignar los artículos que contengan el grupo modificador Tofu Vegan A…" at bounding box center [1003, 358] width 371 height 159
click at [1062, 367] on icon "delete" at bounding box center [1066, 368] width 9 height 9
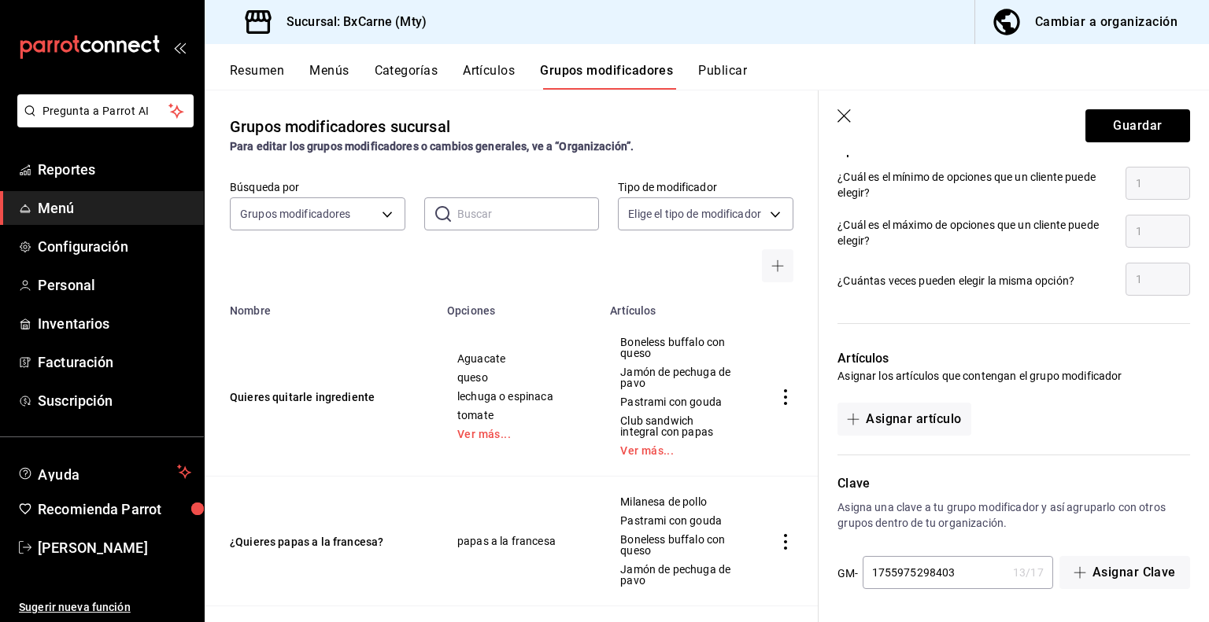
scroll to position [1002, 0]
click at [1144, 116] on button "Guardar" at bounding box center [1137, 125] width 105 height 33
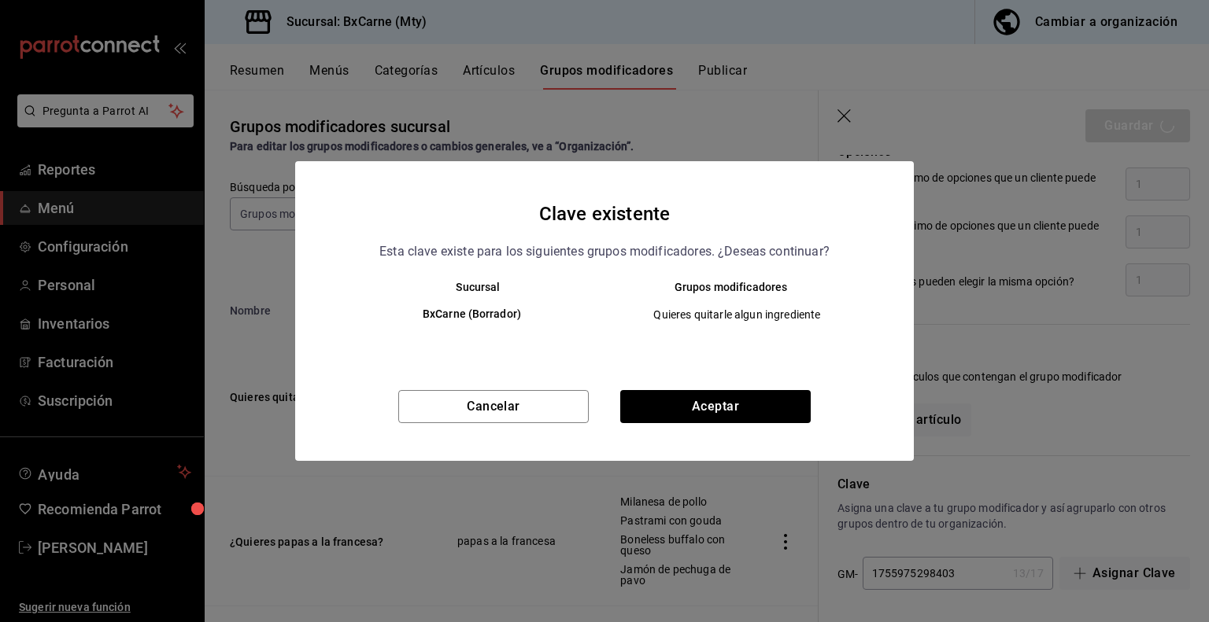
click at [655, 389] on div "Clave existente Esta clave existe para los siguientes grupos modificadores. ¿De…" at bounding box center [604, 311] width 618 height 300
click at [655, 401] on button "Aceptar" at bounding box center [715, 406] width 190 height 33
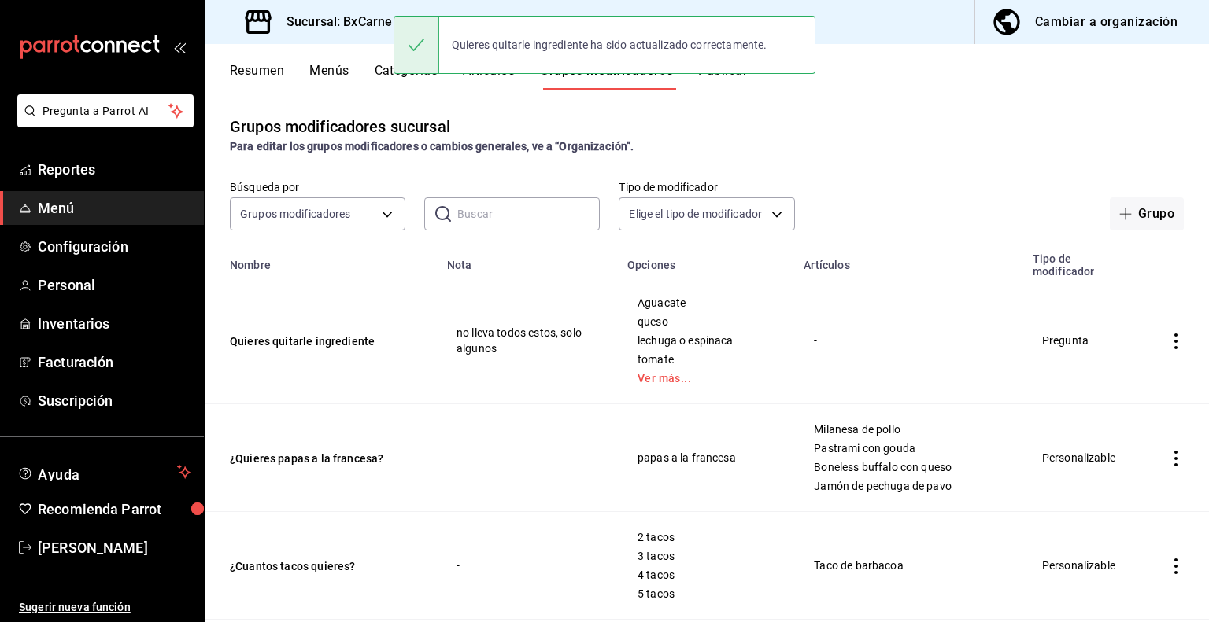
click at [729, 76] on div "Quieres quitarle ingrediente ha sido actualizado correctamente." at bounding box center [604, 45] width 422 height 68
click at [721, 72] on div "Quieres quitarle ingrediente ha sido actualizado correctamente." at bounding box center [604, 45] width 422 height 58
click at [859, 142] on div "Para editar los grupos modificadores o cambios generales, ve a “Organización”." at bounding box center [707, 146] width 954 height 17
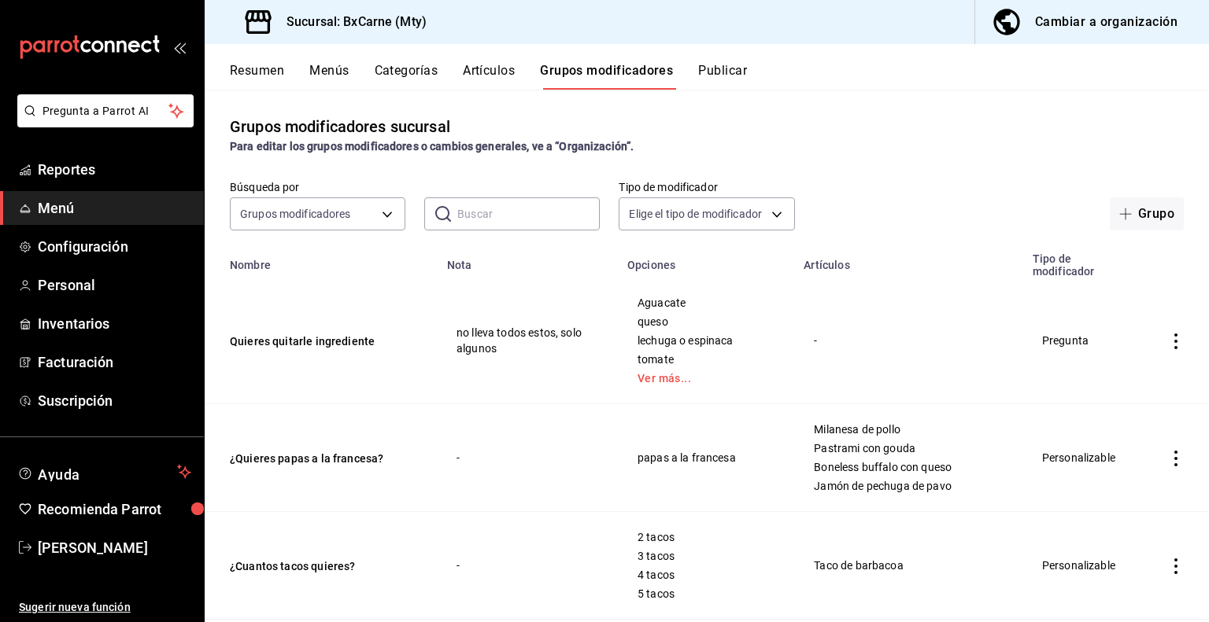
click at [730, 74] on button "Publicar" at bounding box center [722, 76] width 49 height 27
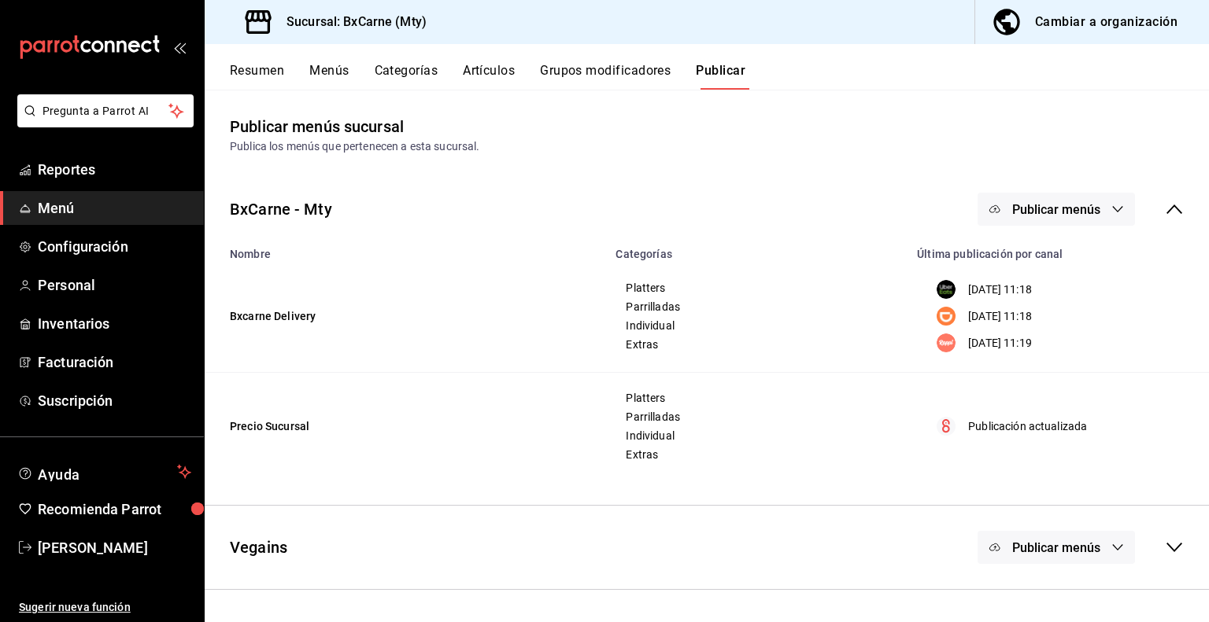
click at [1175, 541] on icon at bounding box center [1173, 547] width 19 height 19
click at [1111, 544] on icon "button" at bounding box center [1117, 547] width 13 height 13
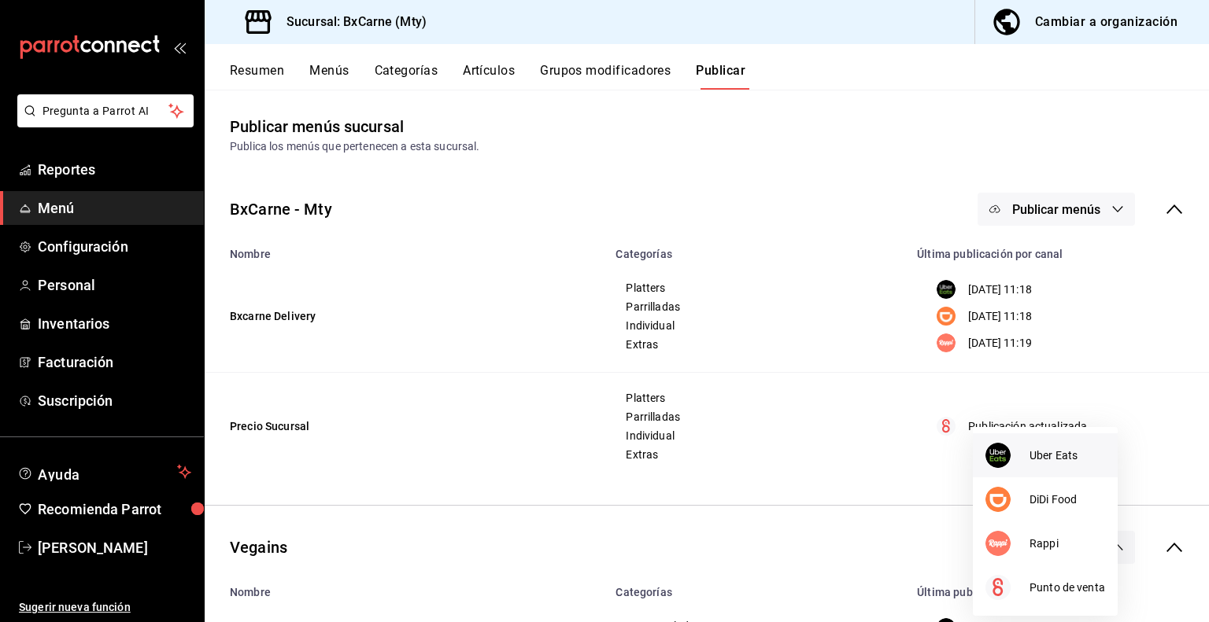
click at [1043, 454] on span "Uber Eats" at bounding box center [1067, 456] width 76 height 17
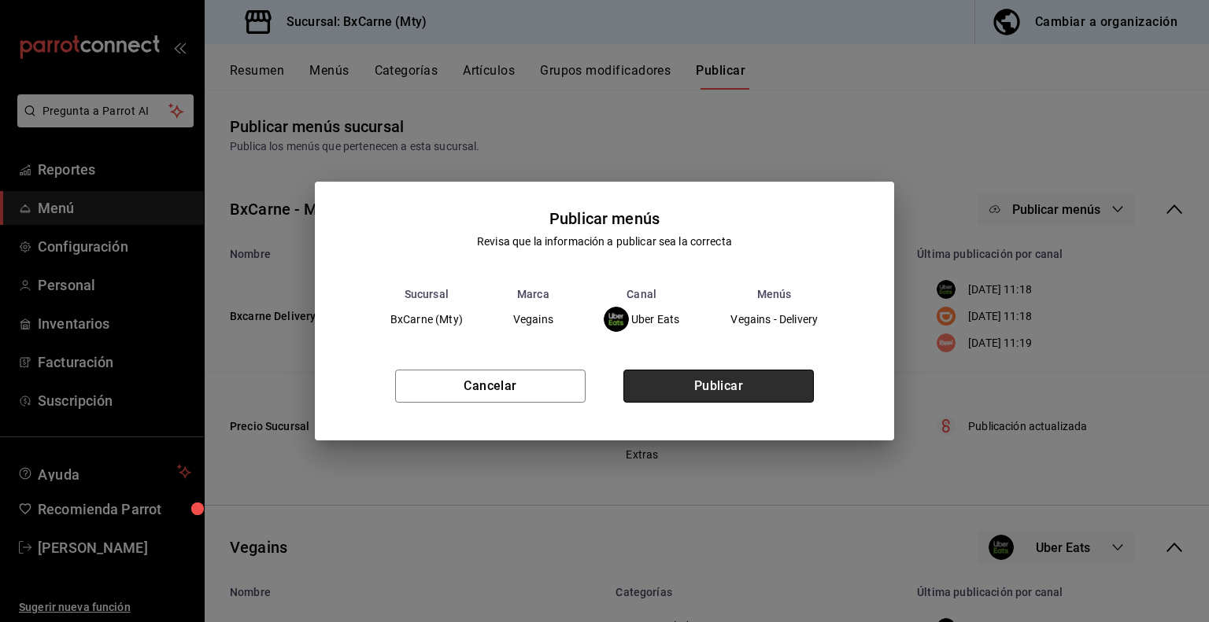
click at [779, 394] on button "Publicar" at bounding box center [718, 386] width 190 height 33
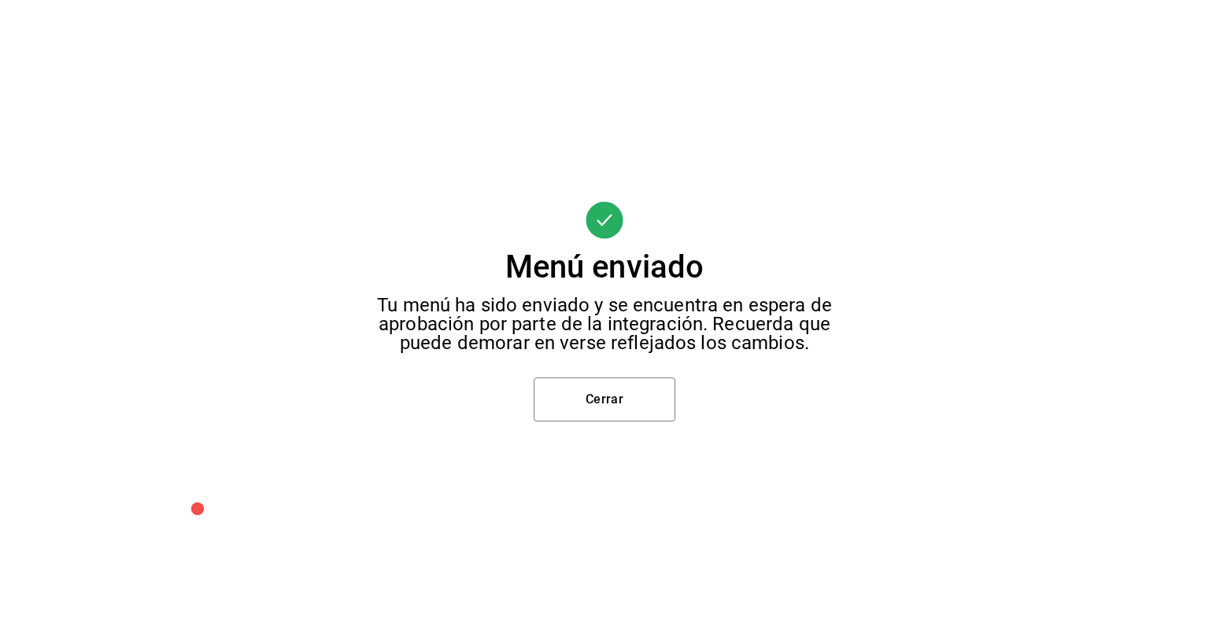
click at [681, 405] on div "Menú enviado Tu menú ha sido enviado y se encuentra en espera de aprobación por…" at bounding box center [604, 311] width 1209 height 622
click at [614, 386] on button "Cerrar" at bounding box center [604, 400] width 142 height 44
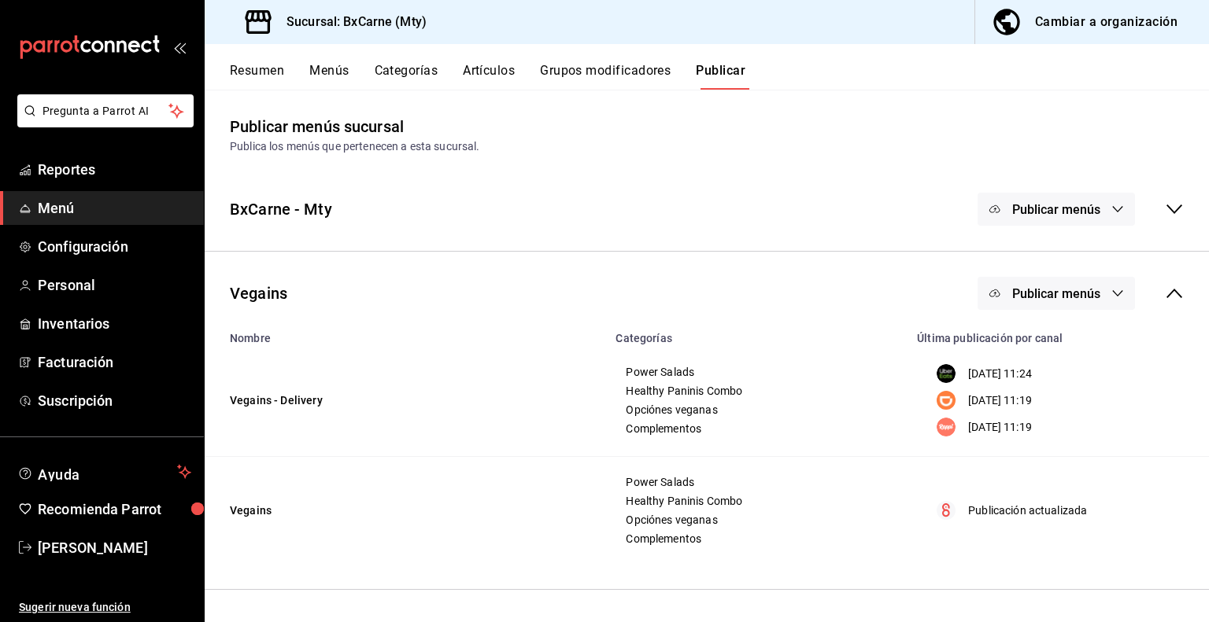
click at [1065, 292] on span "Publicar menús" at bounding box center [1056, 293] width 88 height 15
click at [1042, 381] on span "DiDi Food" at bounding box center [1079, 389] width 76 height 17
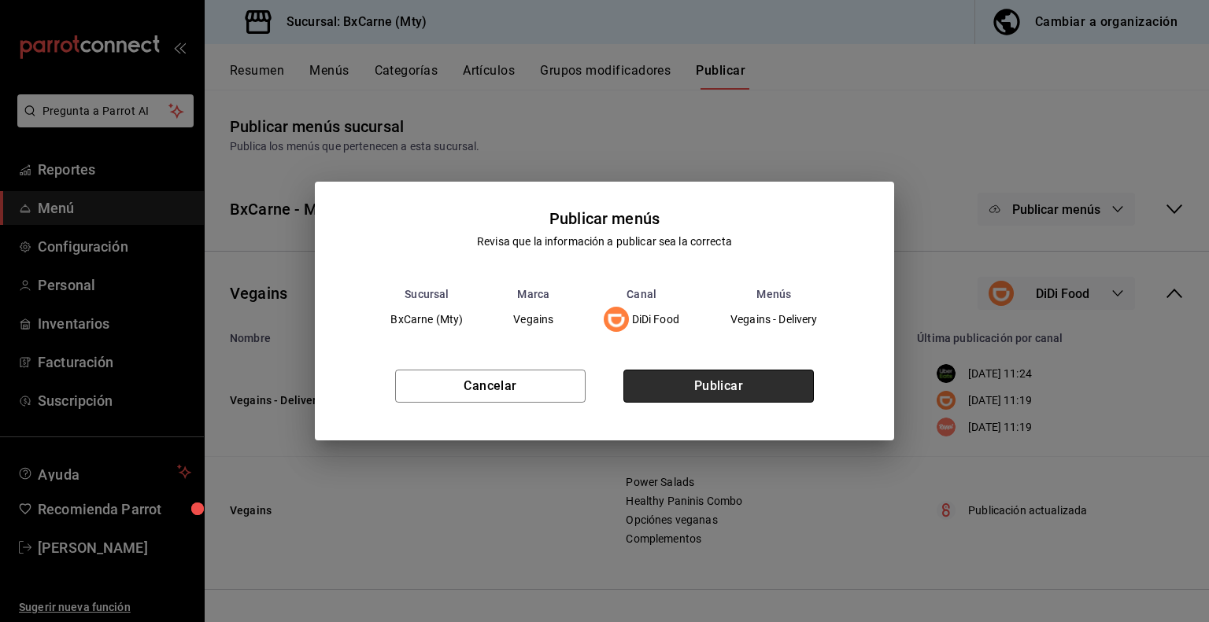
click at [692, 389] on button "Publicar" at bounding box center [718, 386] width 190 height 33
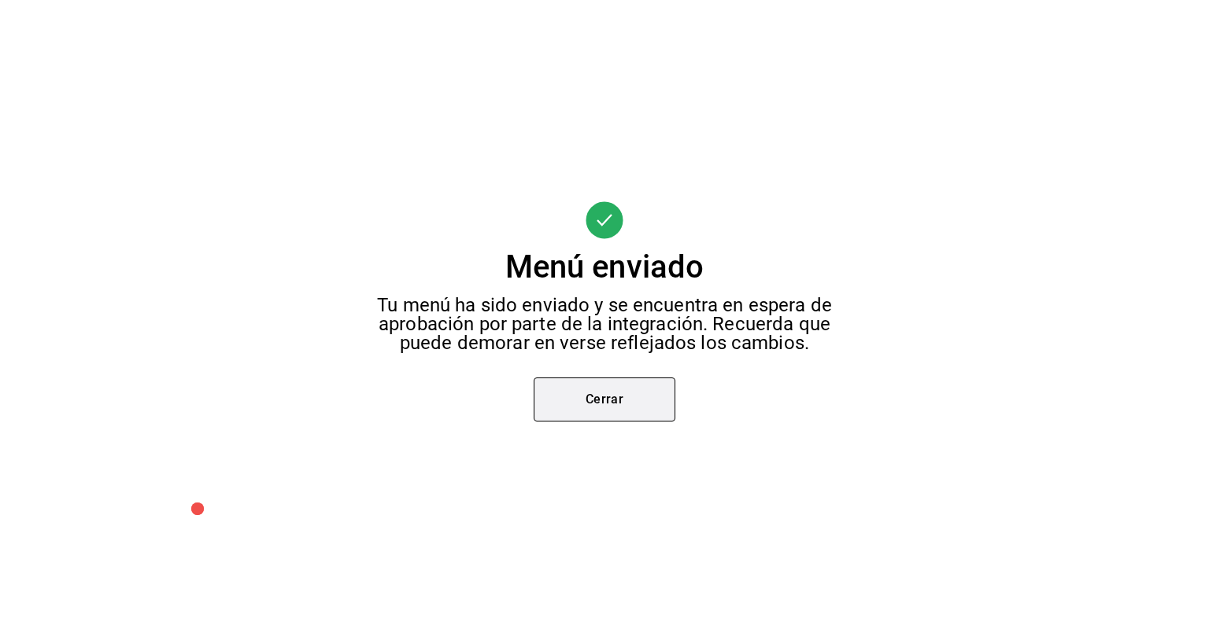
click at [638, 393] on button "Cerrar" at bounding box center [604, 400] width 142 height 44
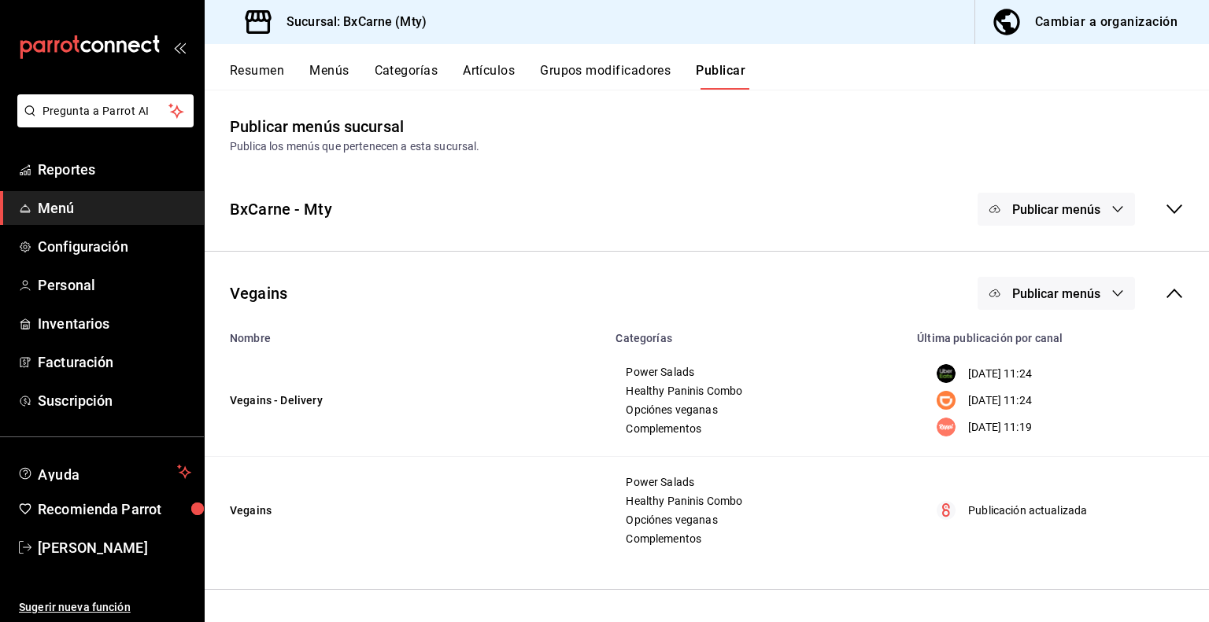
click at [1029, 295] on span "Publicar menús" at bounding box center [1056, 293] width 88 height 15
click at [1009, 426] on img at bounding box center [1009, 432] width 25 height 25
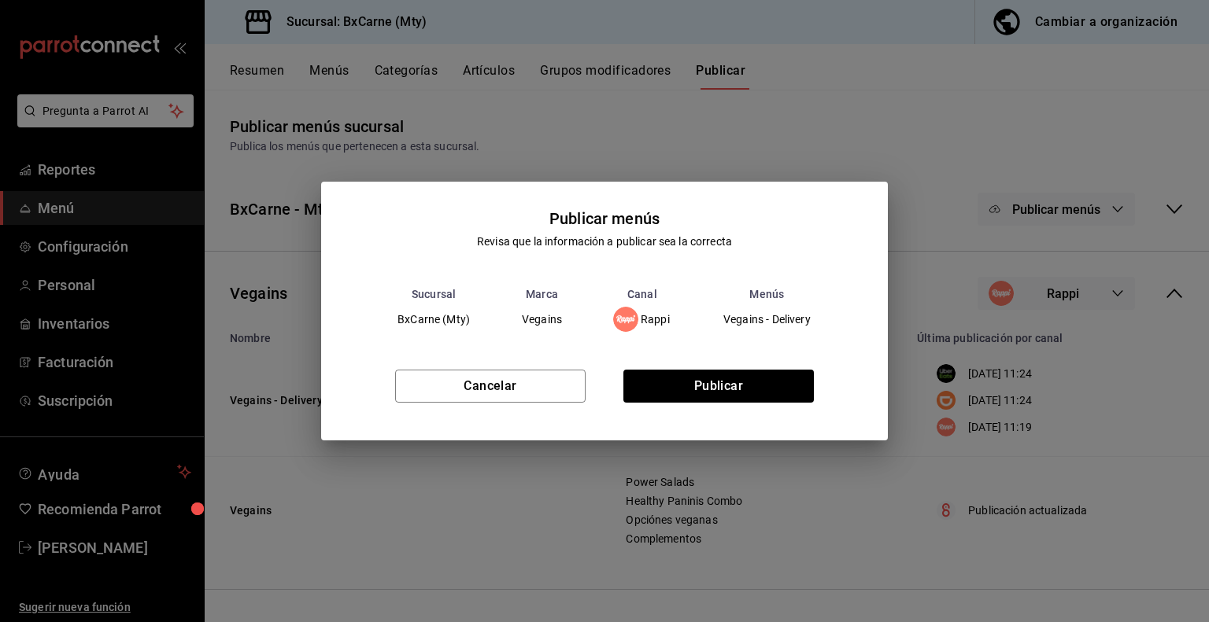
click at [645, 369] on div "Cancelar Publicar" at bounding box center [604, 393] width 566 height 96
click at [646, 377] on button "Publicar" at bounding box center [718, 386] width 190 height 33
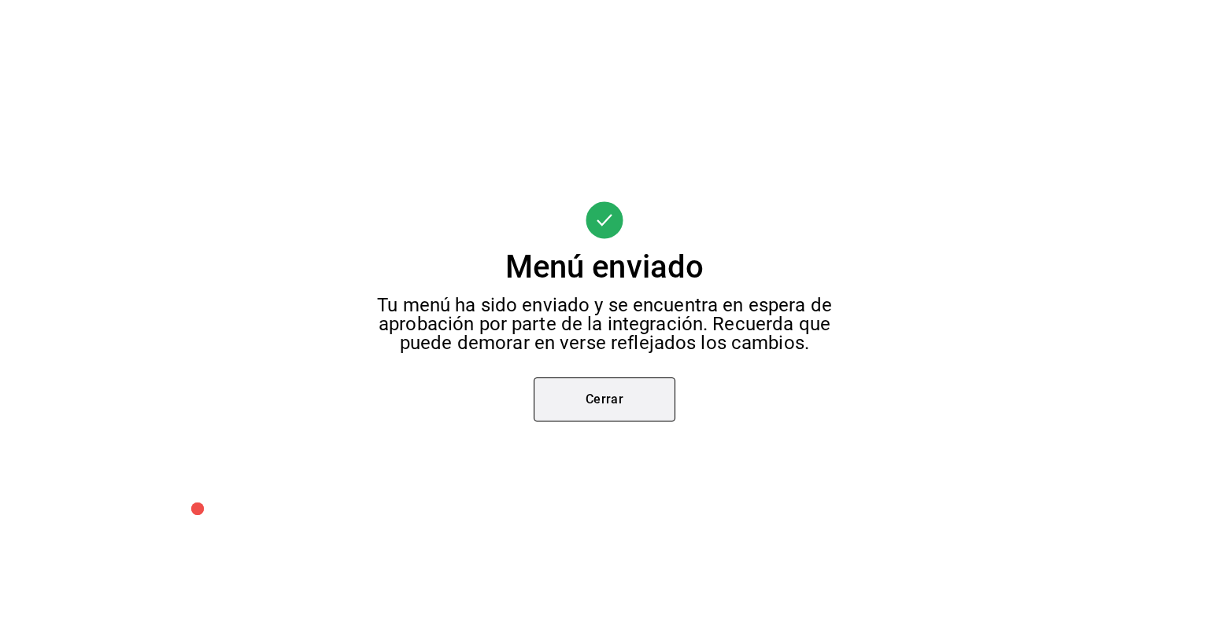
click at [611, 392] on button "Cerrar" at bounding box center [604, 400] width 142 height 44
